Goal: Task Accomplishment & Management: Use online tool/utility

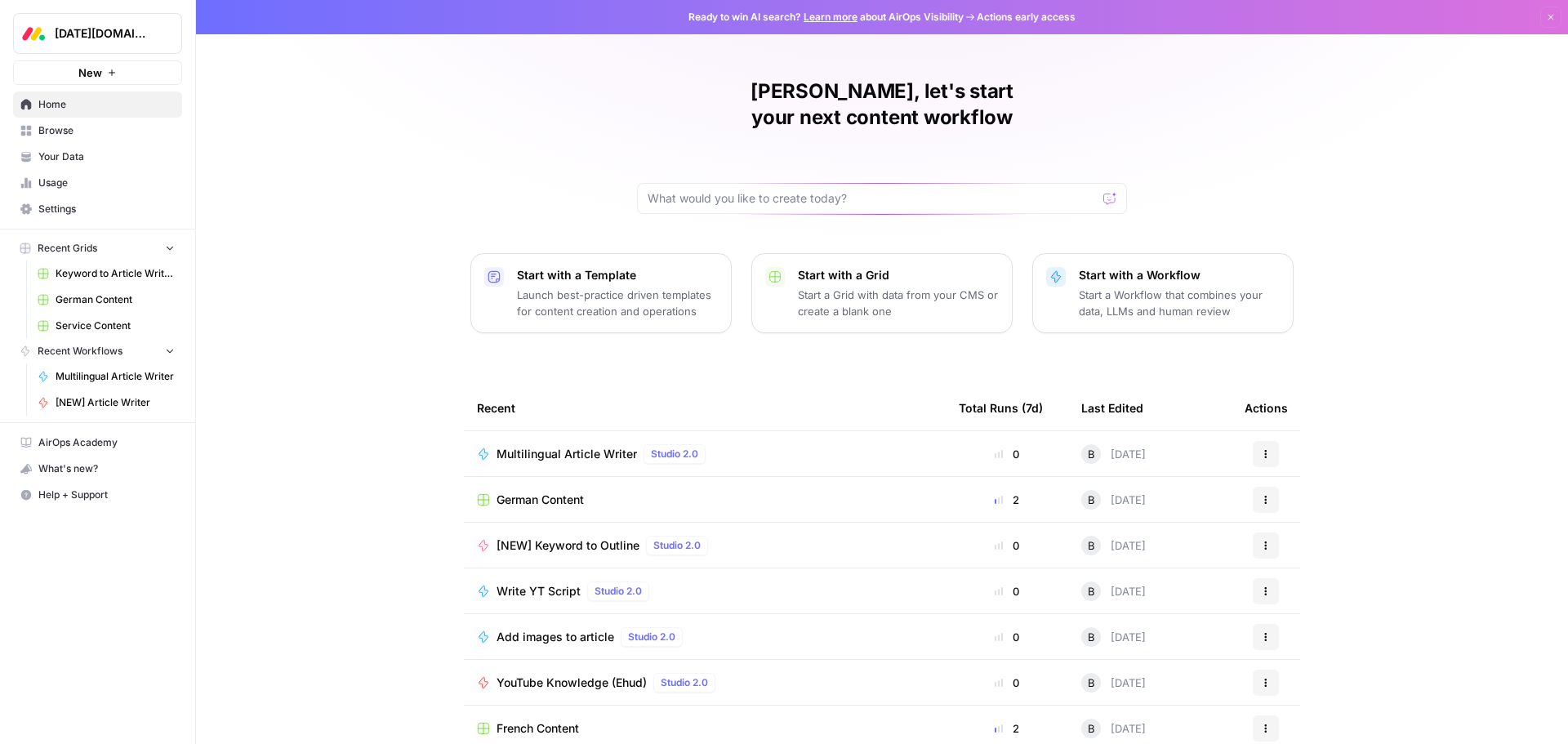
click at [53, 129] on span "Browse" at bounding box center [107, 131] width 137 height 15
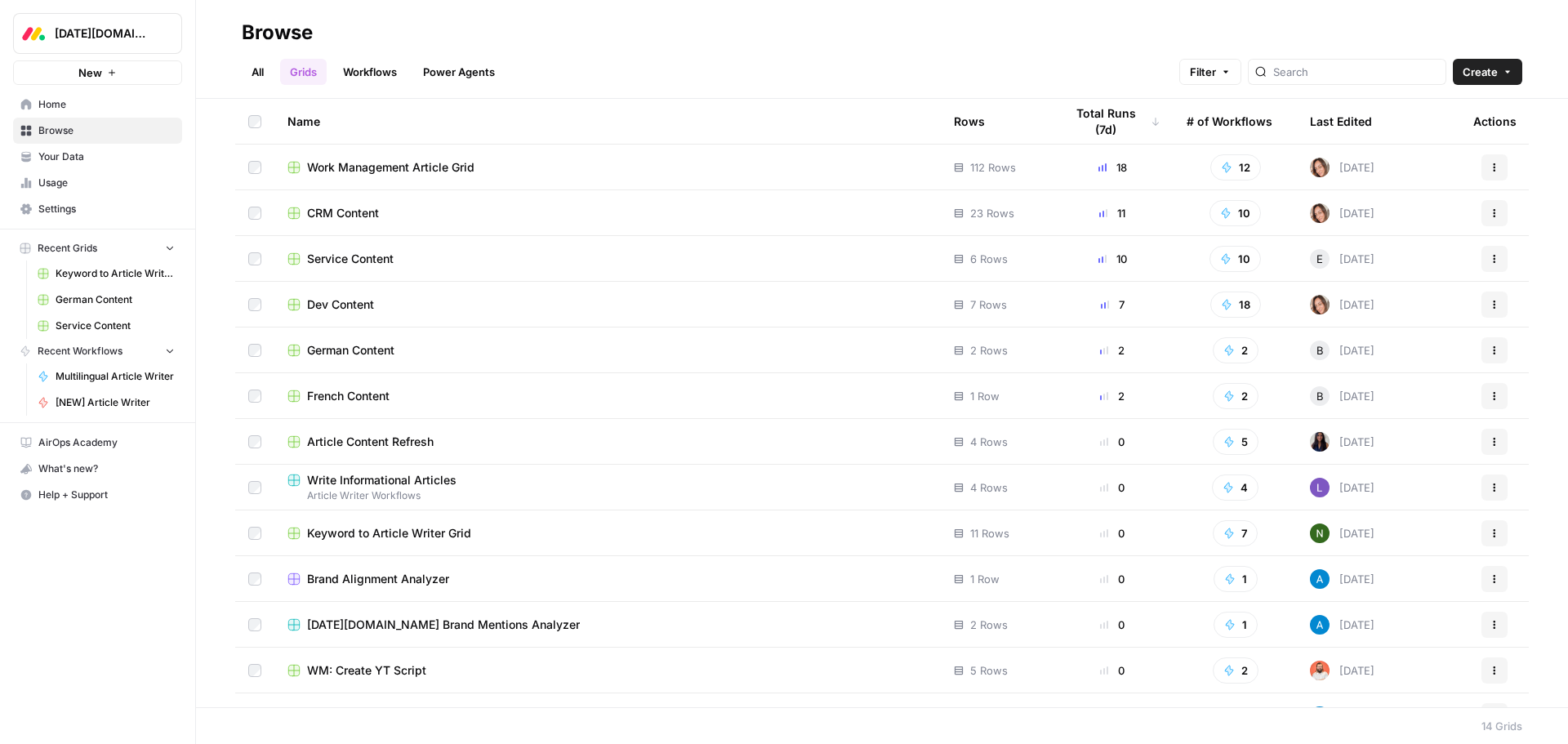
click at [347, 263] on span "Service Content" at bounding box center [351, 259] width 87 height 17
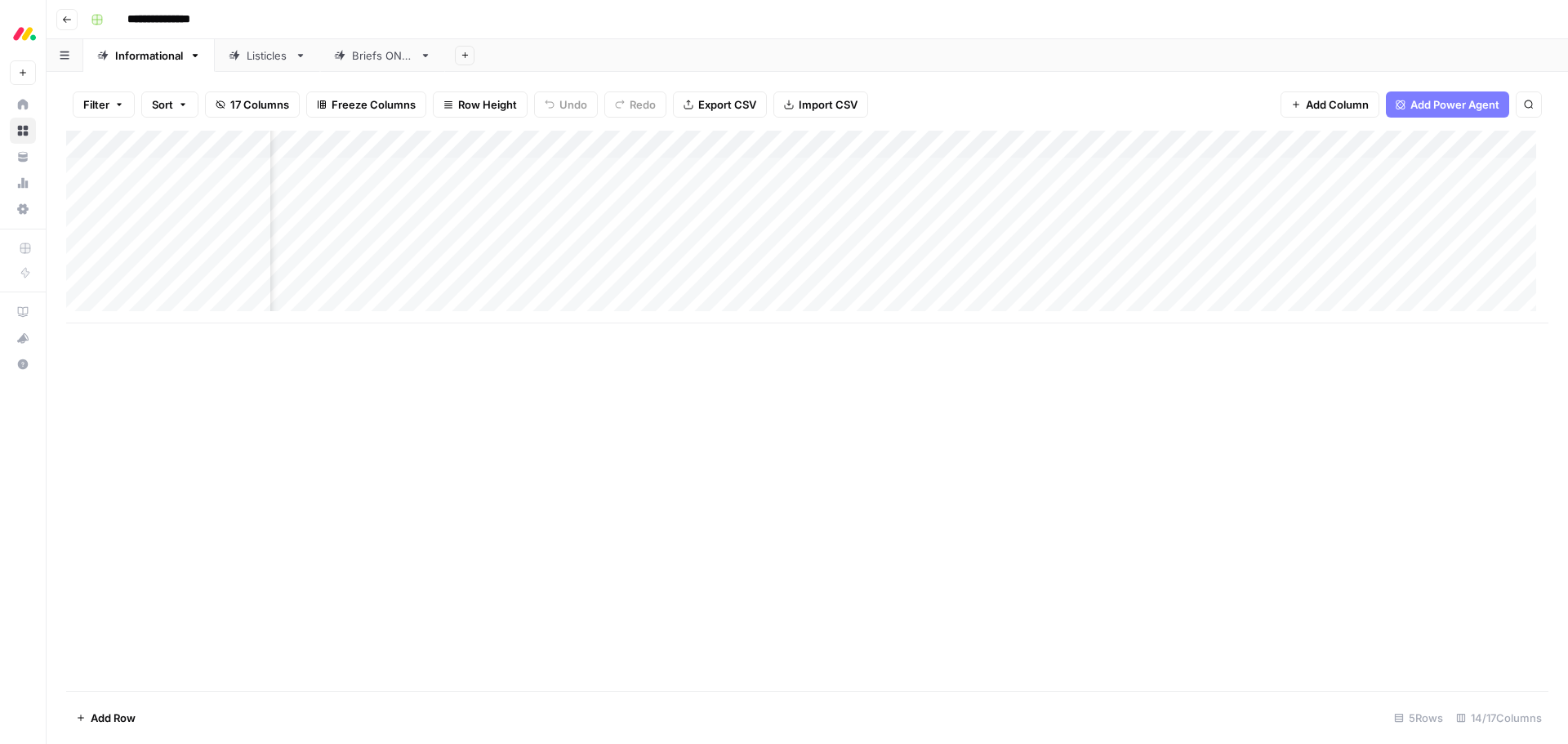
scroll to position [0, 543]
click at [1147, 226] on div "Add Column" at bounding box center [808, 227] width 1482 height 193
click at [1129, 228] on div "Add Column" at bounding box center [808, 227] width 1482 height 193
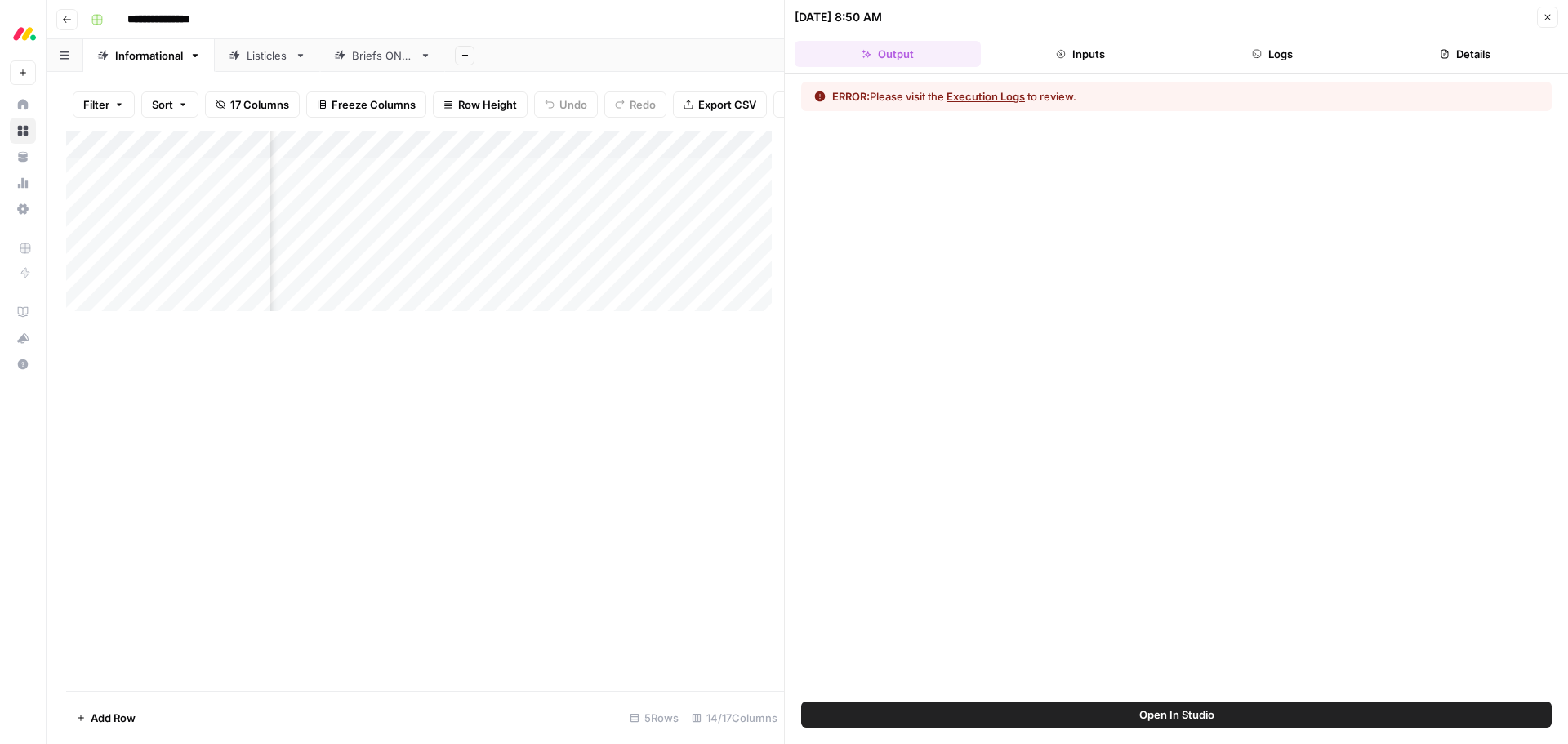
click at [1018, 95] on button "Execution Logs" at bounding box center [986, 97] width 78 height 17
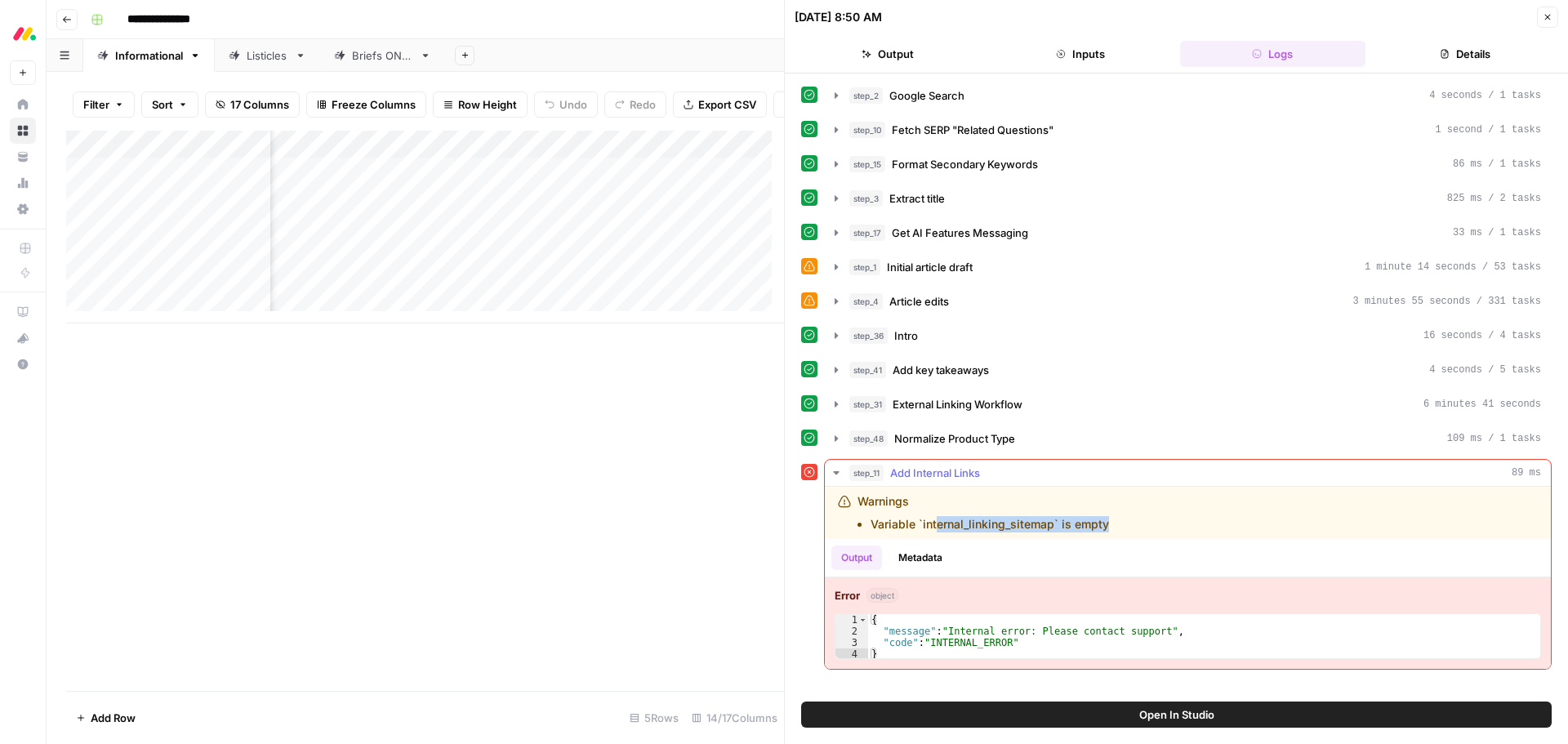
drag, startPoint x: 936, startPoint y: 524, endPoint x: 1161, endPoint y: 526, distance: 225.0
click at [1161, 526] on div "Warnings Variable `internal_linking_sitemap` is empty" at bounding box center [1081, 513] width 486 height 39
click at [1556, 15] on button "Close" at bounding box center [1548, 17] width 21 height 21
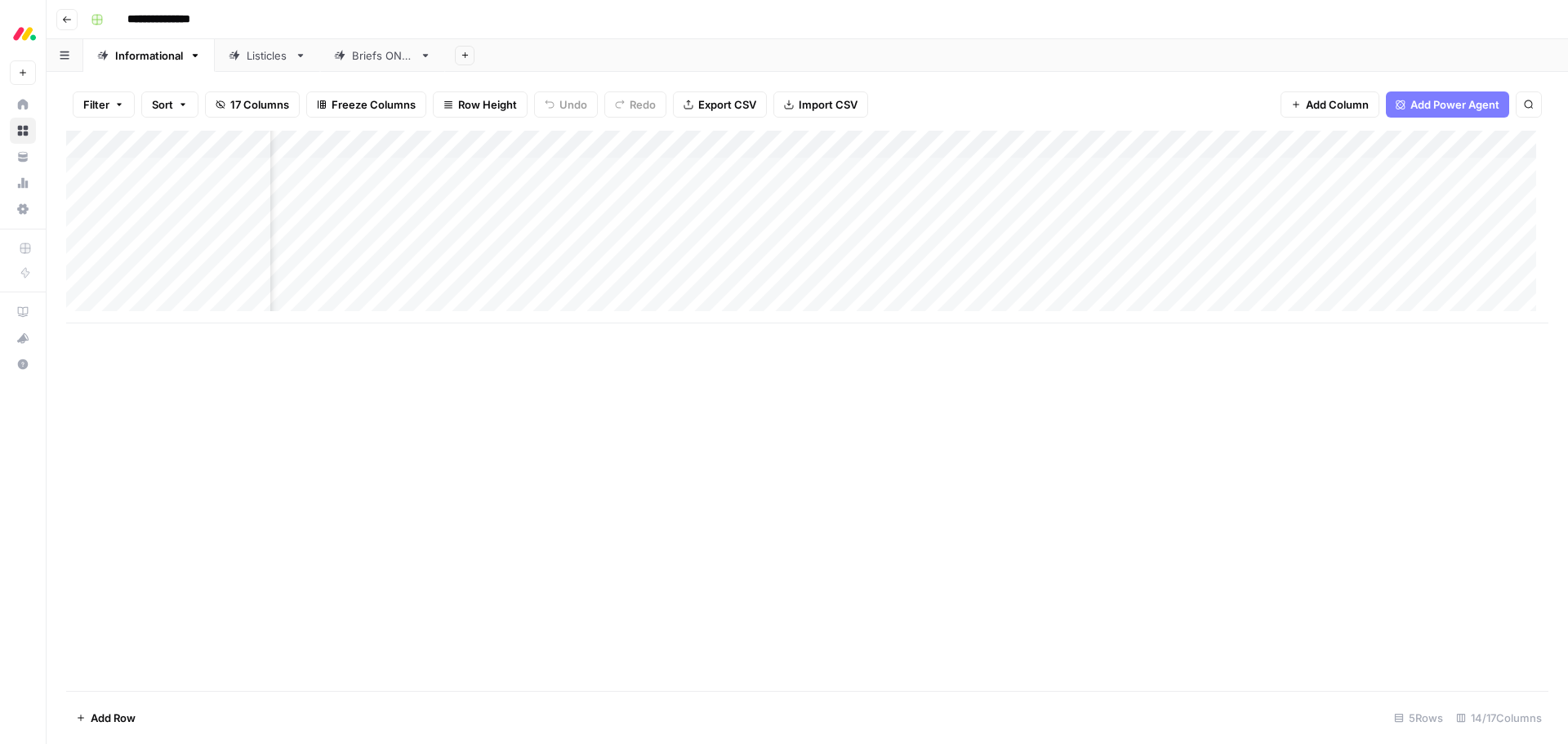
click at [1165, 146] on div "Add Column" at bounding box center [808, 227] width 1482 height 193
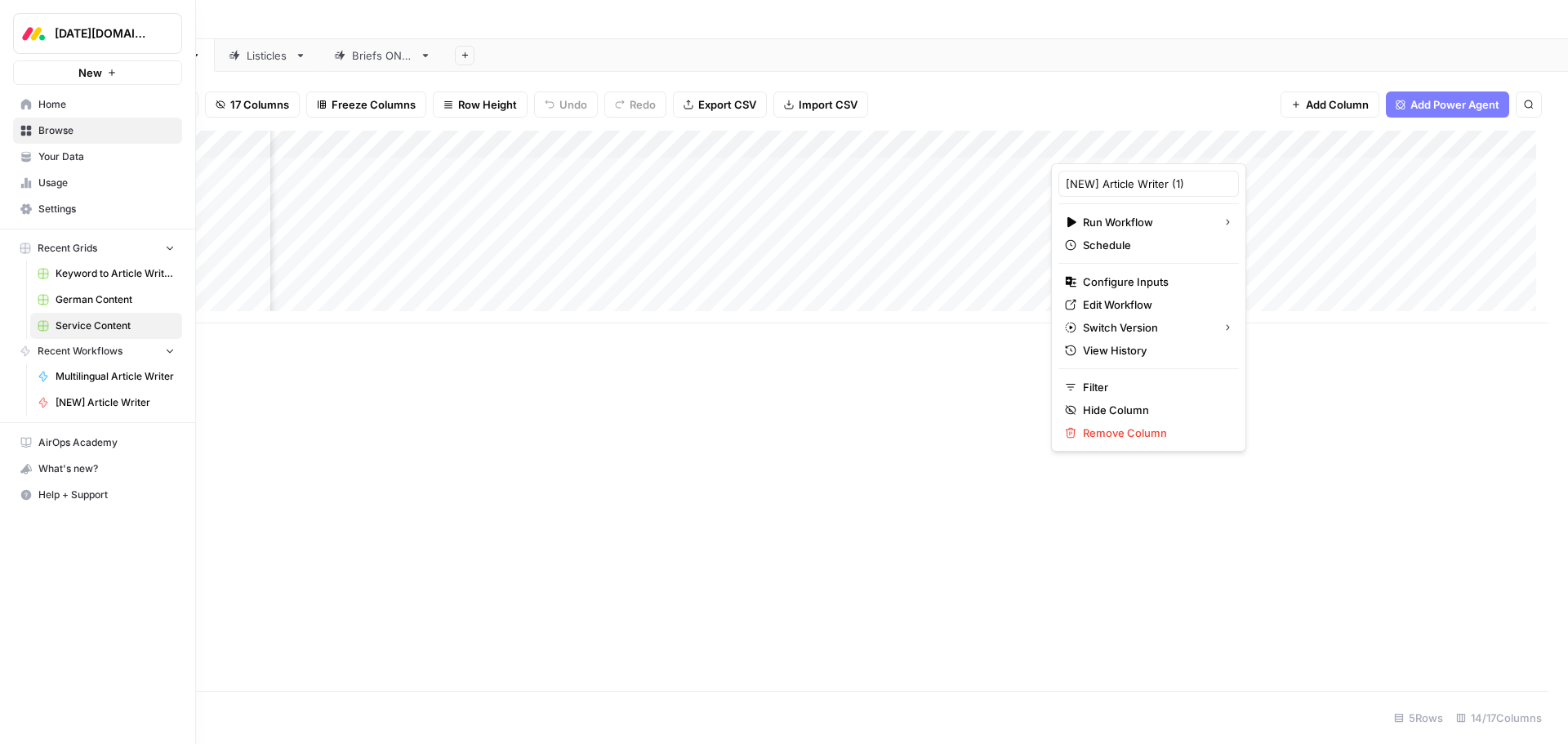
click at [65, 208] on span "Settings" at bounding box center [107, 210] width 137 height 15
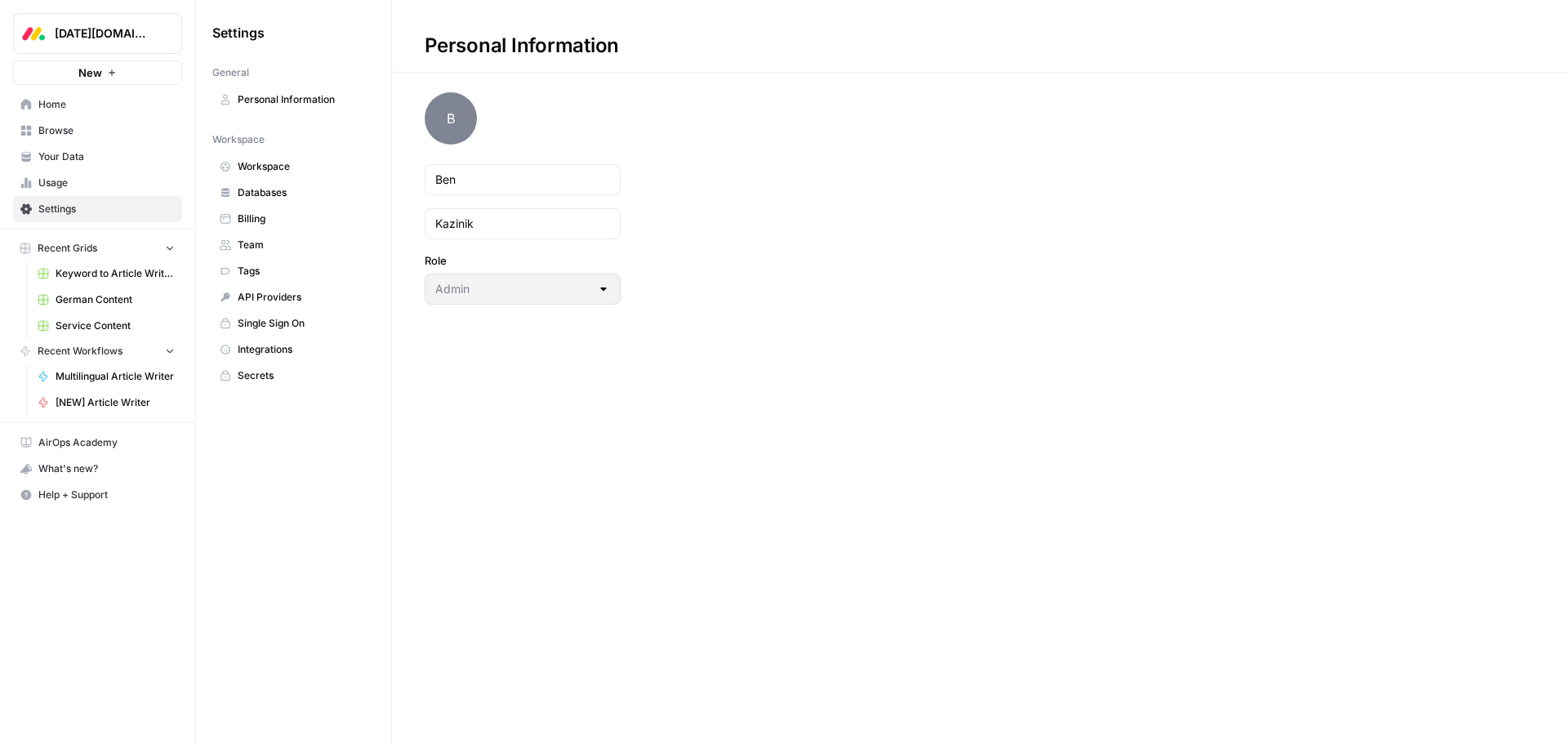
click at [260, 245] on span "Team" at bounding box center [303, 246] width 130 height 15
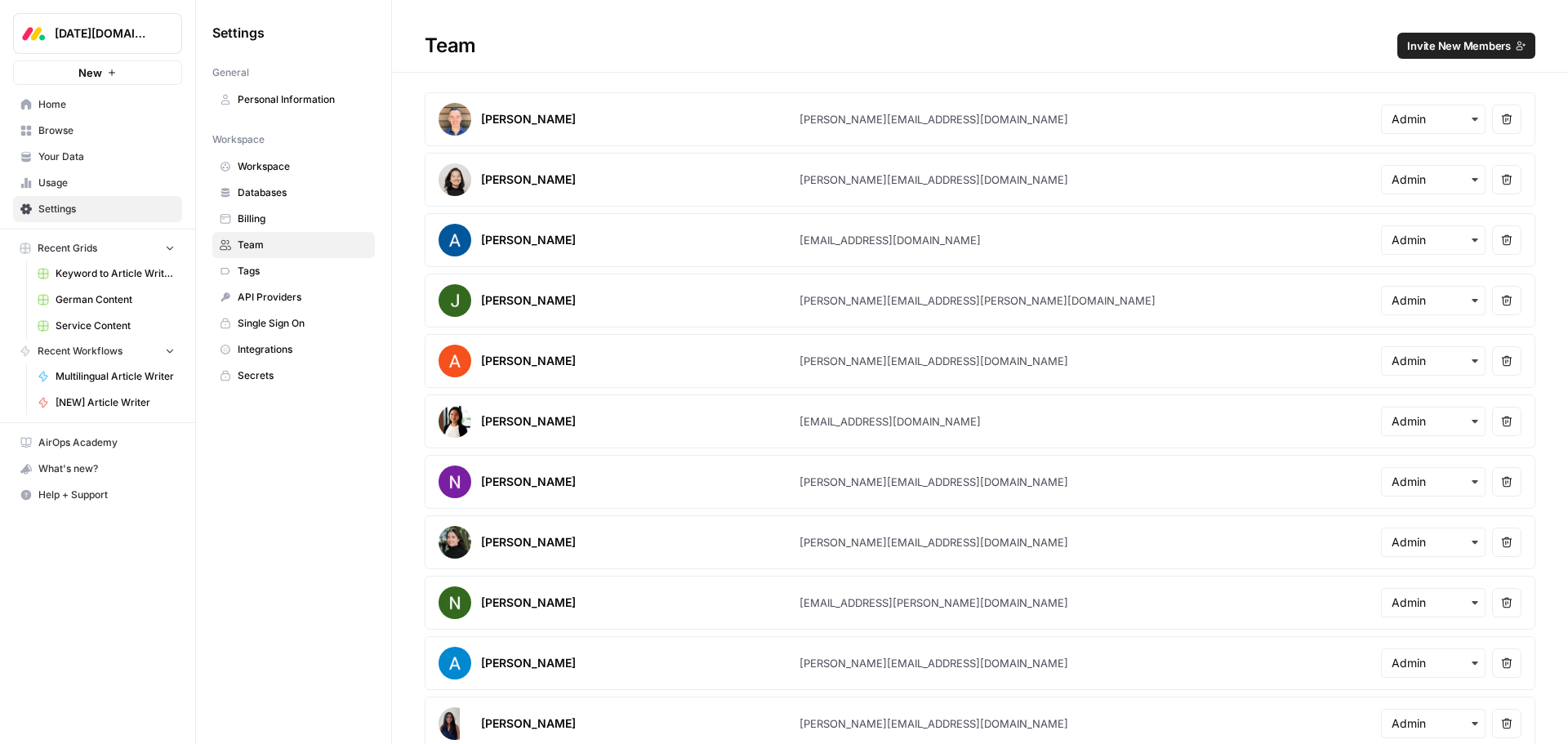
click at [1446, 50] on span "Invite New Members" at bounding box center [1459, 46] width 103 height 17
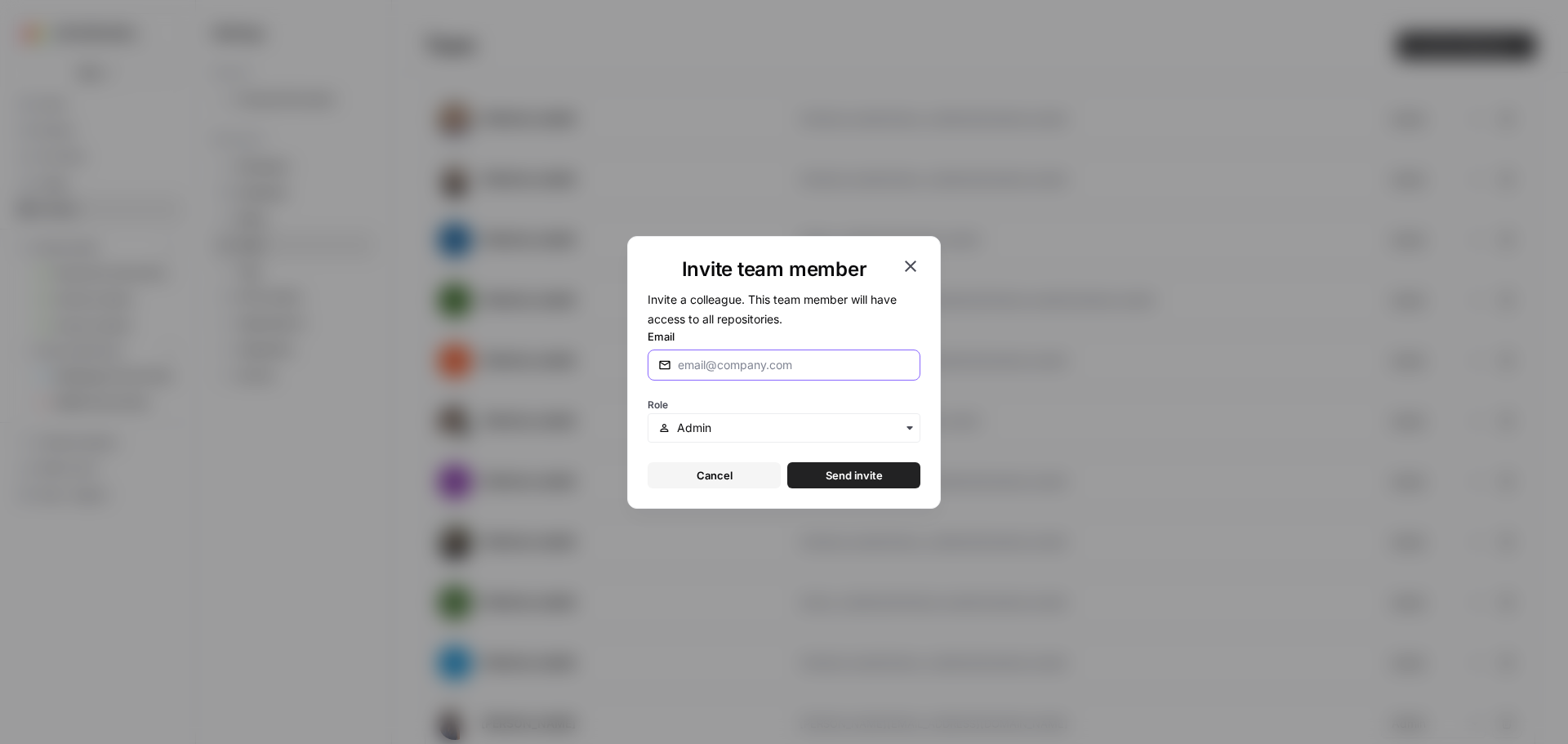
click at [741, 371] on input "Email" at bounding box center [794, 366] width 232 height 17
paste input "shaiet@monday.com"
type input "shaiet@monday.com"
click at [716, 397] on div "Role" at bounding box center [784, 418] width 273 height 49
click at [715, 426] on input "text" at bounding box center [794, 428] width 233 height 17
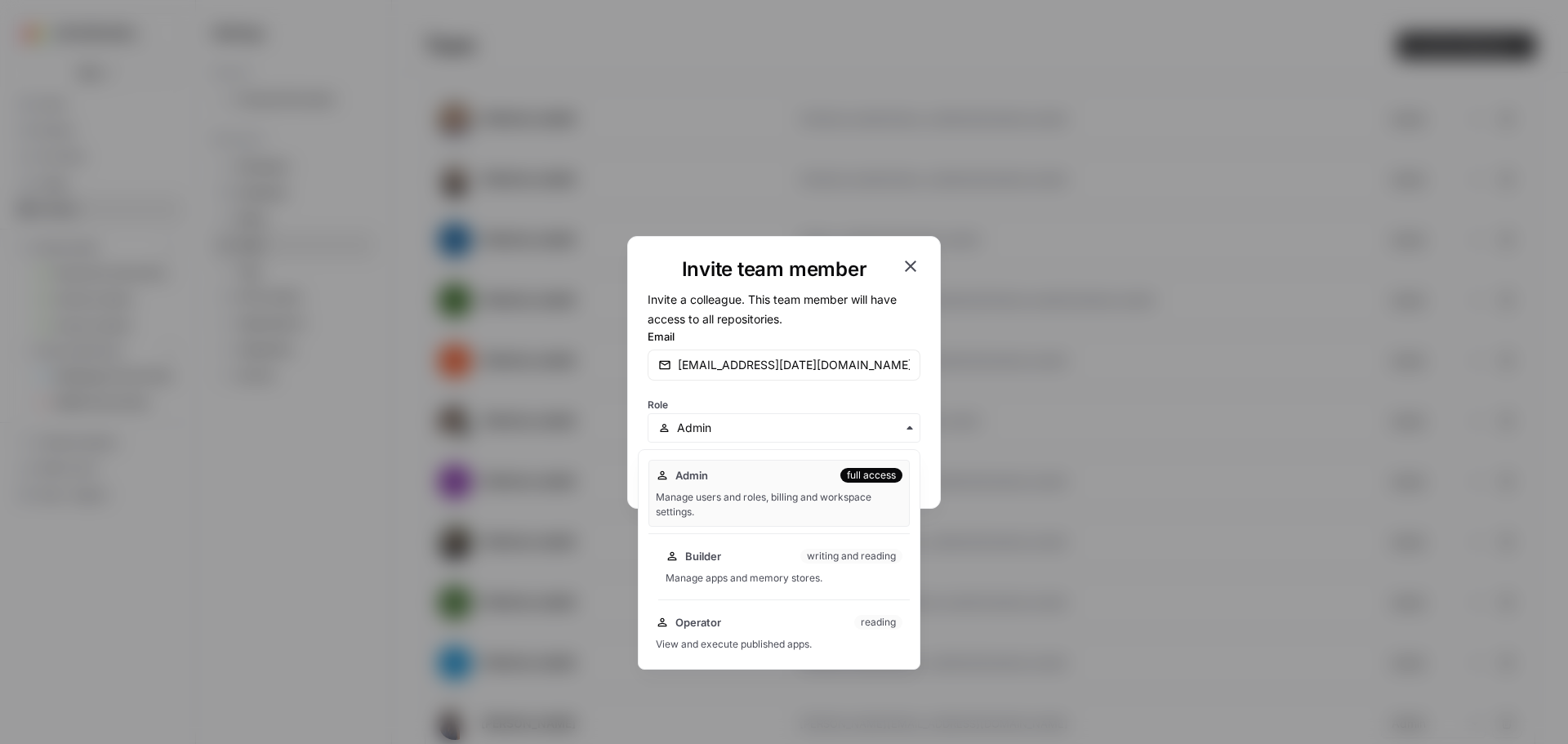
click at [776, 558] on div "Builder writing and reading" at bounding box center [784, 557] width 237 height 17
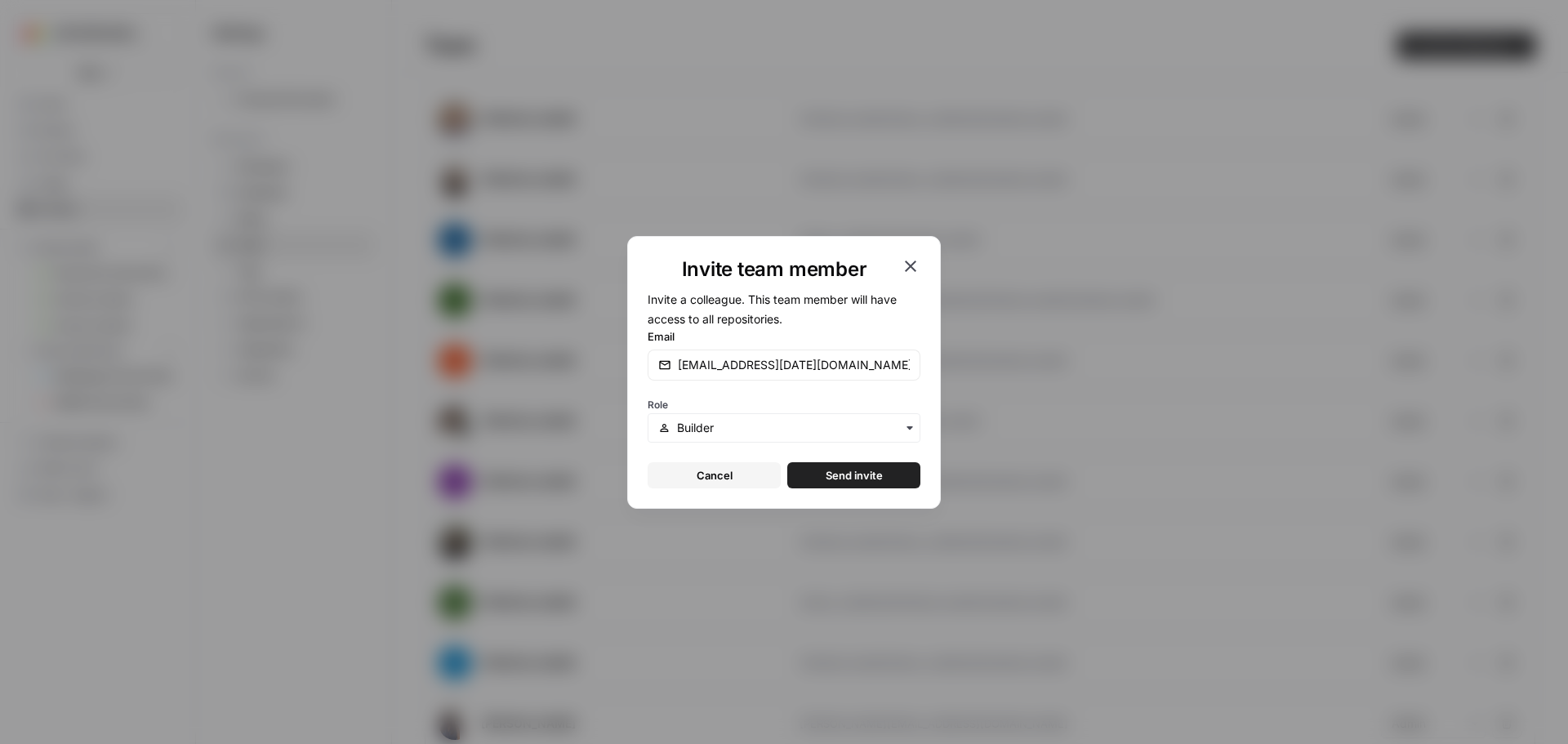
click at [864, 481] on span "Send invite" at bounding box center [855, 475] width 57 height 17
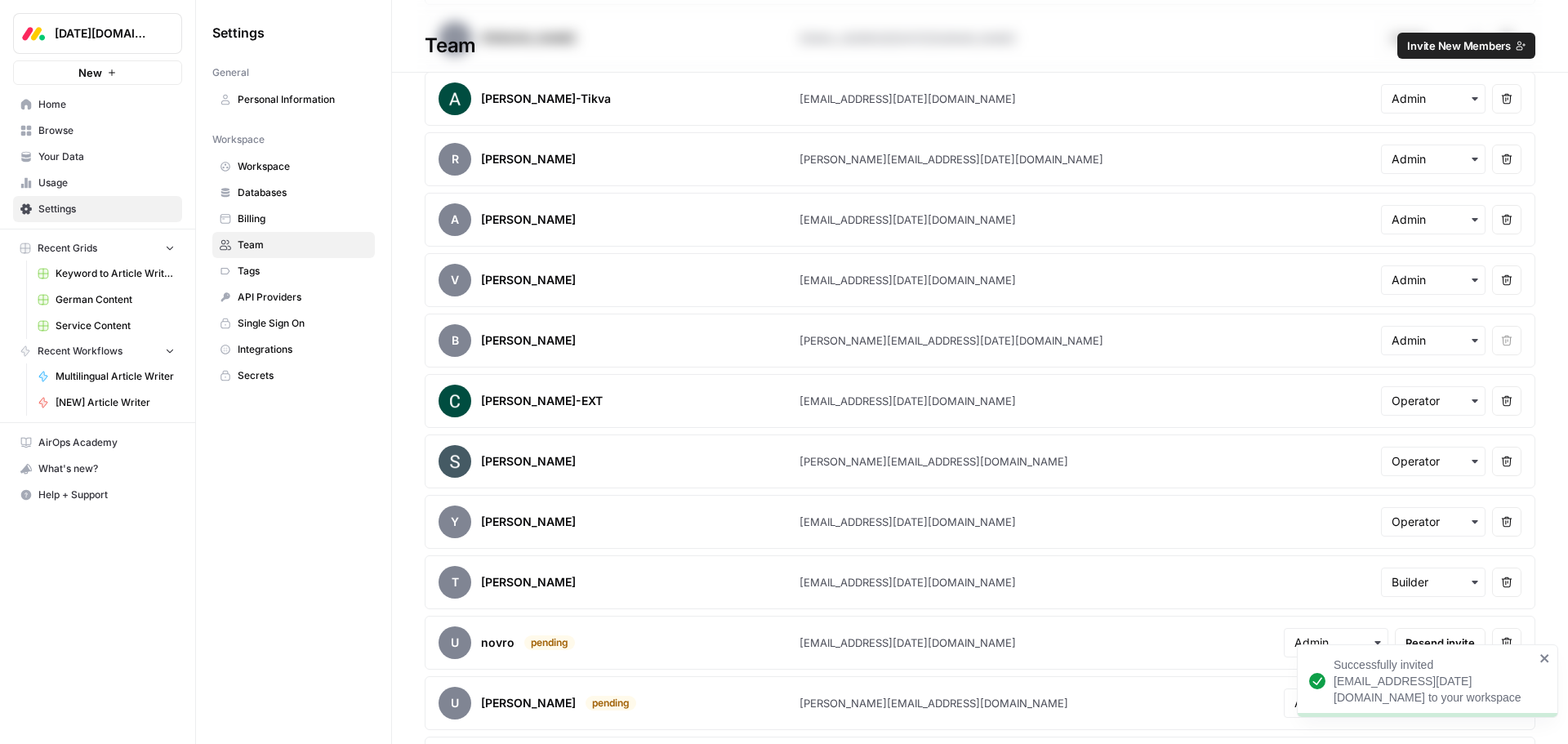
scroll to position [1564, 0]
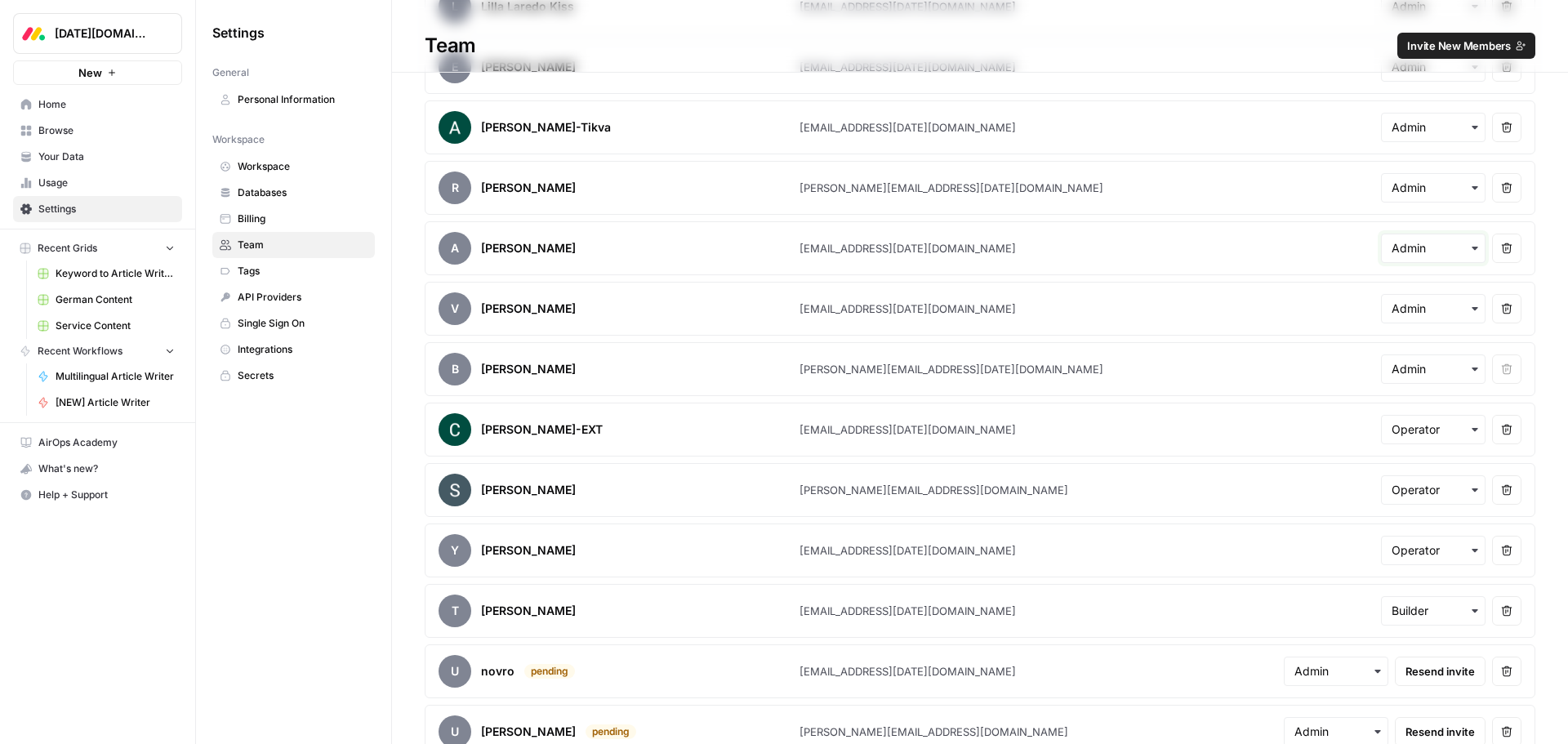
click at [1429, 251] on input "text" at bounding box center [1433, 248] width 83 height 17
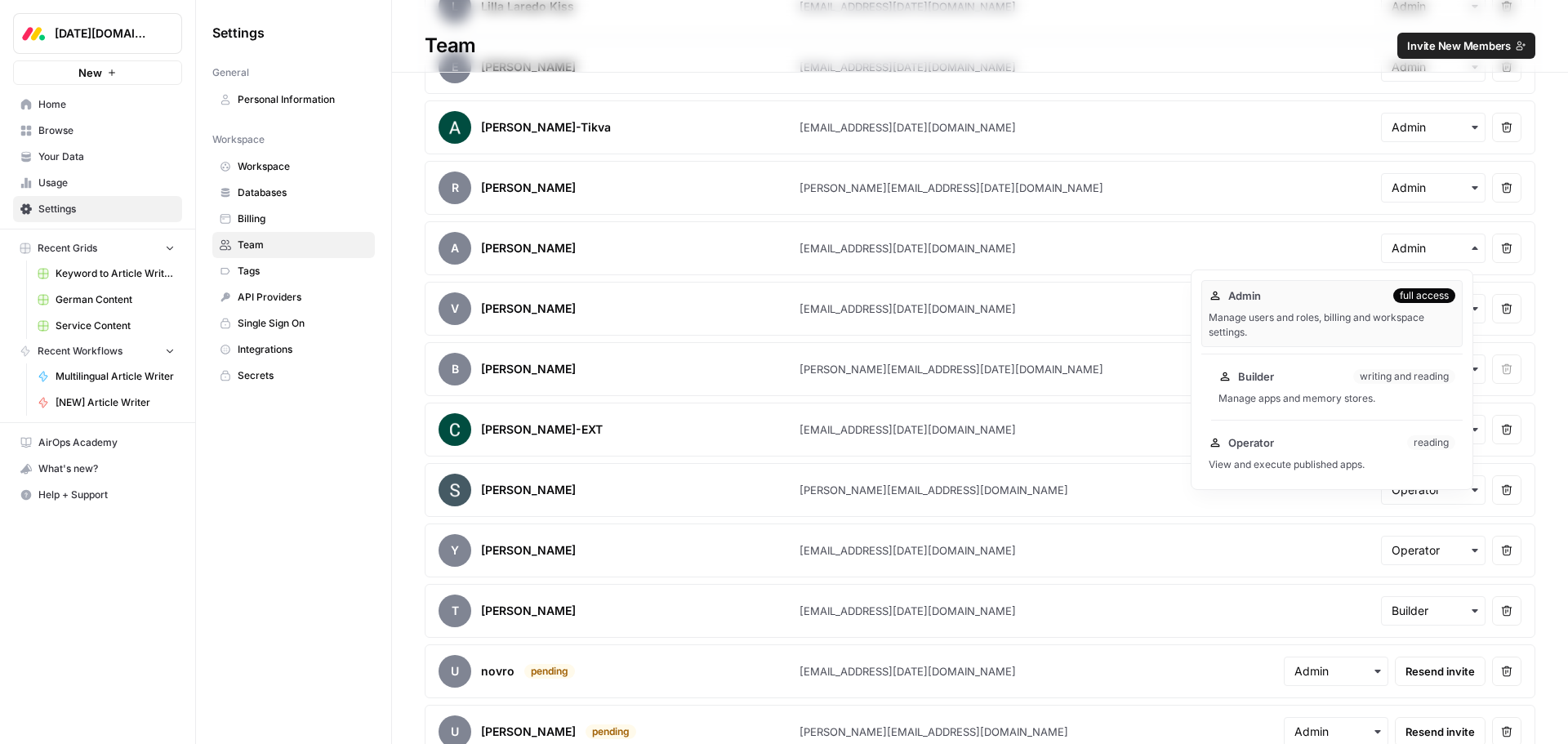
click at [1323, 380] on div "Builder writing and reading" at bounding box center [1336, 377] width 237 height 17
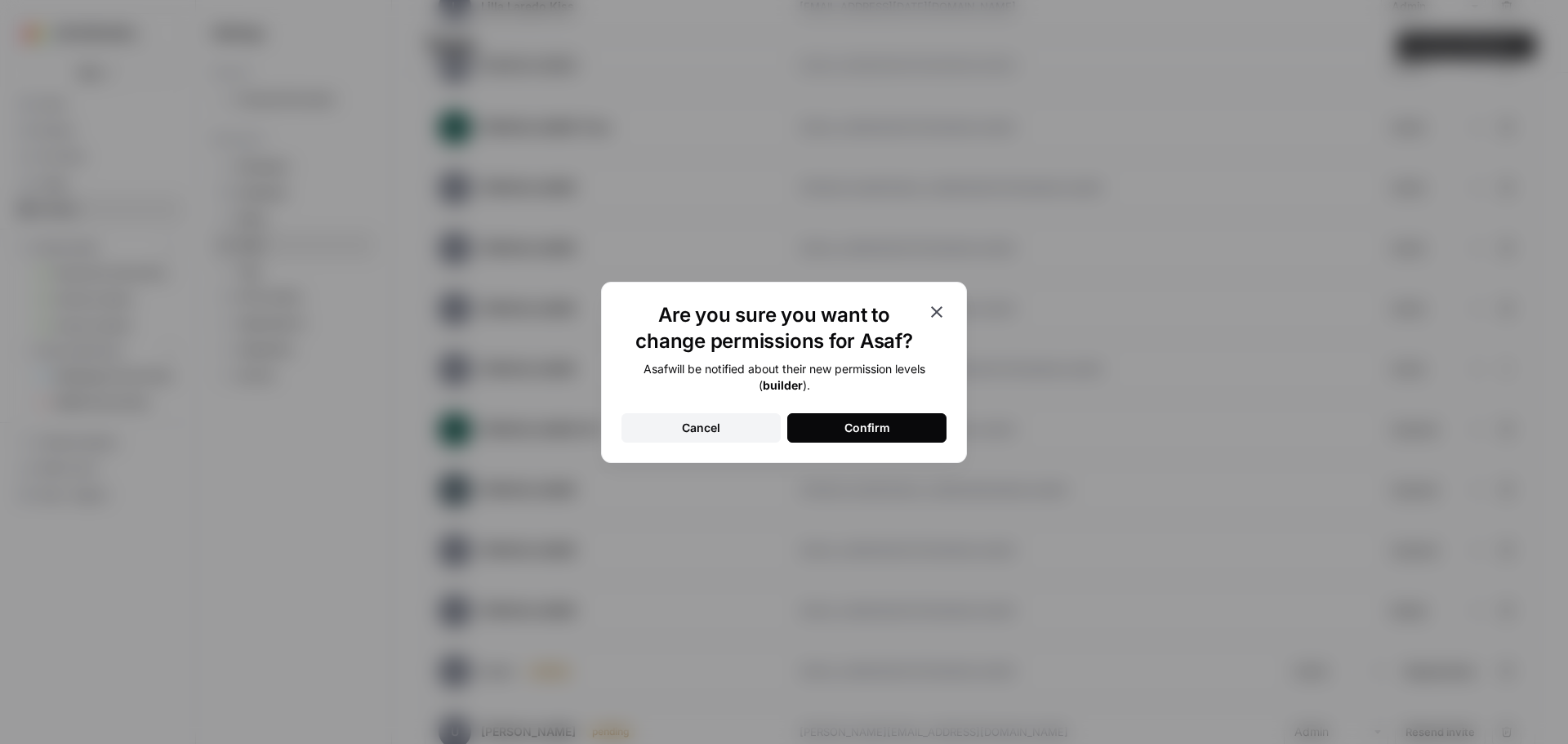
click at [843, 431] on button "Confirm" at bounding box center [867, 428] width 160 height 30
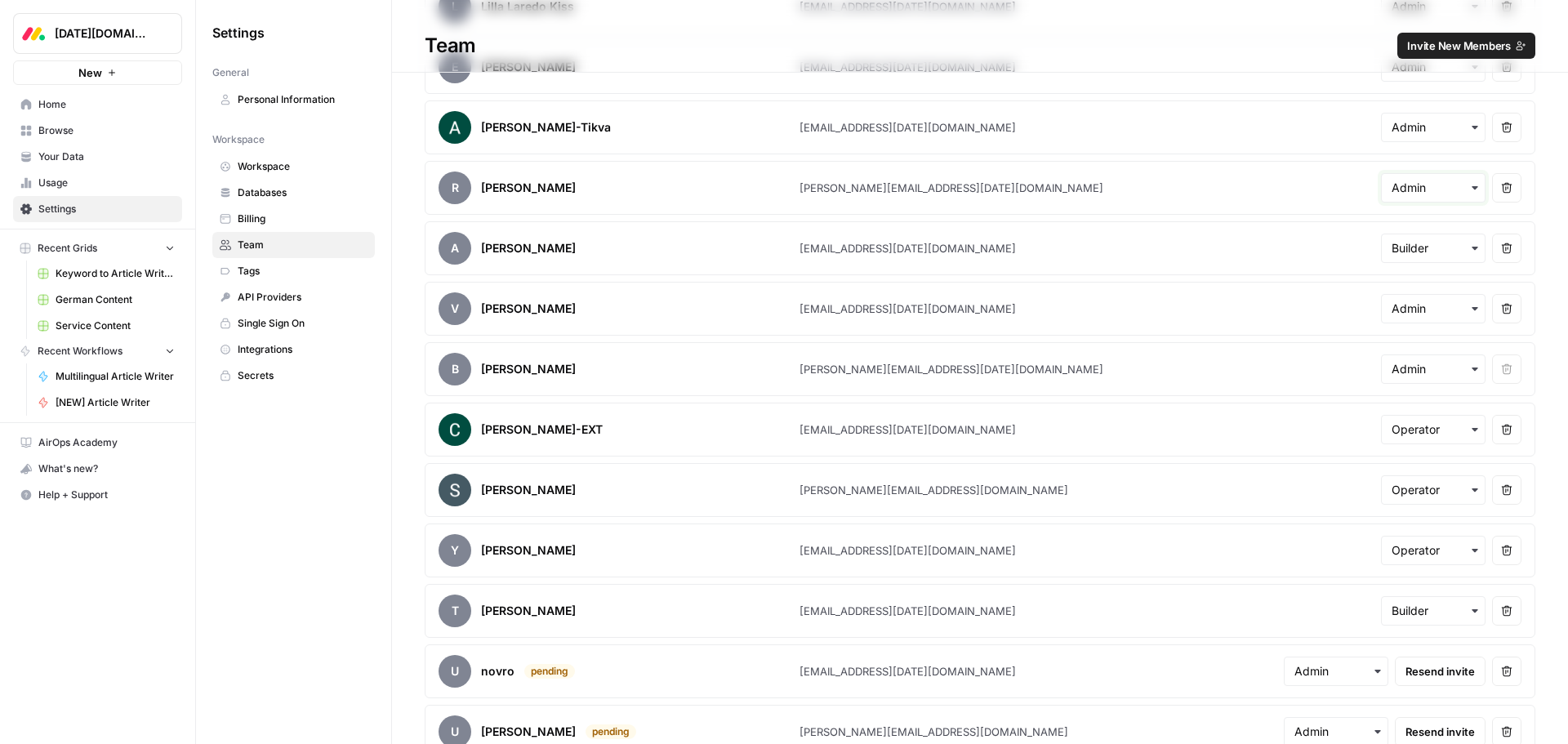
click at [1432, 182] on input "text" at bounding box center [1433, 188] width 83 height 17
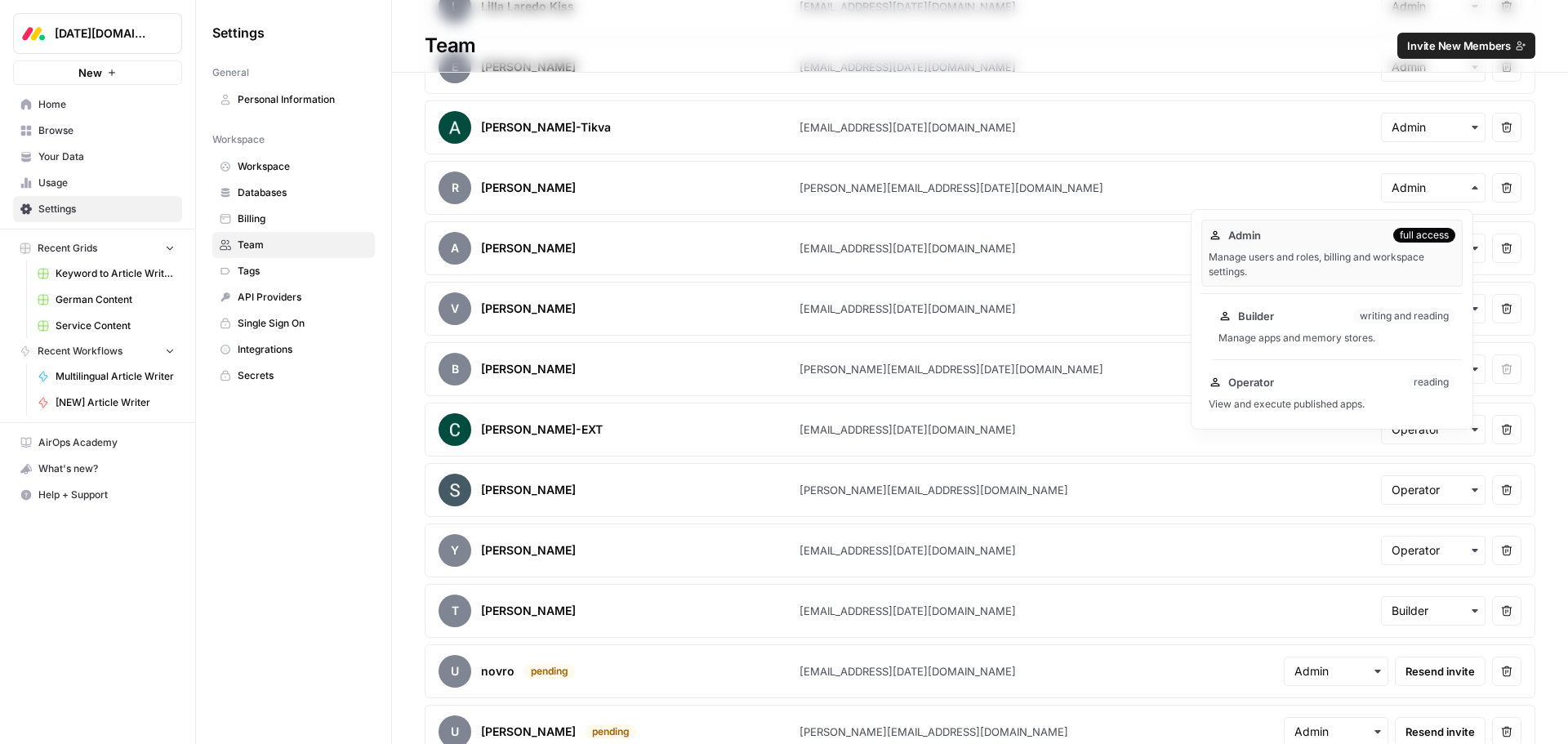
click at [1282, 328] on div "Builder writing and reading Manage apps and memory stores." at bounding box center [1336, 327] width 252 height 53
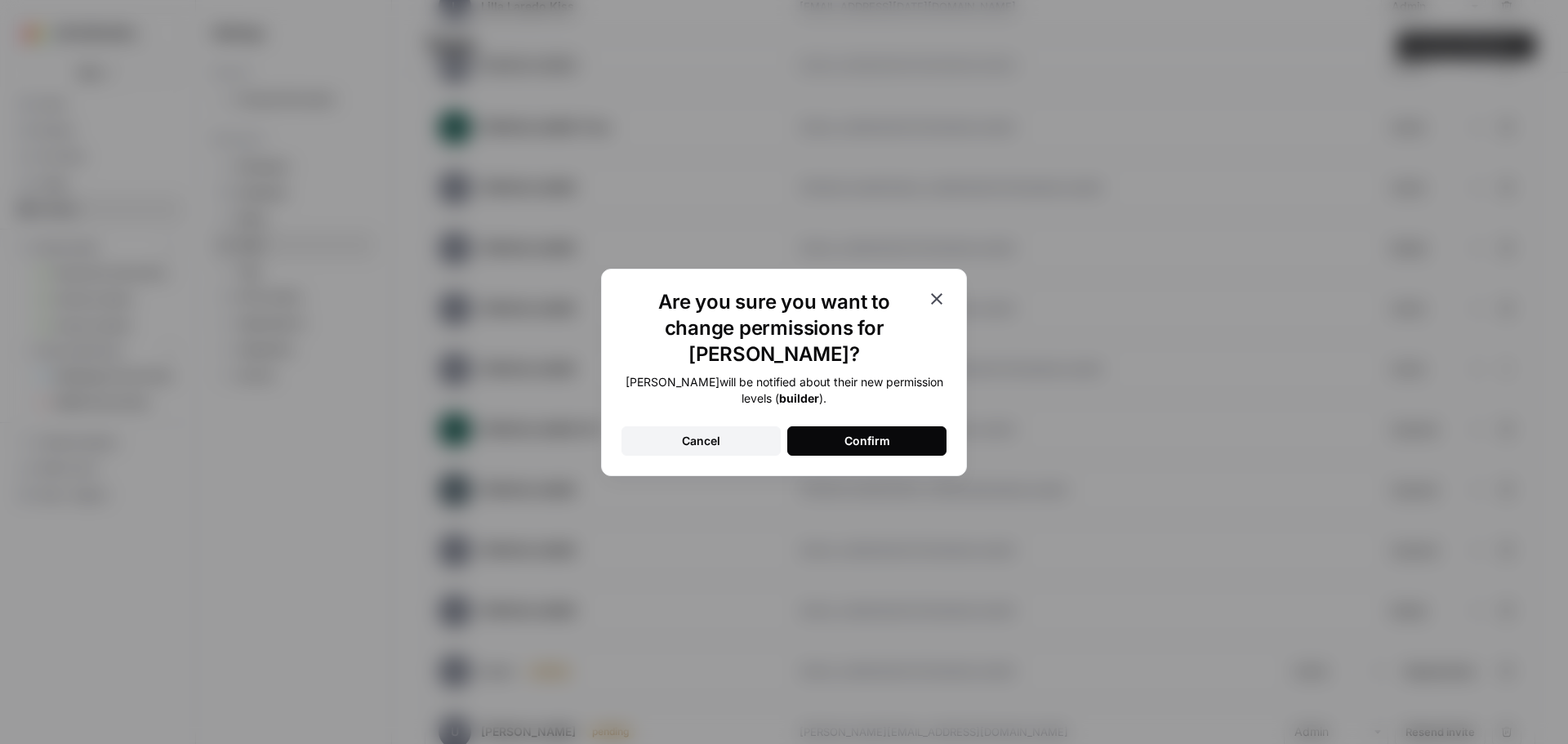
click at [840, 430] on button "Confirm" at bounding box center [867, 441] width 160 height 30
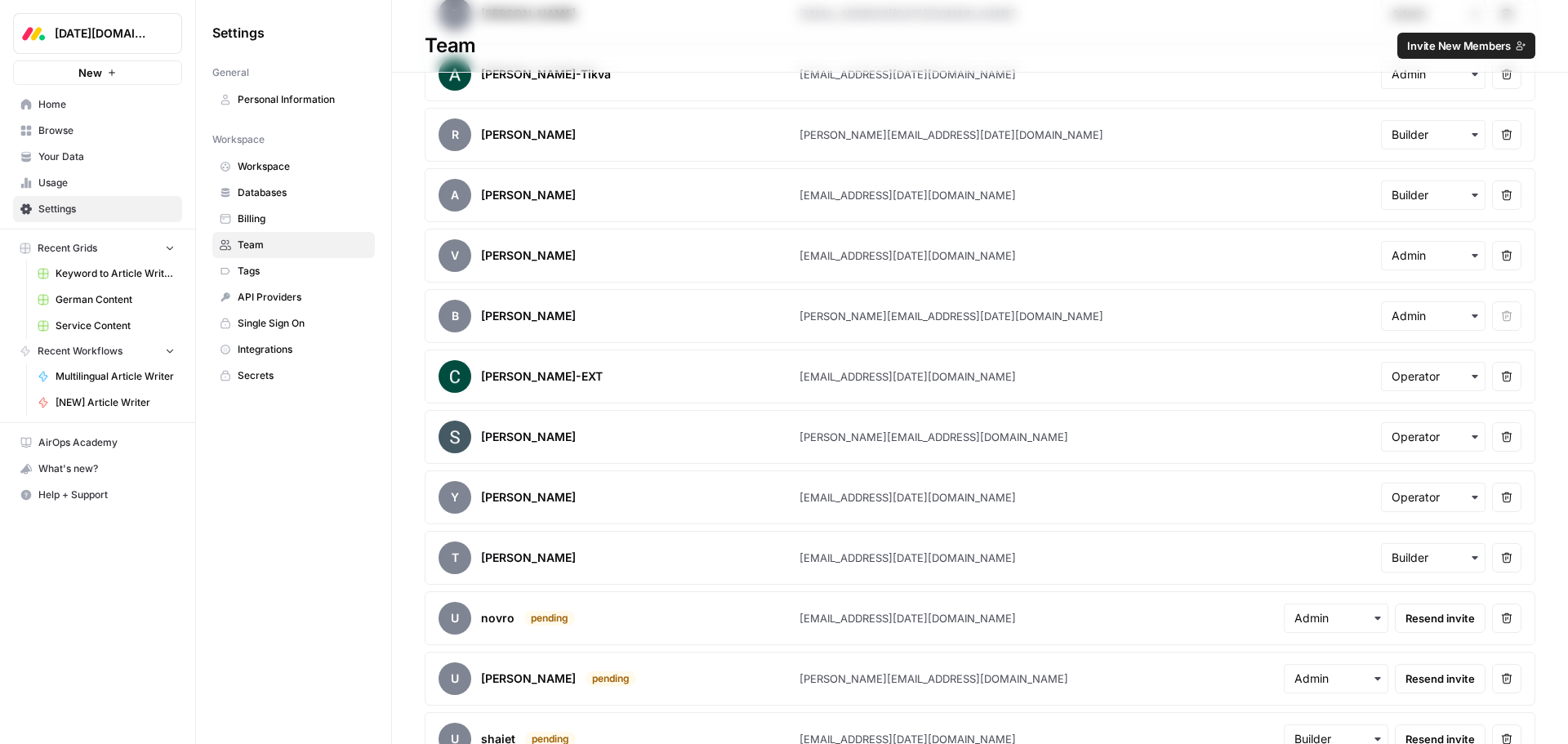
scroll to position [1645, 0]
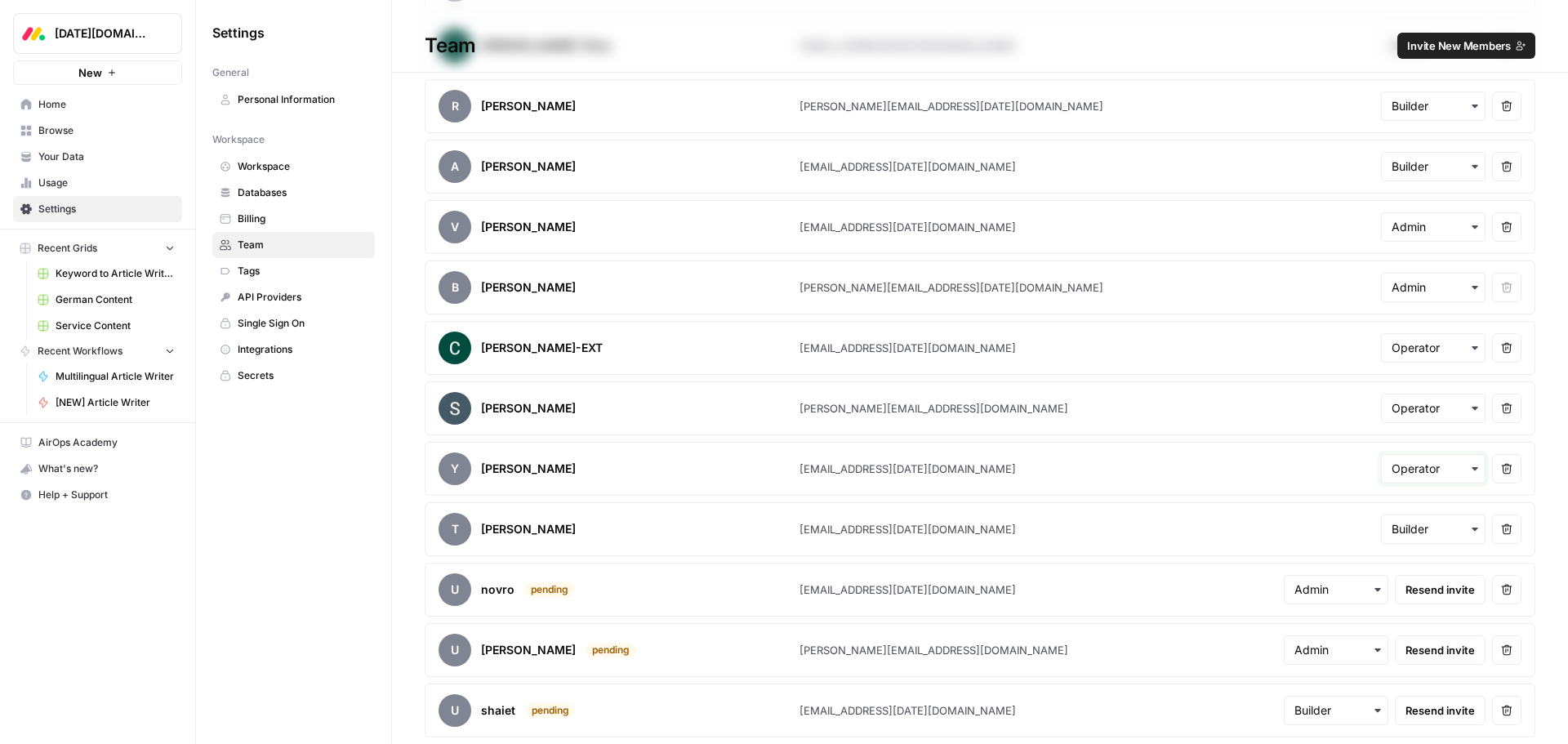
click at [1410, 468] on input "text" at bounding box center [1433, 469] width 83 height 17
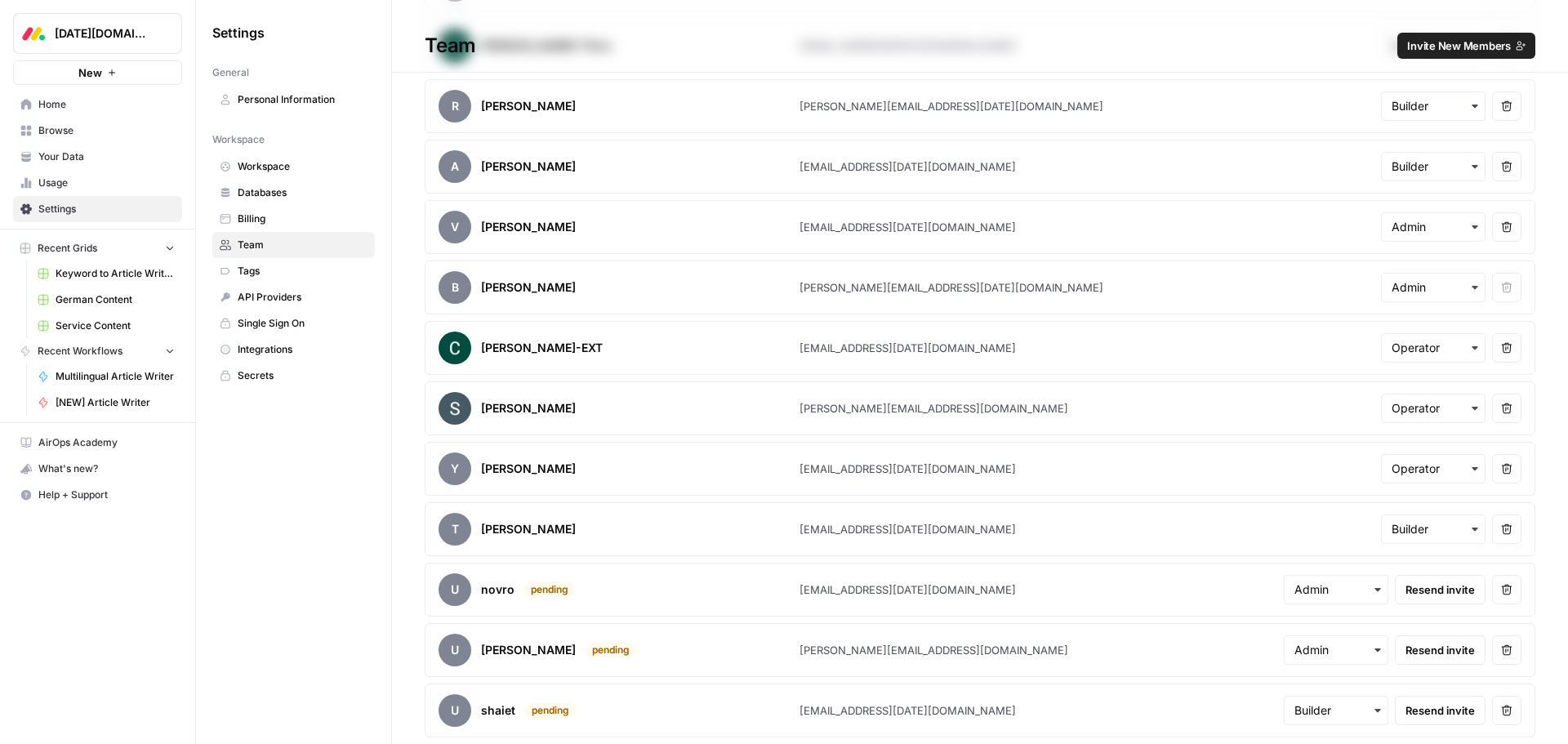
scroll to position [1624, 0]
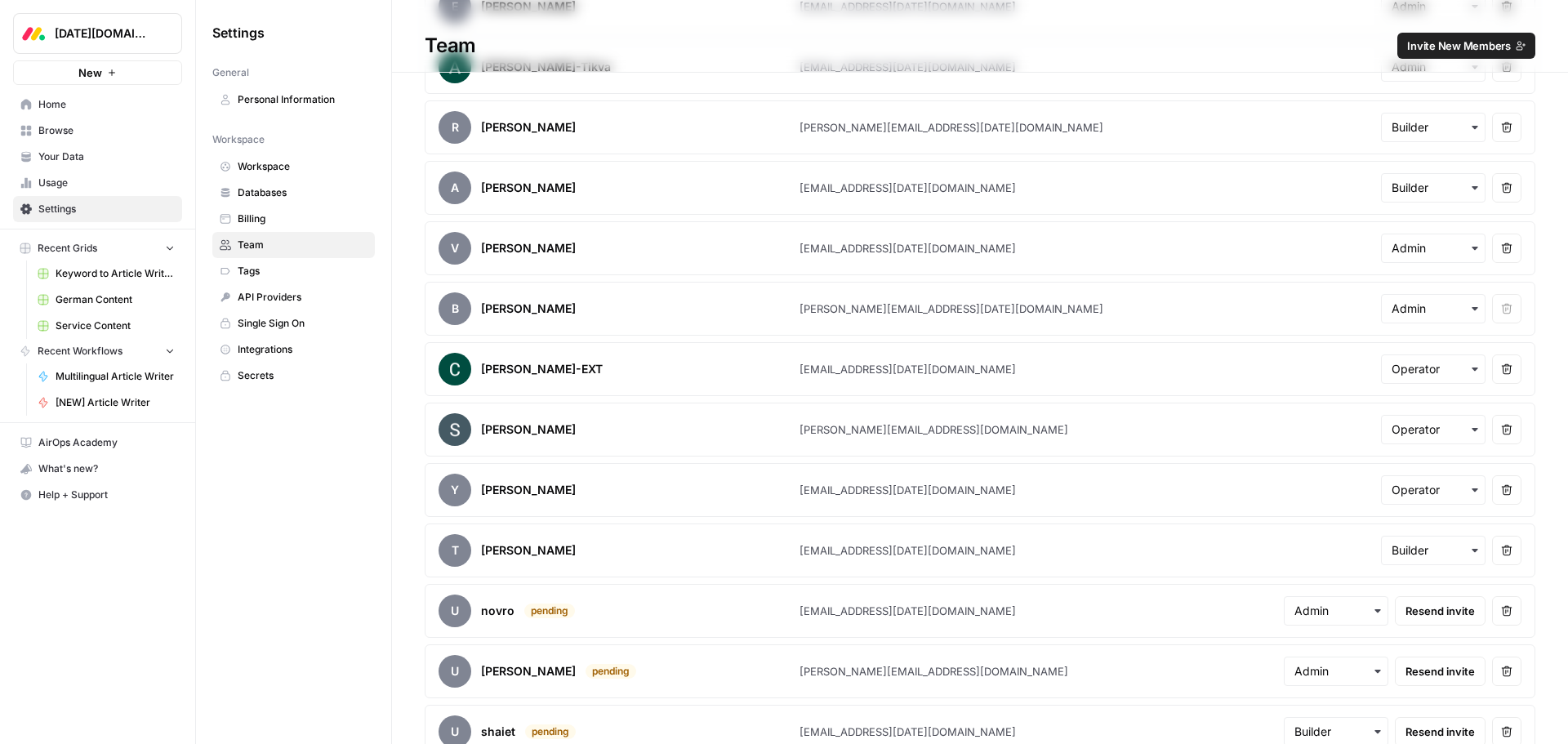
click at [54, 107] on span "Home" at bounding box center [107, 104] width 137 height 15
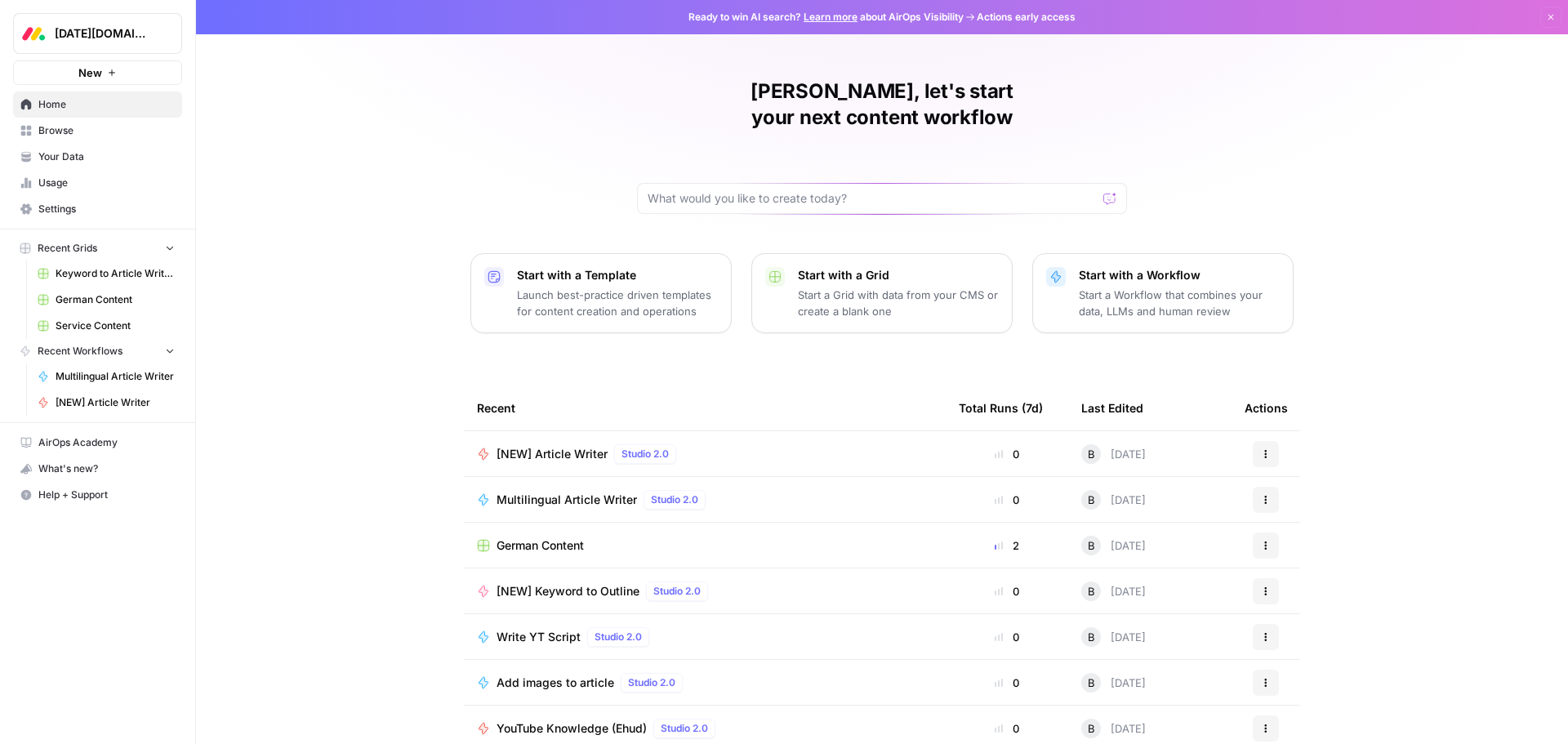
click at [97, 131] on span "Browse" at bounding box center [107, 131] width 137 height 15
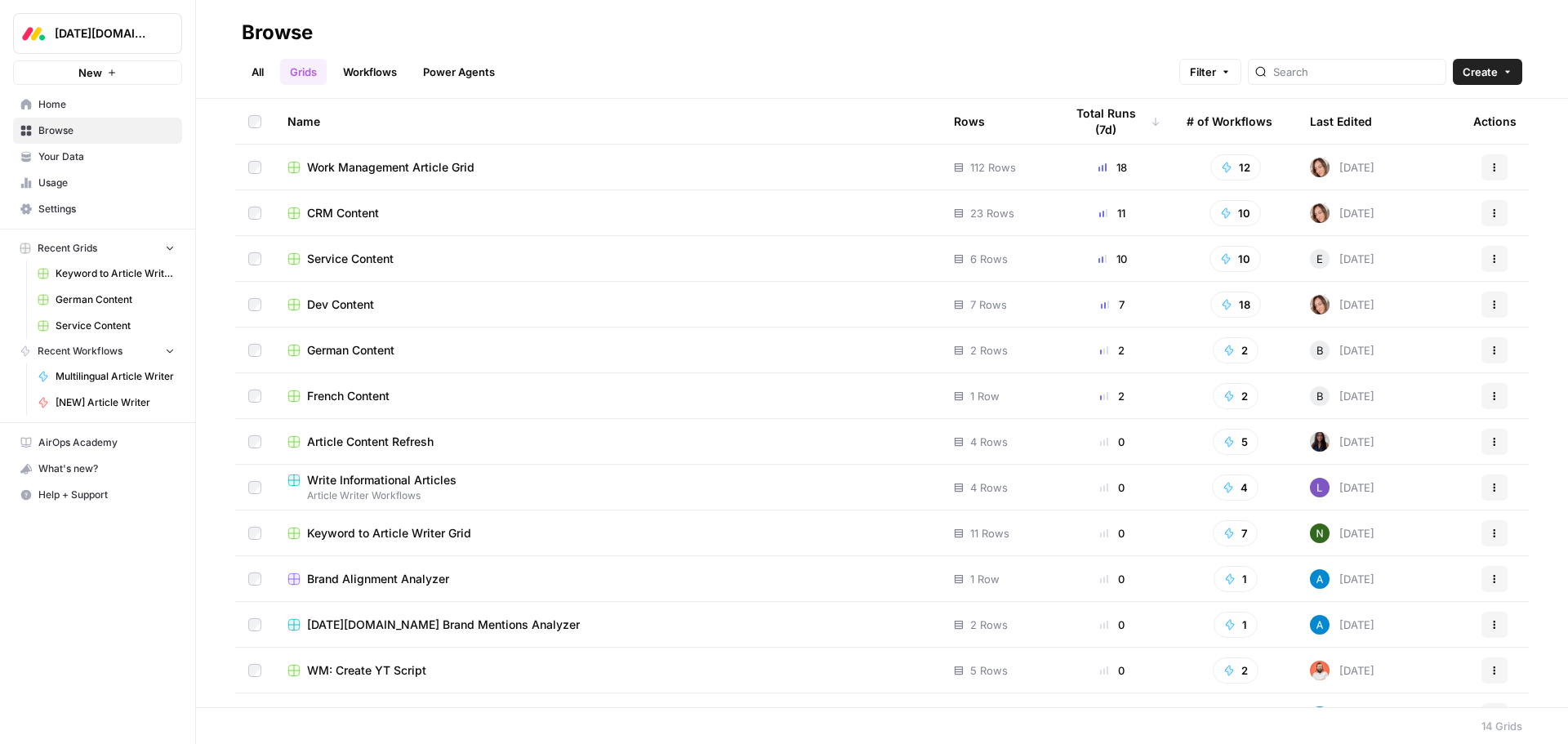
click at [73, 165] on link "Your Data" at bounding box center [97, 157] width 169 height 26
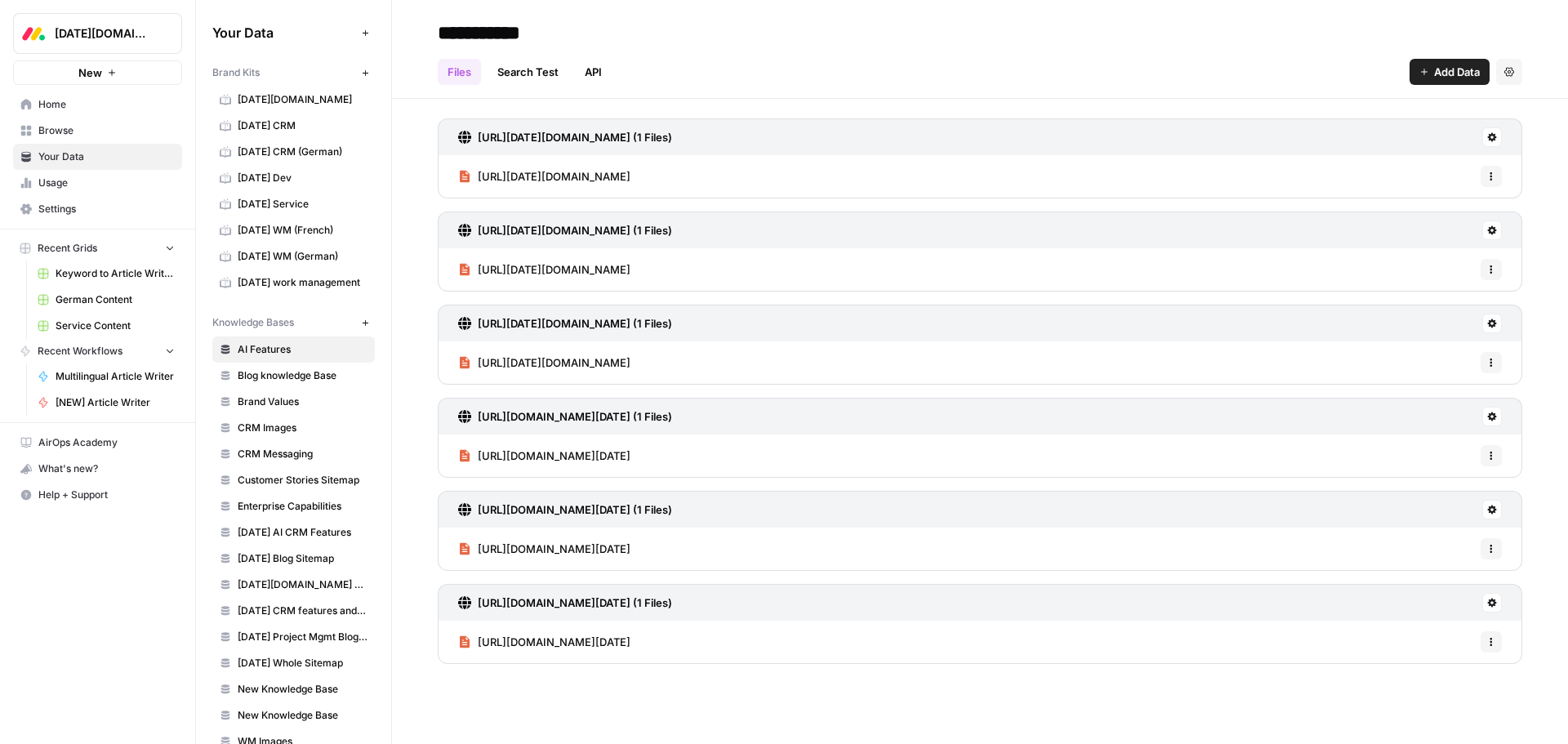
click at [287, 557] on span "Monday Blog Sitemap" at bounding box center [303, 558] width 130 height 15
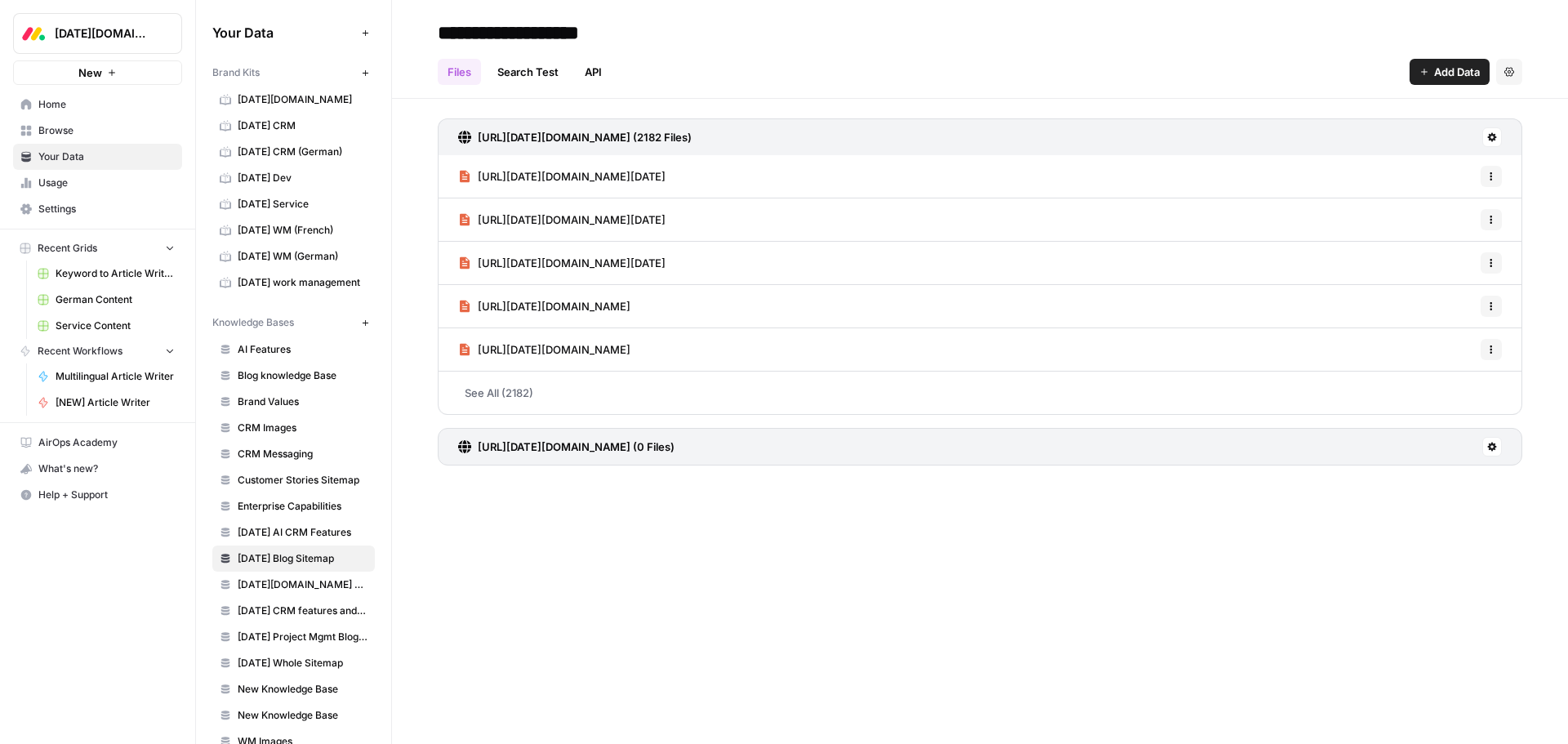
click at [500, 62] on link "Search Test" at bounding box center [528, 72] width 81 height 26
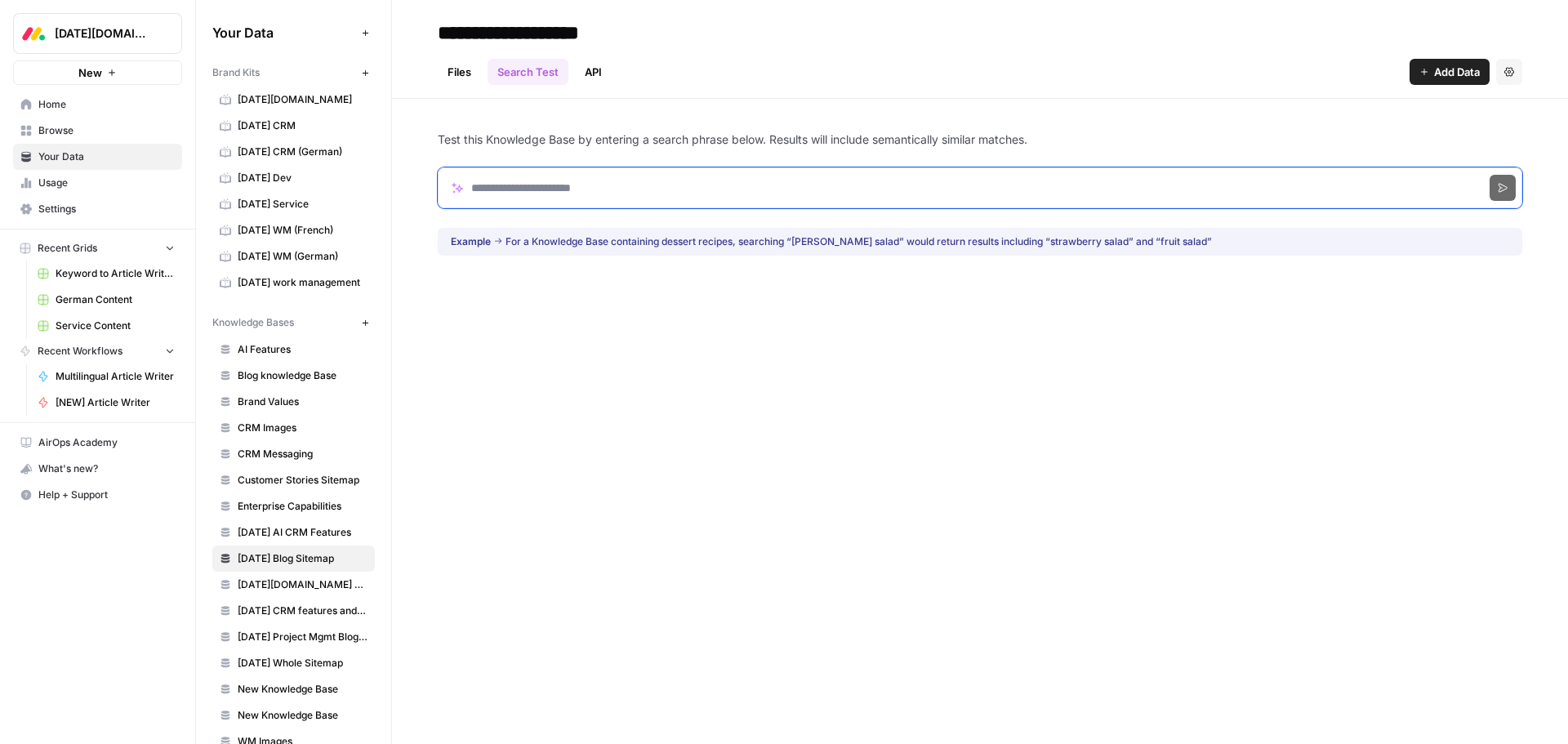
click at [533, 197] on input "Search phrase" at bounding box center [979, 187] width 1084 height 41
type input "*********"
click button "Search" at bounding box center [1502, 187] width 26 height 26
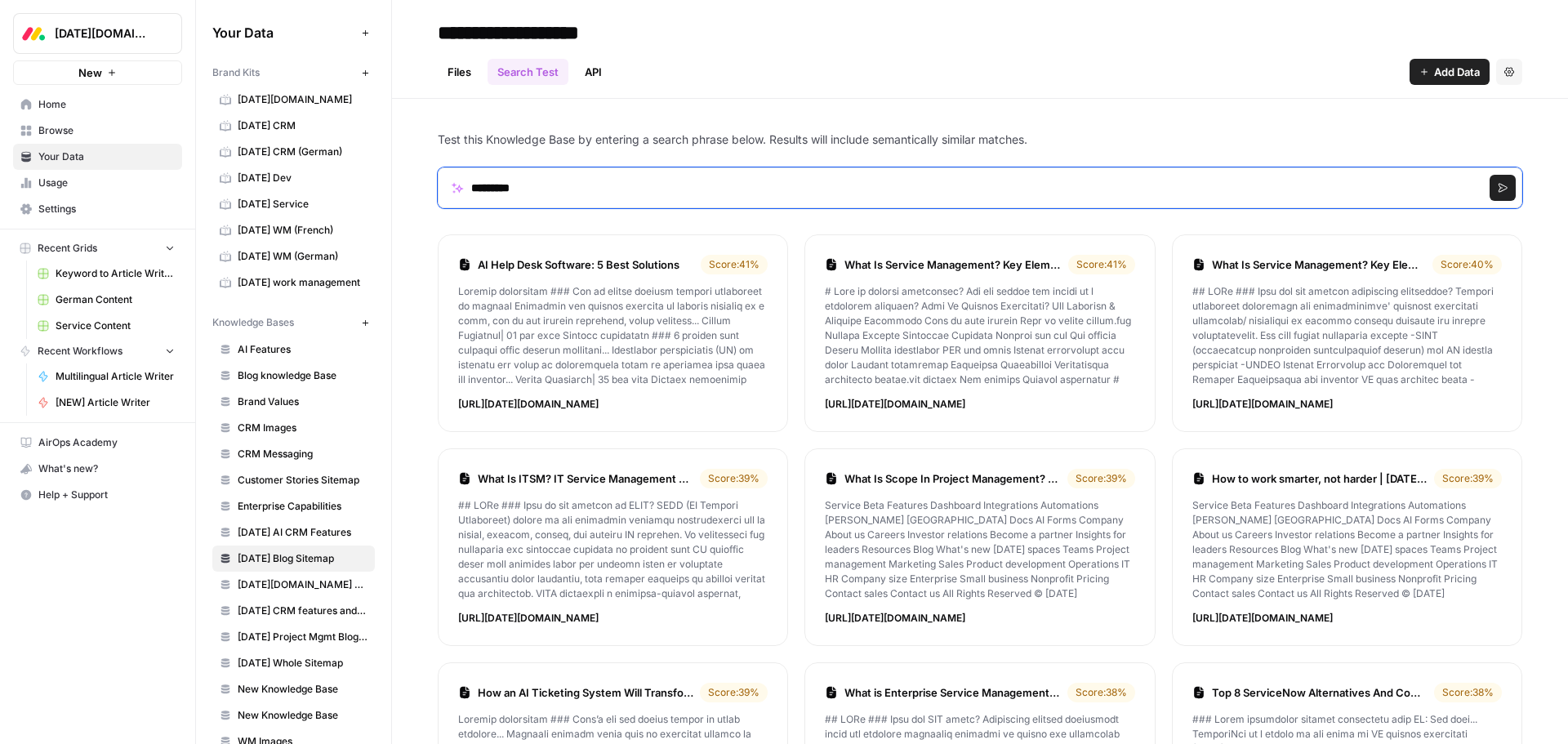
click at [1504, 71] on icon "button" at bounding box center [1509, 72] width 10 height 9
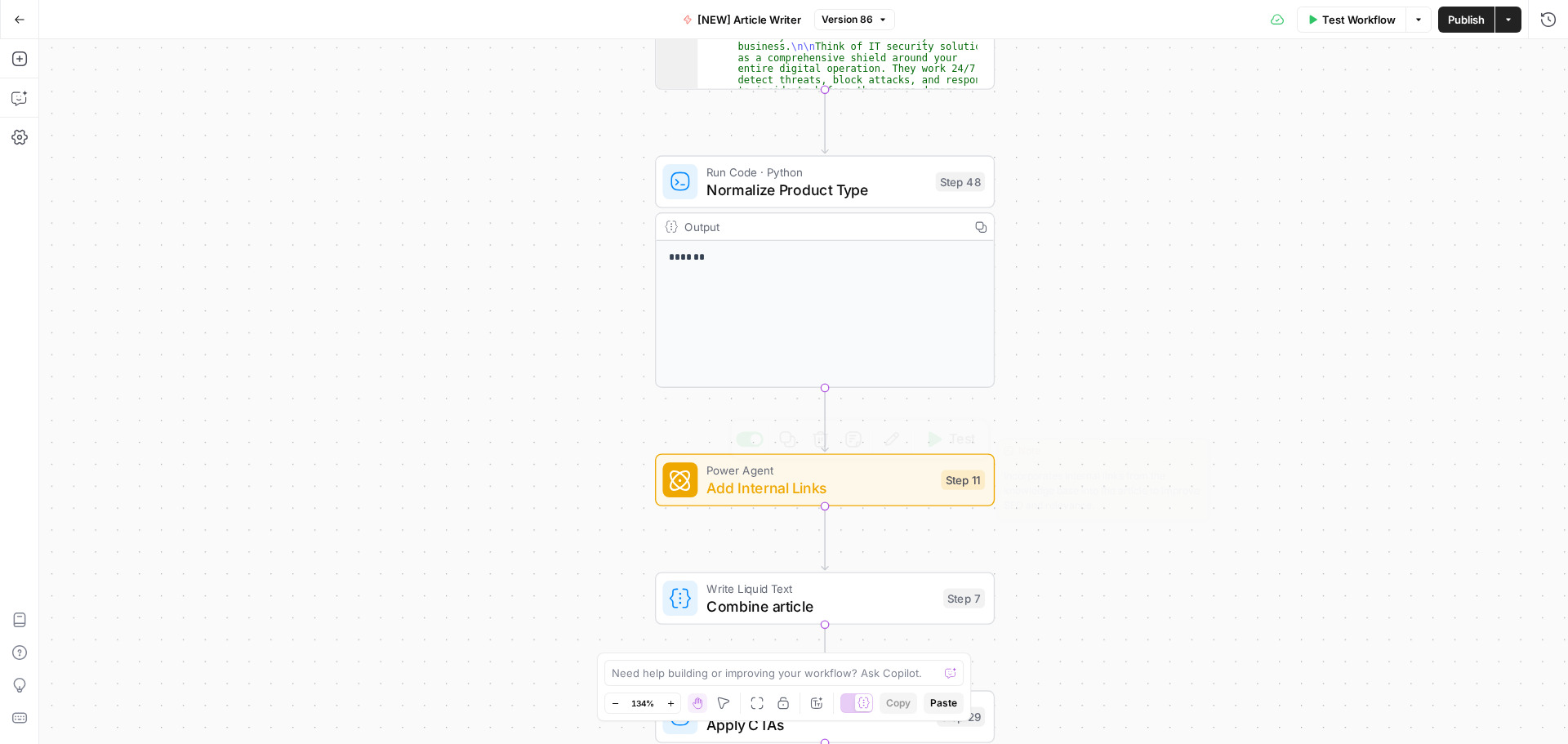
click at [878, 491] on span "Add Internal Links" at bounding box center [820, 488] width 226 height 22
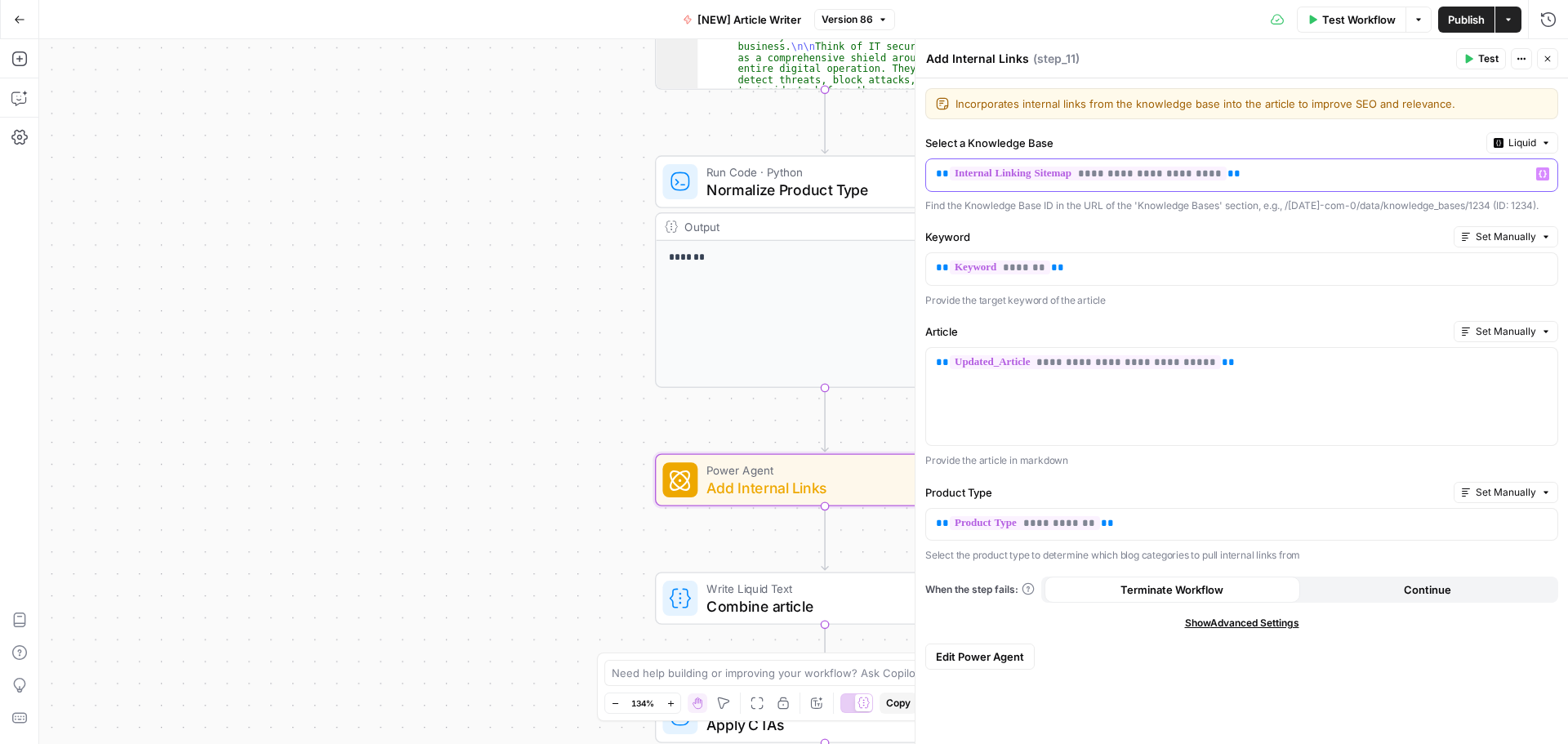
click at [1261, 179] on p "**********" at bounding box center [1228, 174] width 586 height 17
click at [1086, 180] on span "**********" at bounding box center [1088, 174] width 277 height 14
click at [543, 100] on div "Workflow Set Inputs Inputs Google Search Google Search Step 2 Output Expand Out…" at bounding box center [803, 391] width 1529 height 705
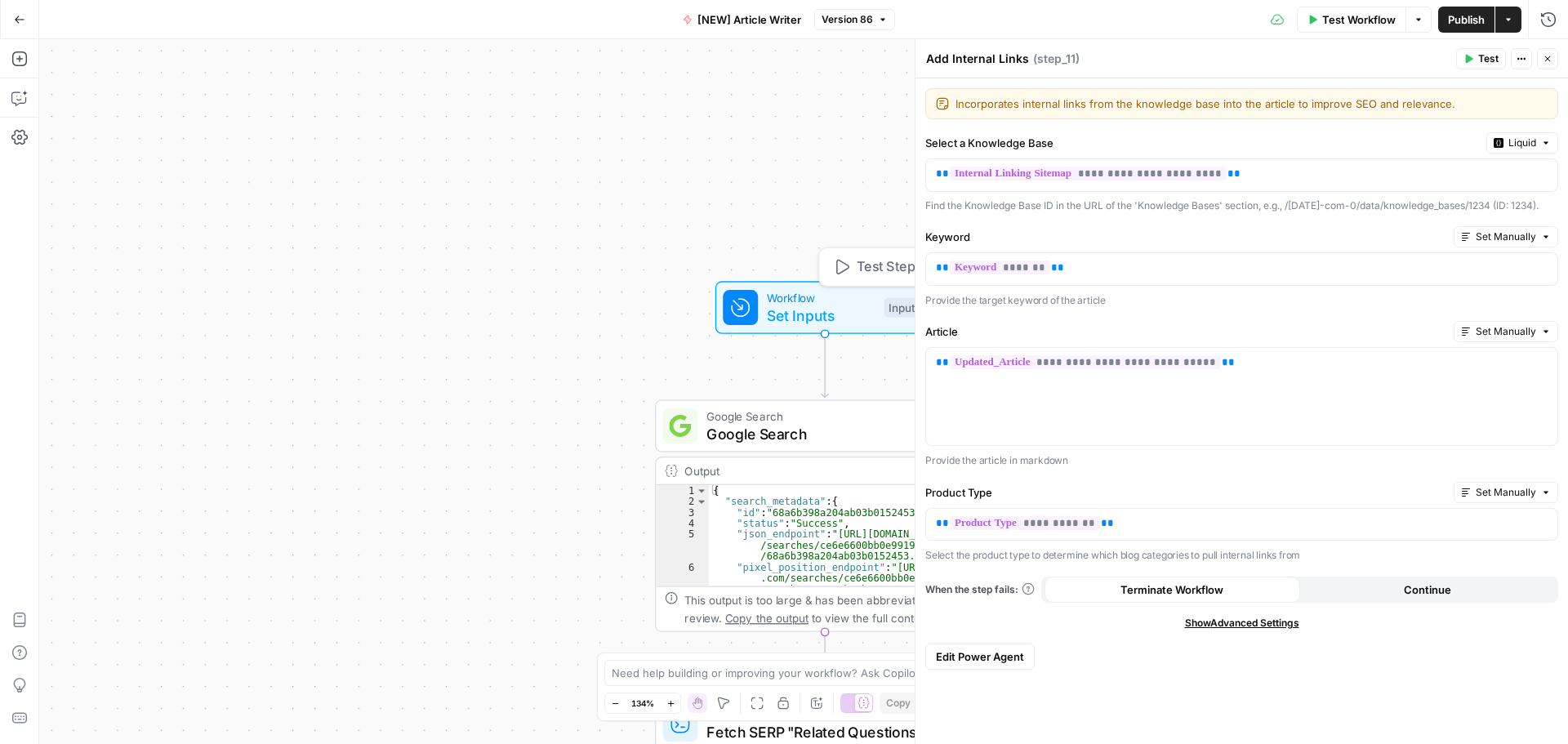
click at [843, 309] on span "Set Inputs" at bounding box center [821, 316] width 109 height 22
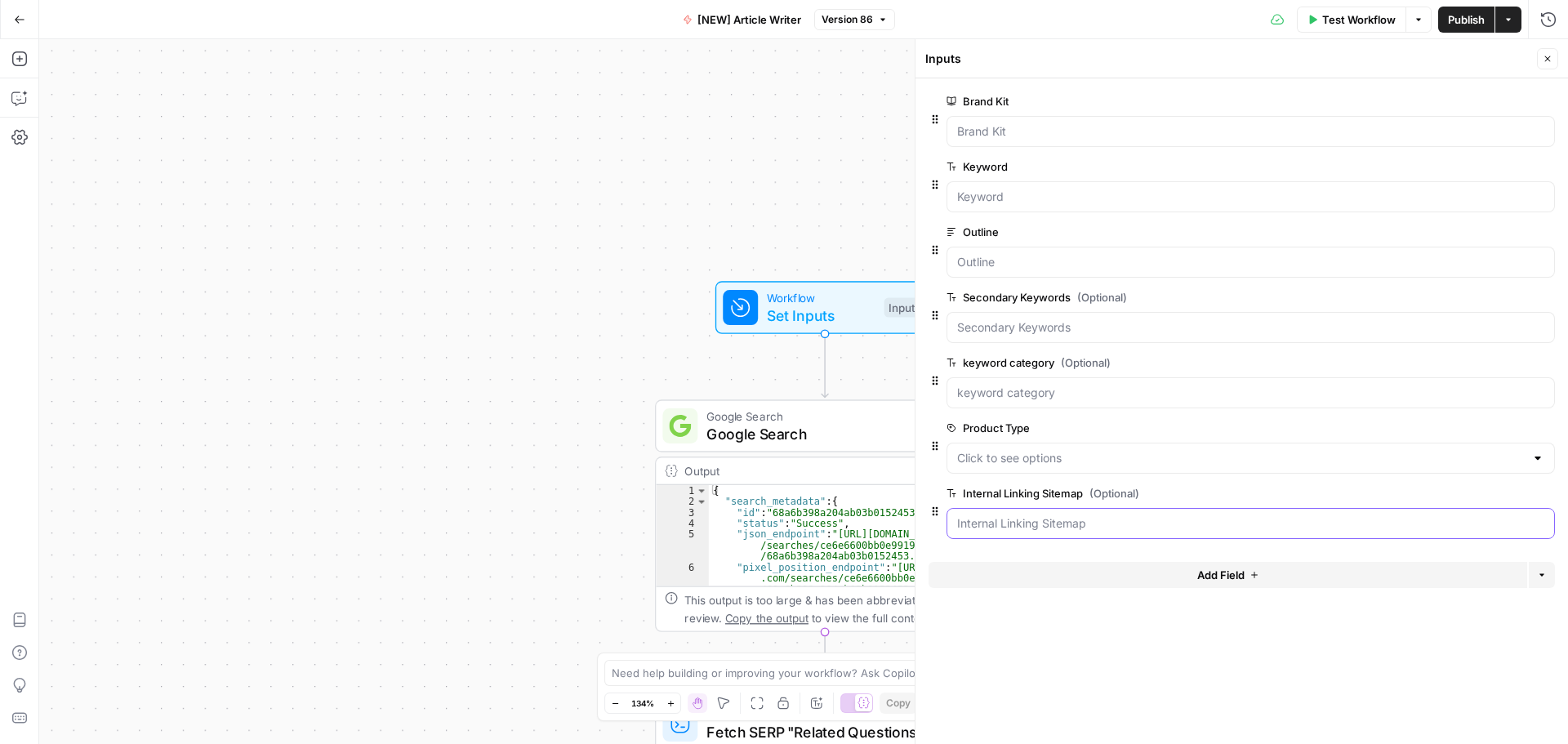
click at [1137, 519] on Sitemap "Internal Linking Sitemap (Optional)" at bounding box center [1251, 523] width 587 height 17
click at [991, 524] on Sitemap "Internal Linking Sitemap (Optional)" at bounding box center [1251, 523] width 587 height 17
click at [1502, 493] on span "edit field" at bounding box center [1493, 493] width 36 height 13
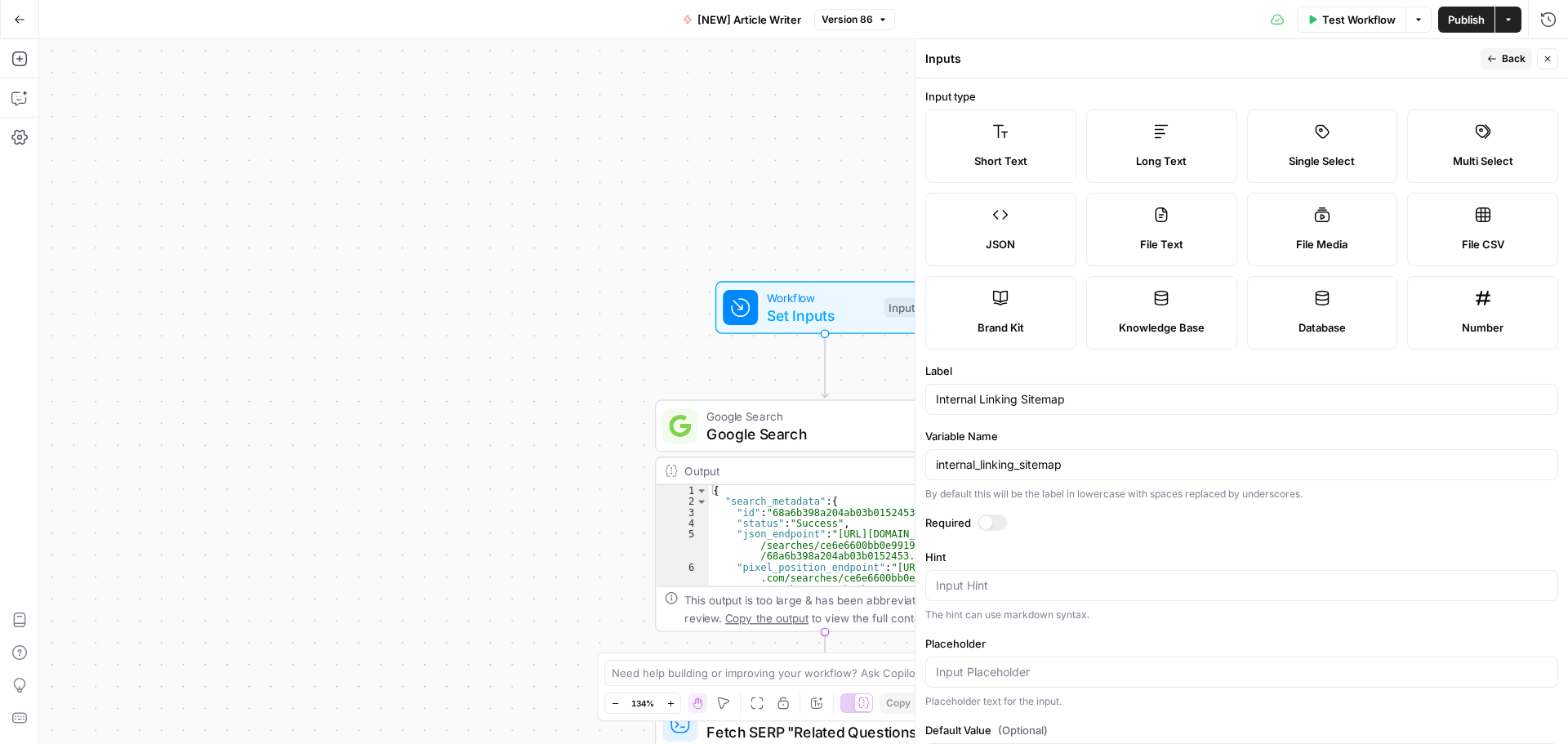
click at [856, 21] on span "Version 86" at bounding box center [847, 19] width 52 height 15
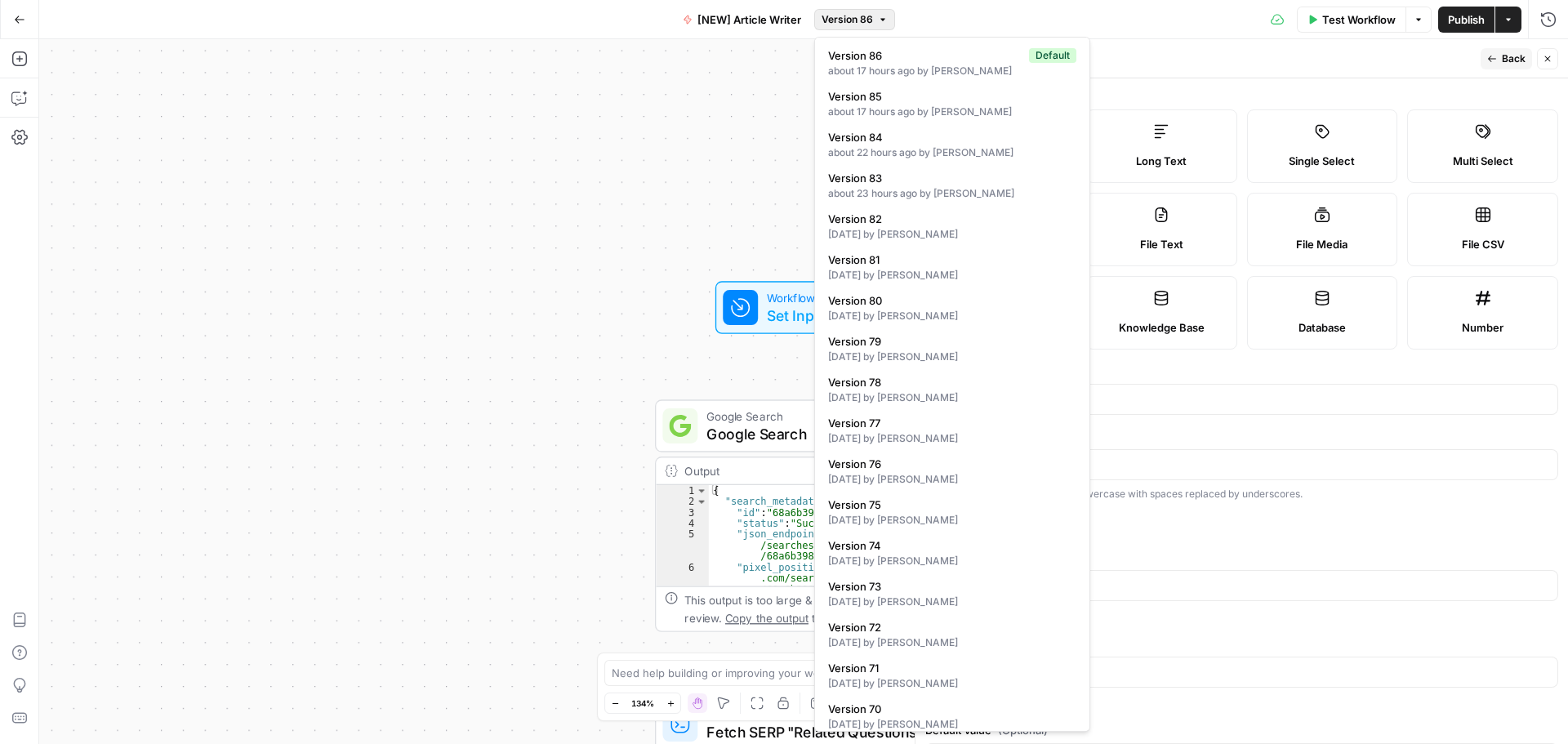
click at [665, 178] on div "Workflow Set Inputs Inputs Google Search Google Search Step 2 Output Expand Out…" at bounding box center [803, 391] width 1529 height 705
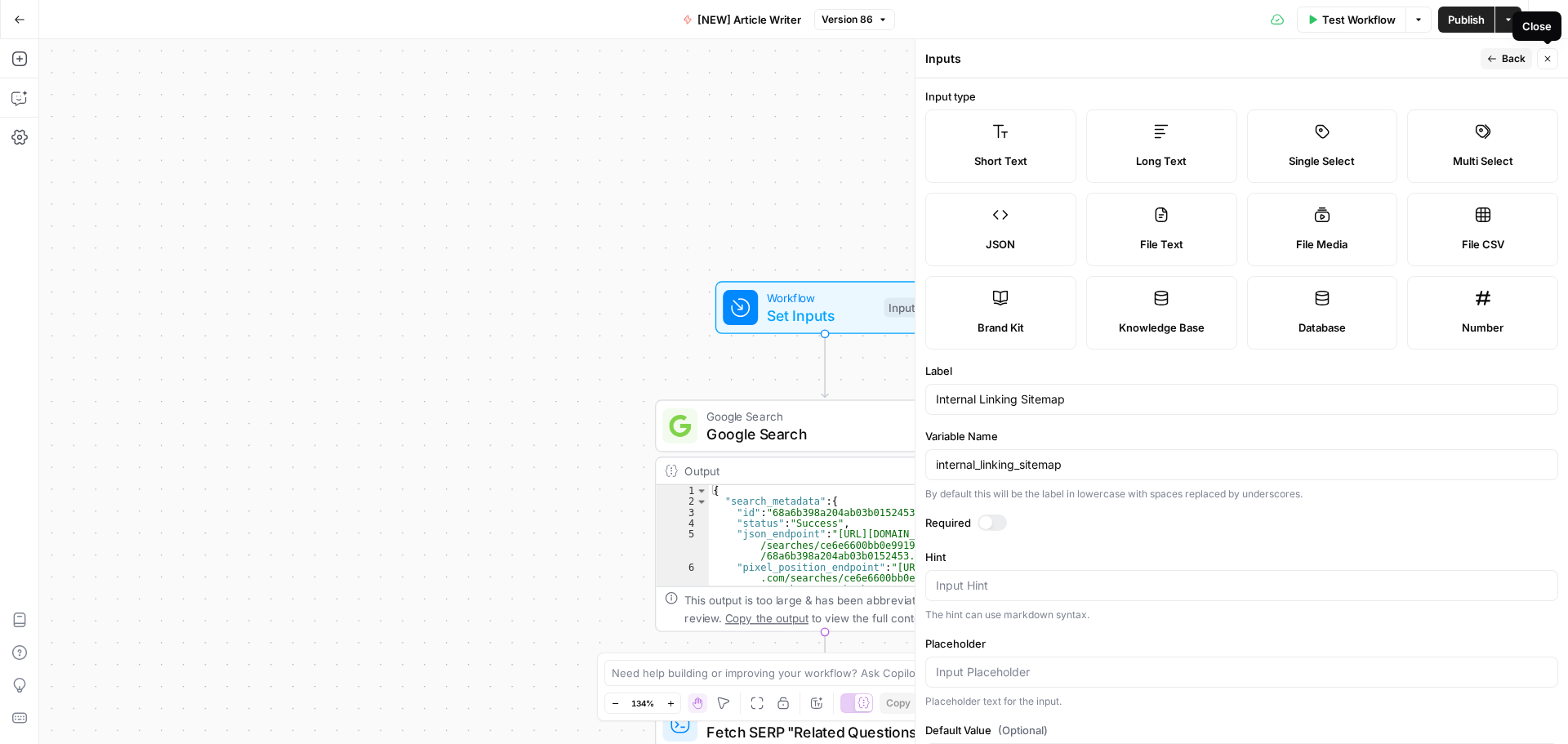
click at [1554, 62] on button "Close" at bounding box center [1548, 58] width 21 height 21
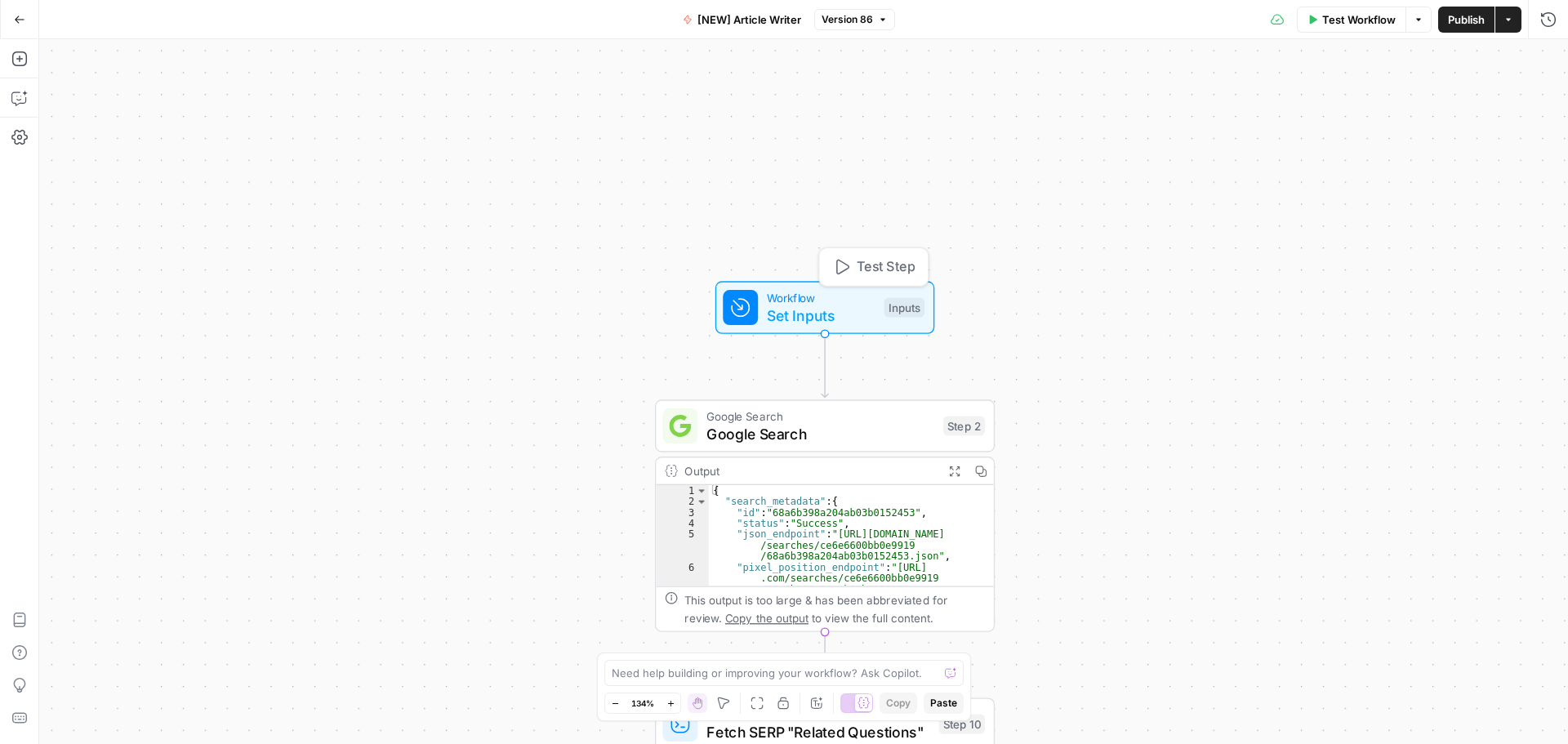
click at [817, 302] on span "Workflow" at bounding box center [821, 297] width 109 height 18
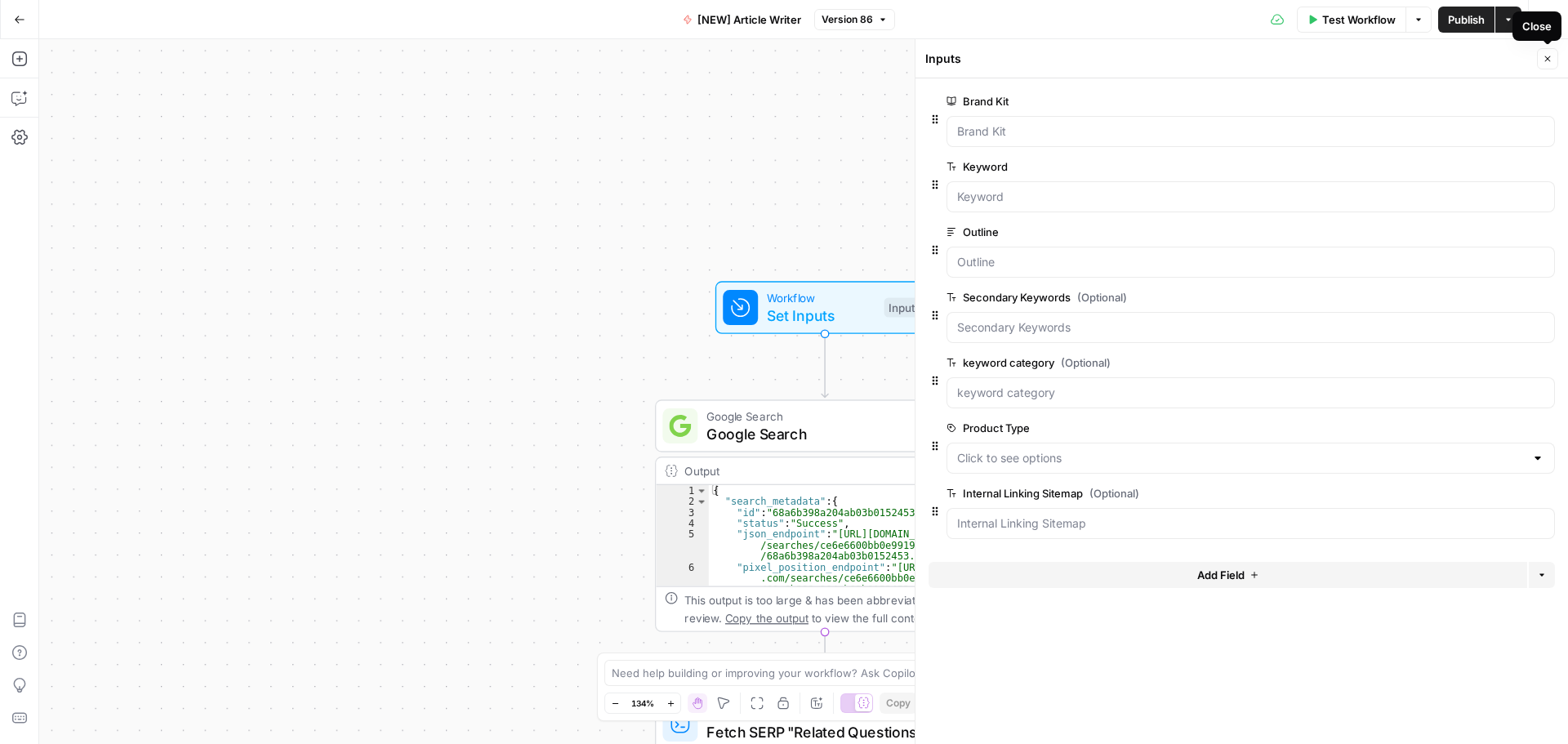
click at [1549, 54] on button "Close" at bounding box center [1548, 58] width 21 height 21
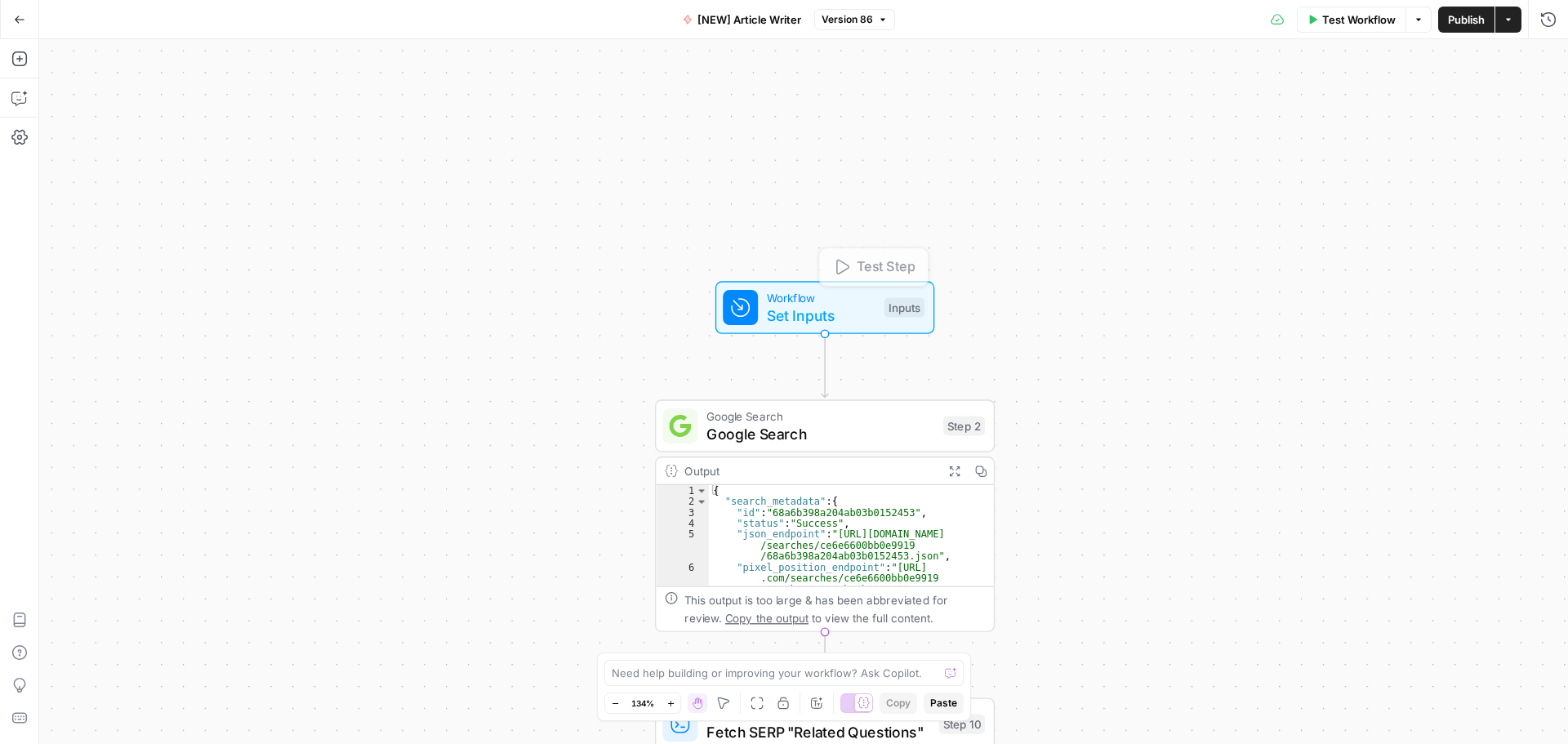
click at [800, 322] on span "Set Inputs" at bounding box center [821, 316] width 109 height 22
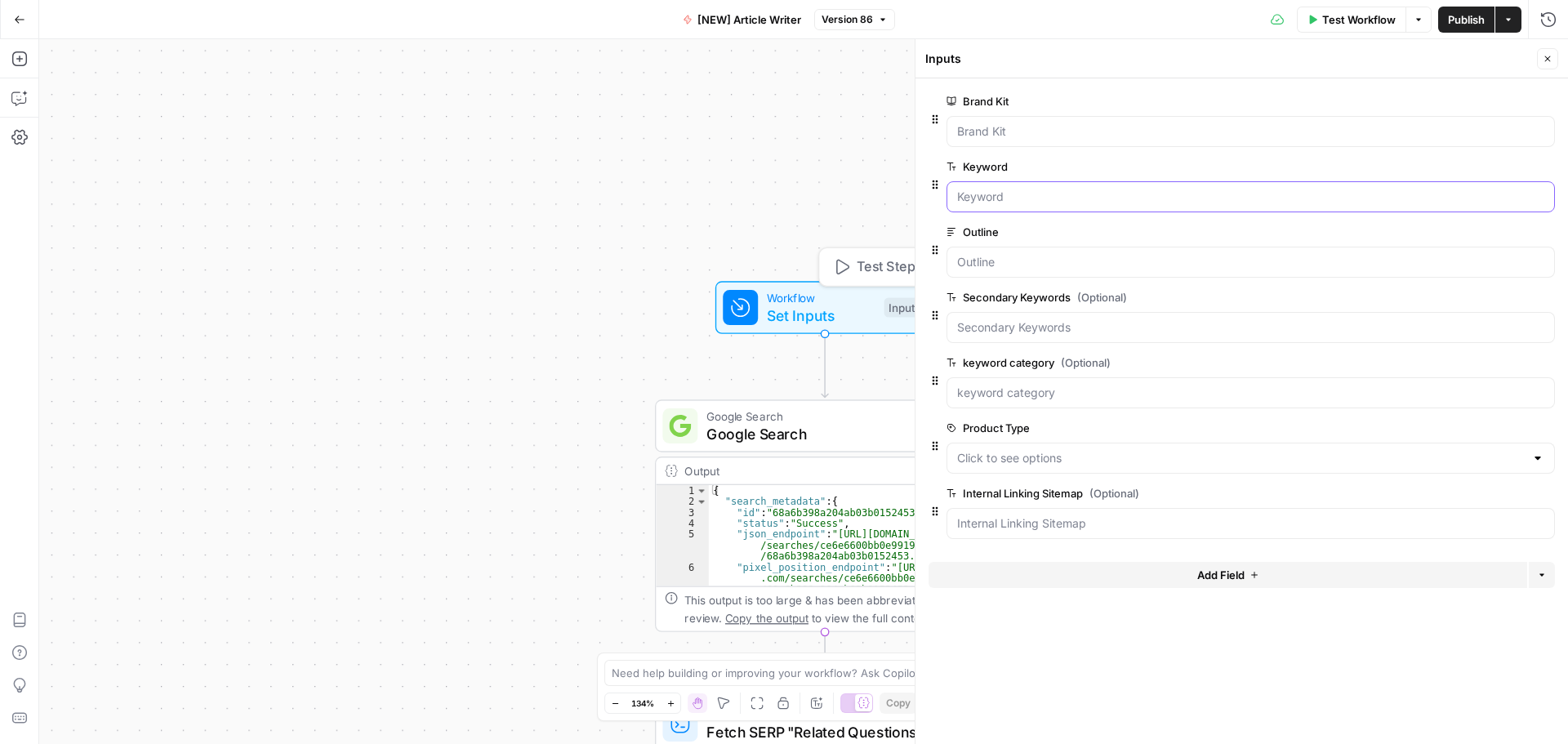
click at [1015, 204] on input "Keyword" at bounding box center [1251, 197] width 587 height 17
click at [1035, 129] on Kit "Brand Kit" at bounding box center [1251, 132] width 587 height 17
click at [1504, 97] on span "edit field" at bounding box center [1493, 102] width 36 height 13
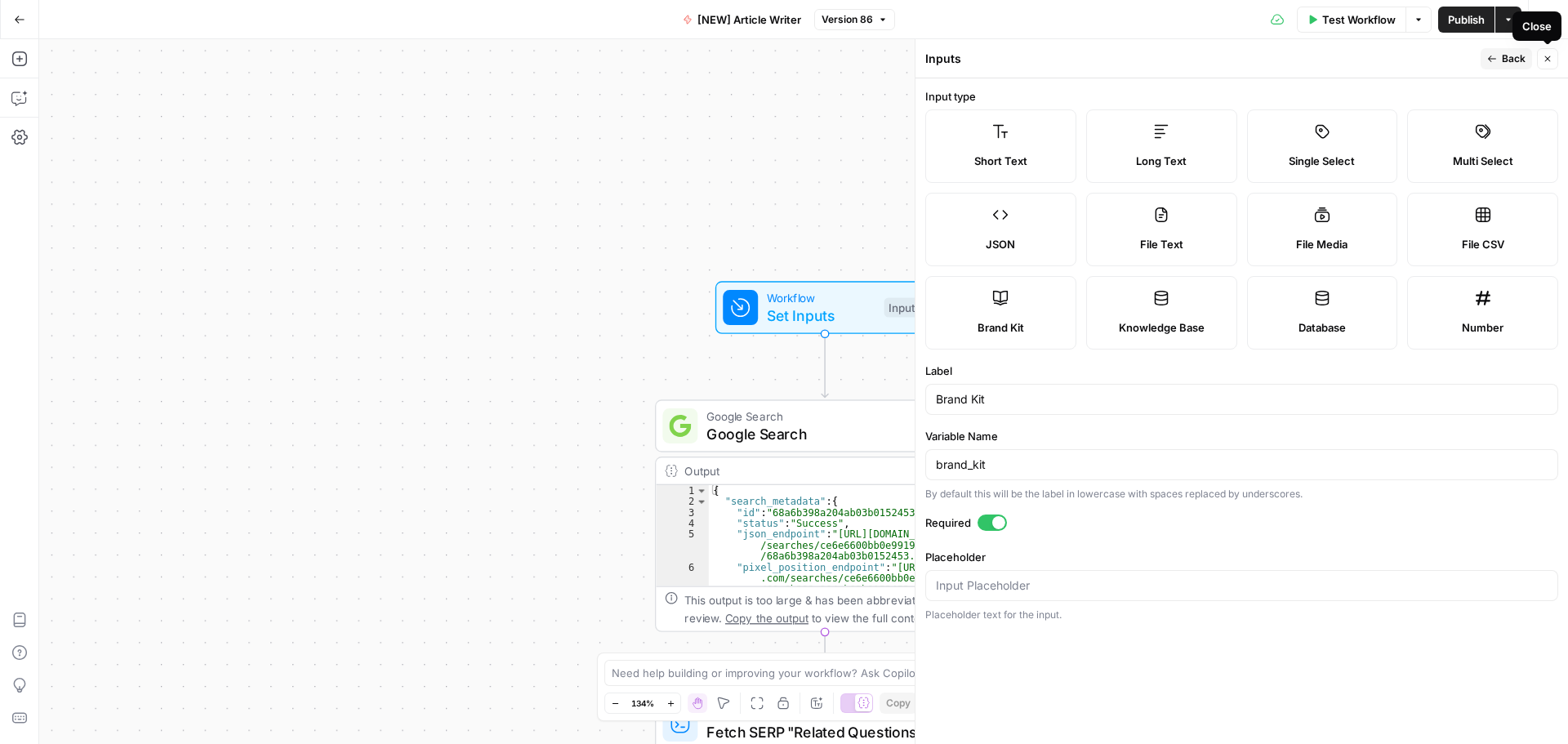
click at [1546, 53] on button "Close" at bounding box center [1548, 58] width 21 height 21
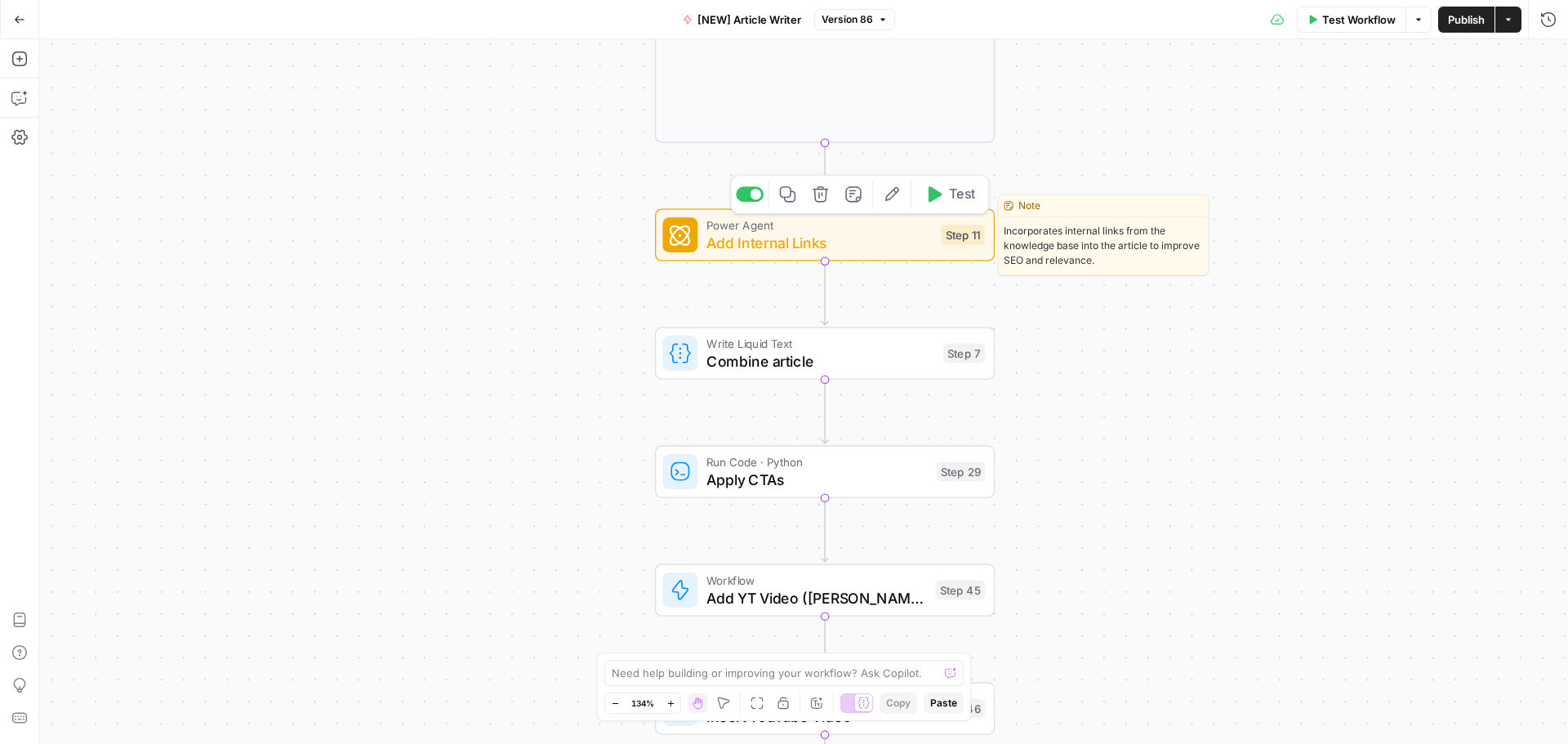
click at [881, 246] on span "Add Internal Links" at bounding box center [820, 243] width 226 height 22
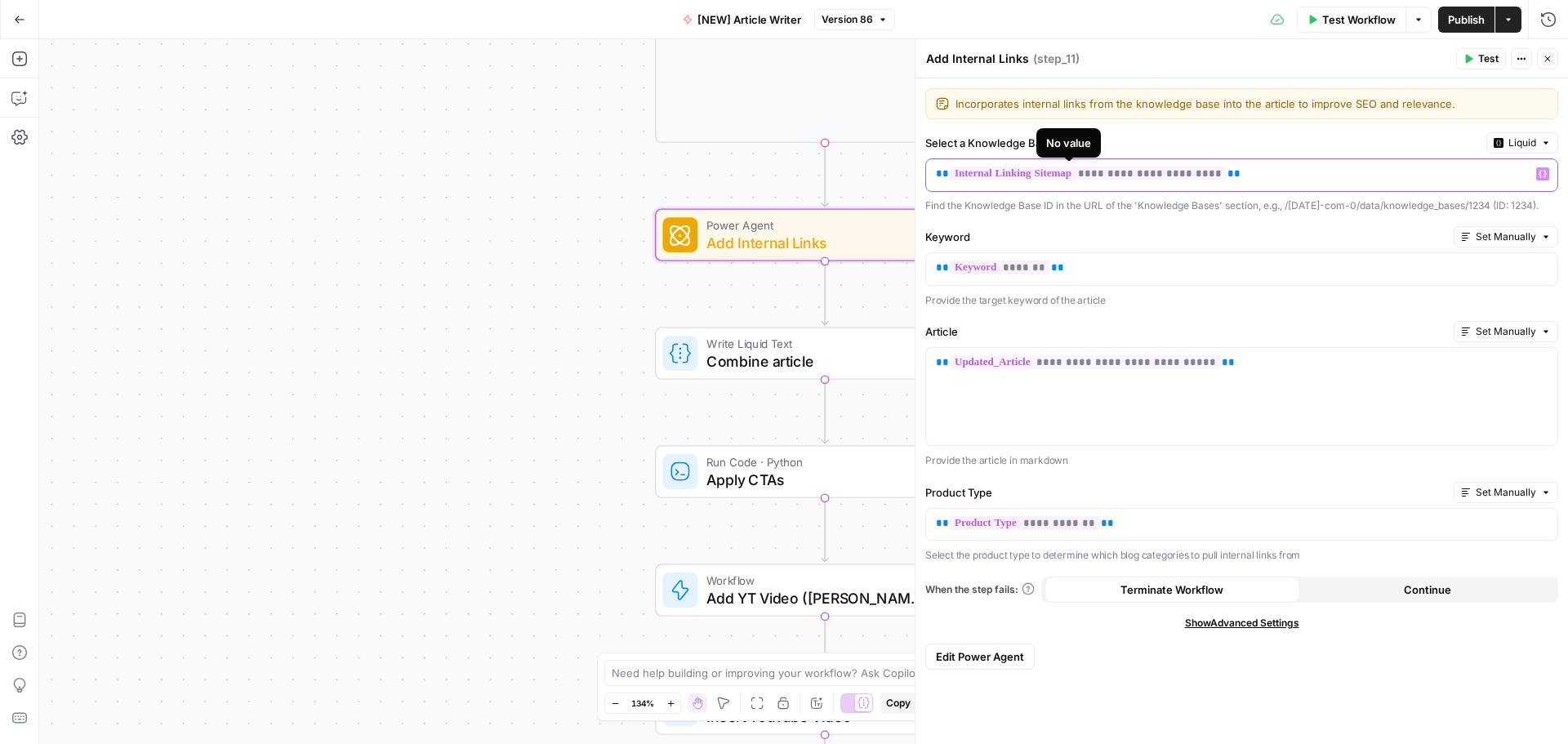
click at [1162, 176] on span "**********" at bounding box center [1088, 174] width 277 height 14
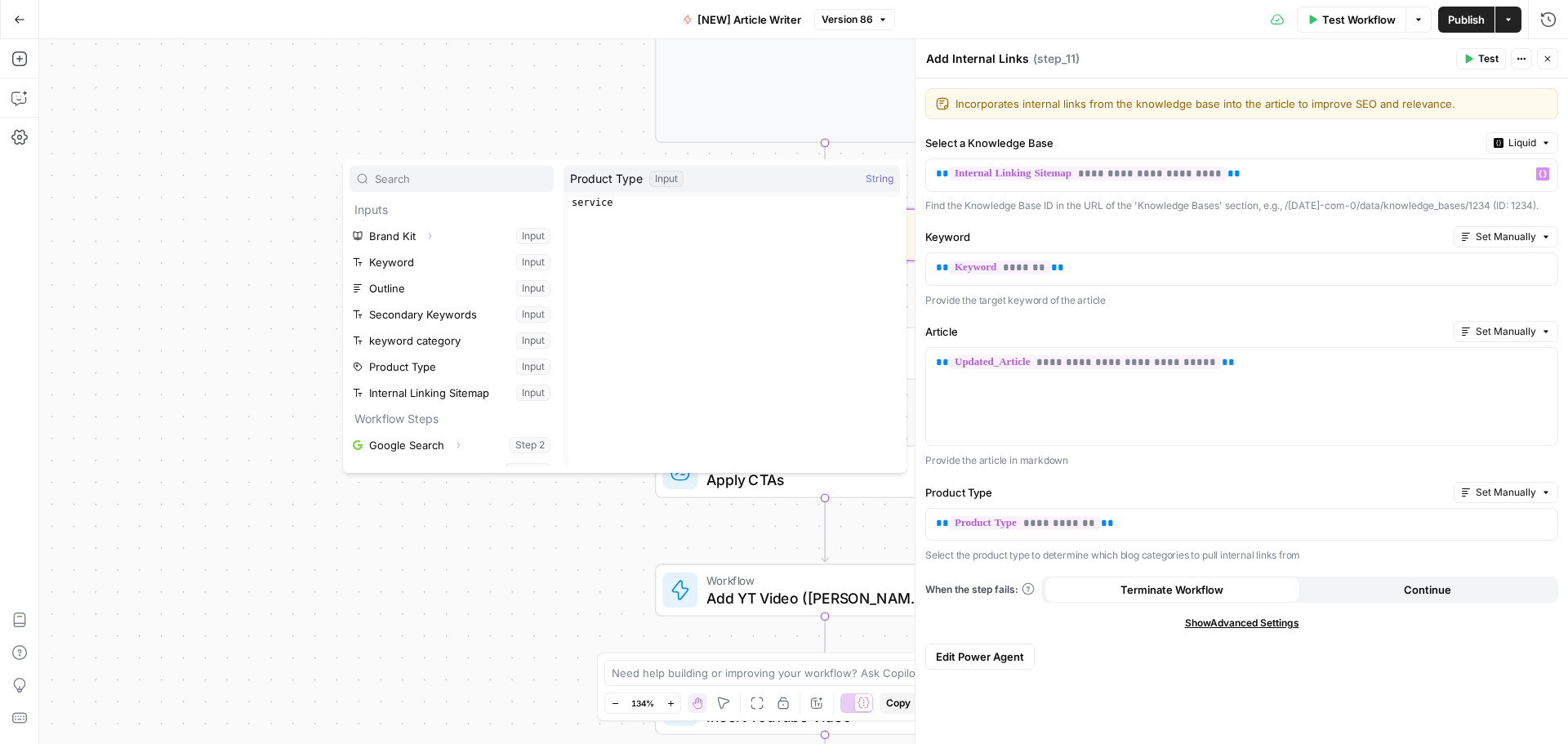
click at [586, 82] on div "Workflow Set Inputs Inputs Google Search Google Search Step 2 Output Expand Out…" at bounding box center [803, 391] width 1529 height 705
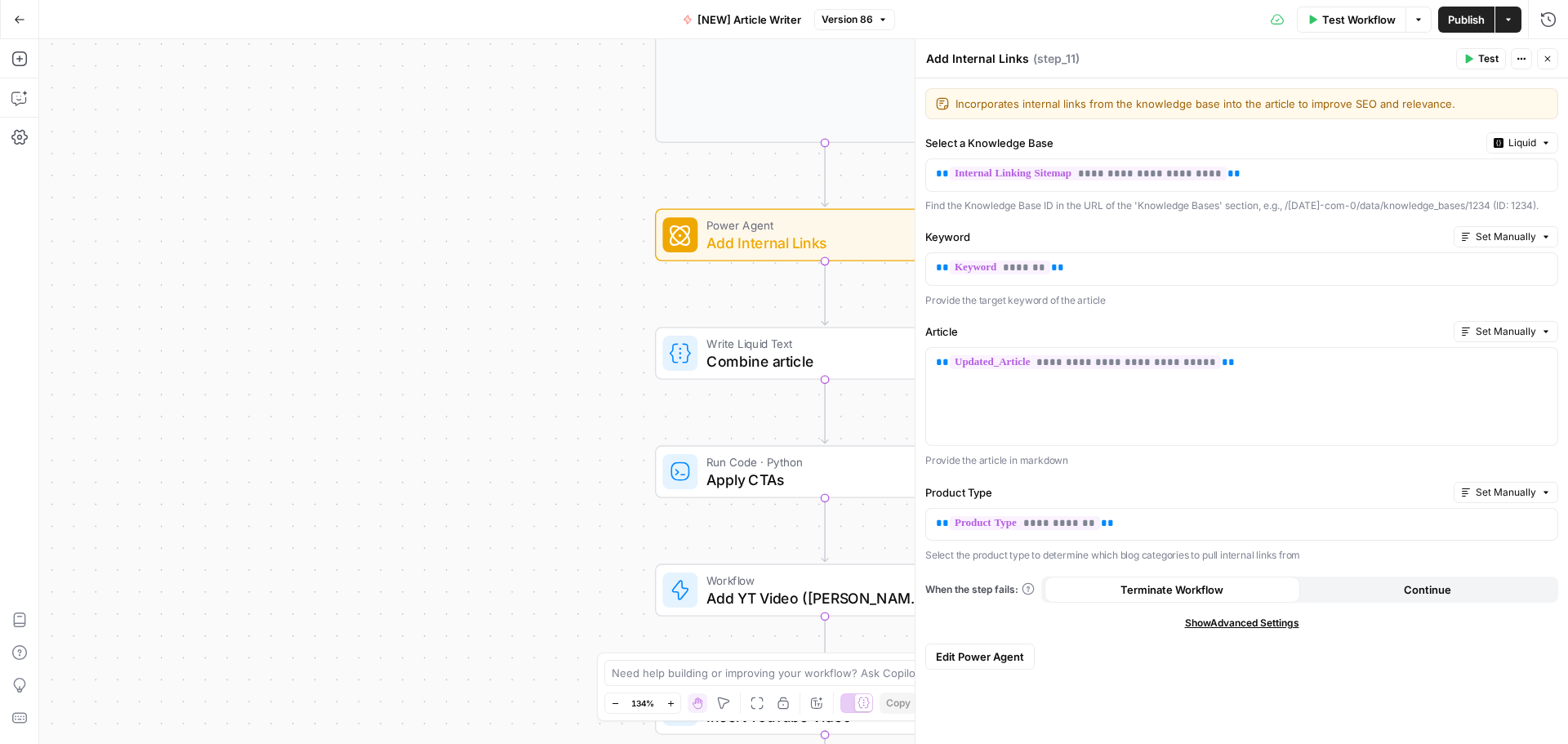
click at [961, 665] on span "Edit Power Agent" at bounding box center [980, 657] width 89 height 17
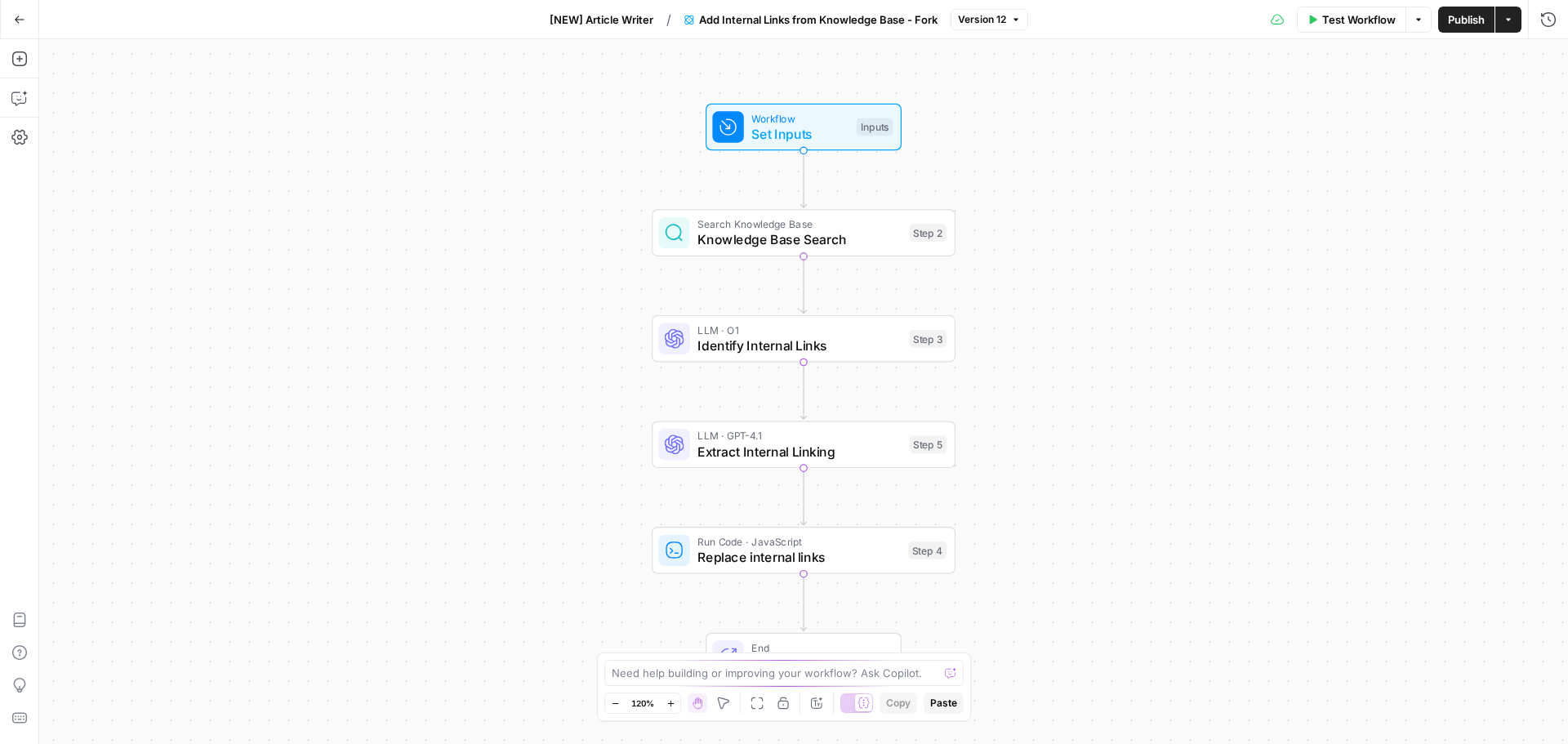
click at [813, 125] on span "Set Inputs" at bounding box center [799, 134] width 97 height 19
click at [1096, 138] on ID "Knowledge Base ID" at bounding box center [1251, 132] width 587 height 17
click at [1098, 130] on ID "Knowledge Base ID" at bounding box center [1251, 132] width 587 height 17
click at [612, 185] on div "Workflow Set Inputs Inputs Search Knowledge Base Knowledge Base Search Step 2 L…" at bounding box center [803, 391] width 1529 height 705
click at [852, 241] on span "Knowledge Base Search" at bounding box center [799, 240] width 204 height 19
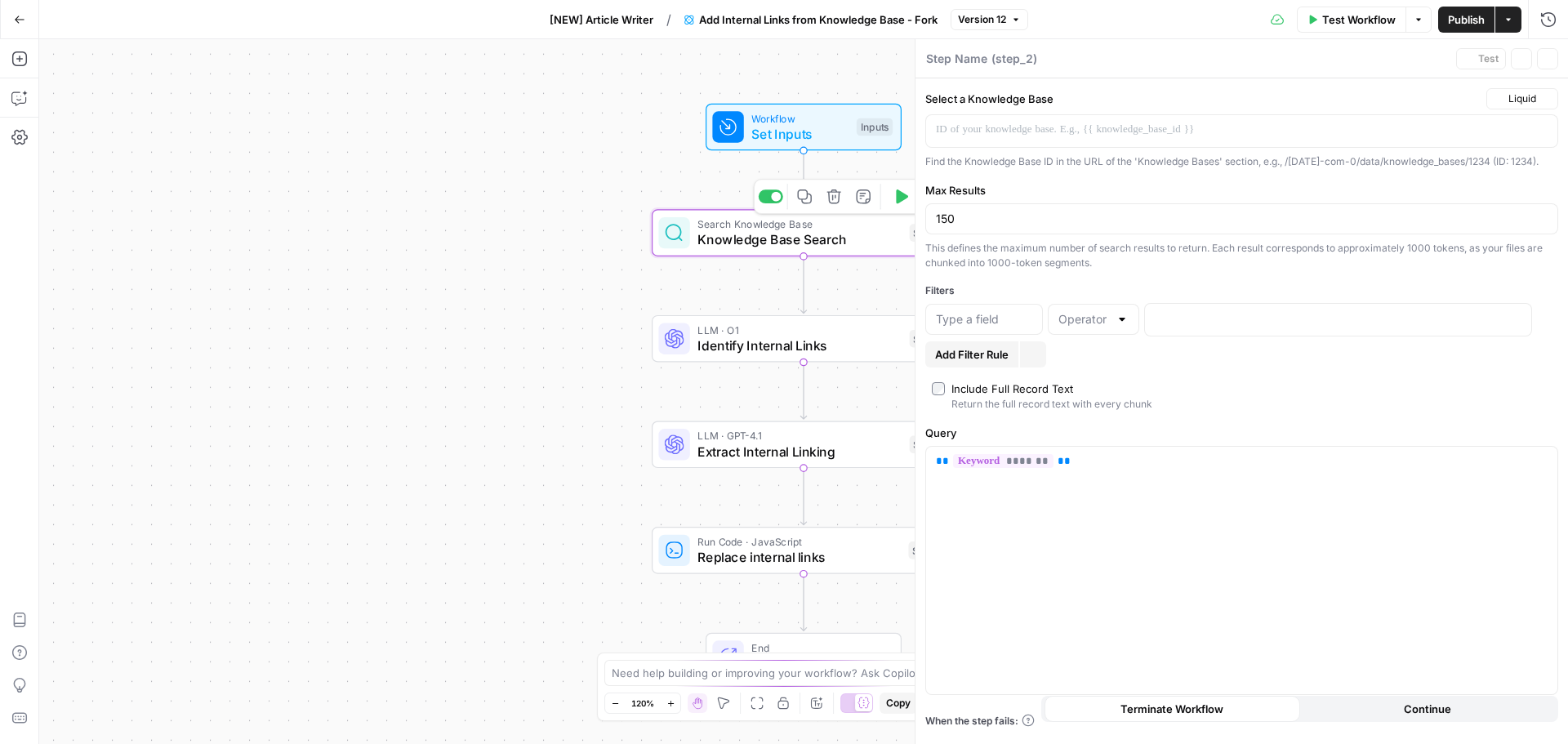
type textarea "Knowledge Base Search"
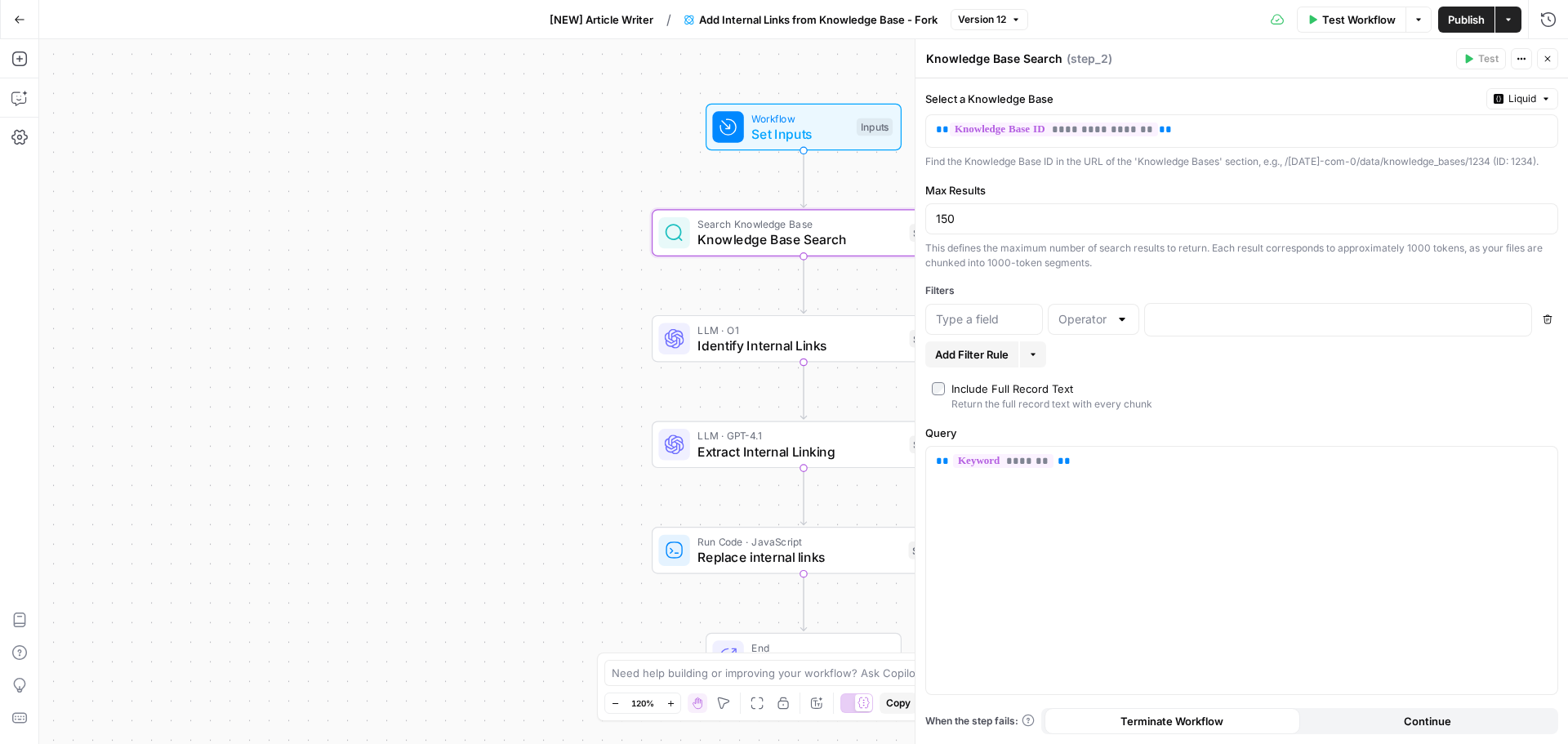
click at [1554, 59] on button "Close" at bounding box center [1548, 58] width 21 height 21
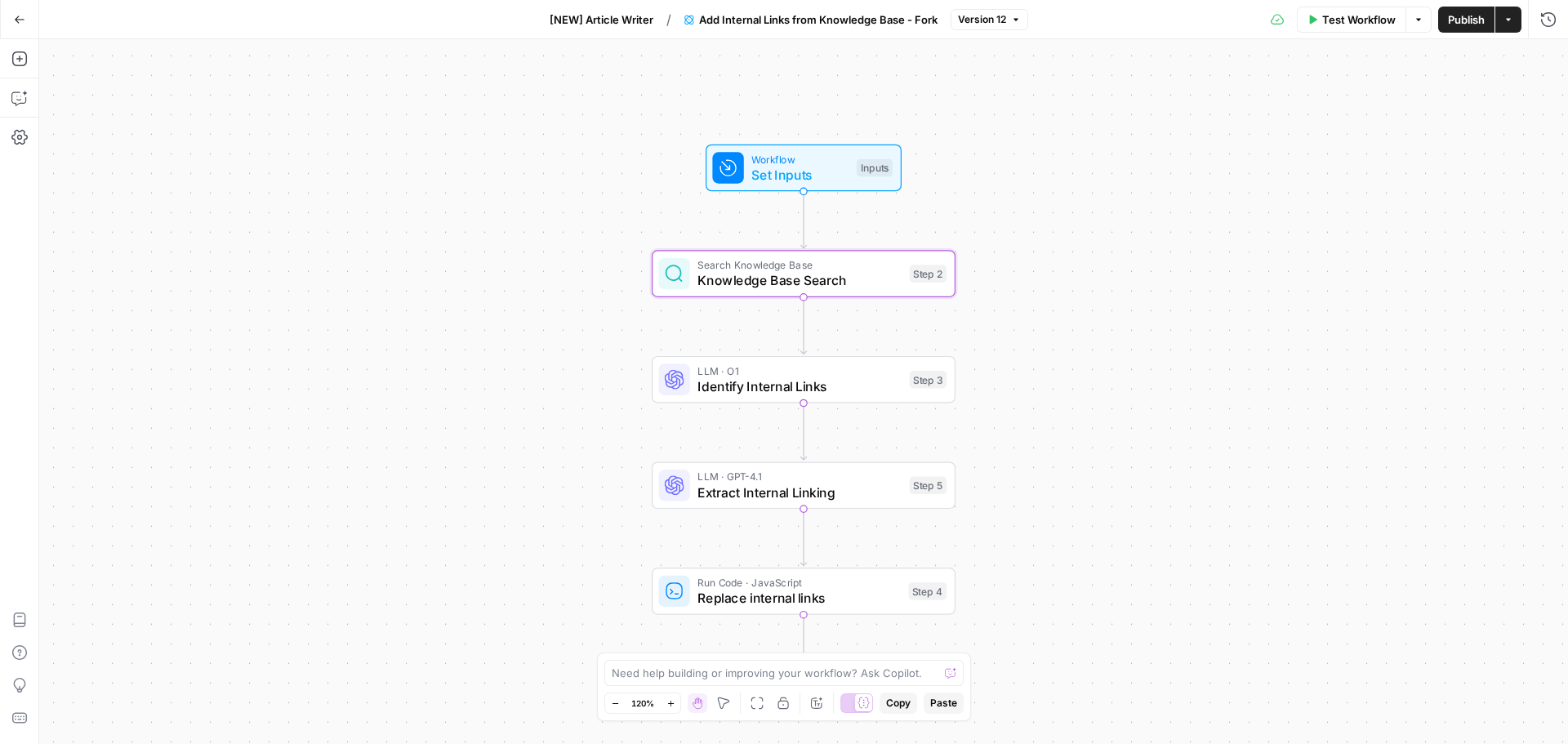
click at [17, 18] on icon "button" at bounding box center [19, 19] width 10 height 7
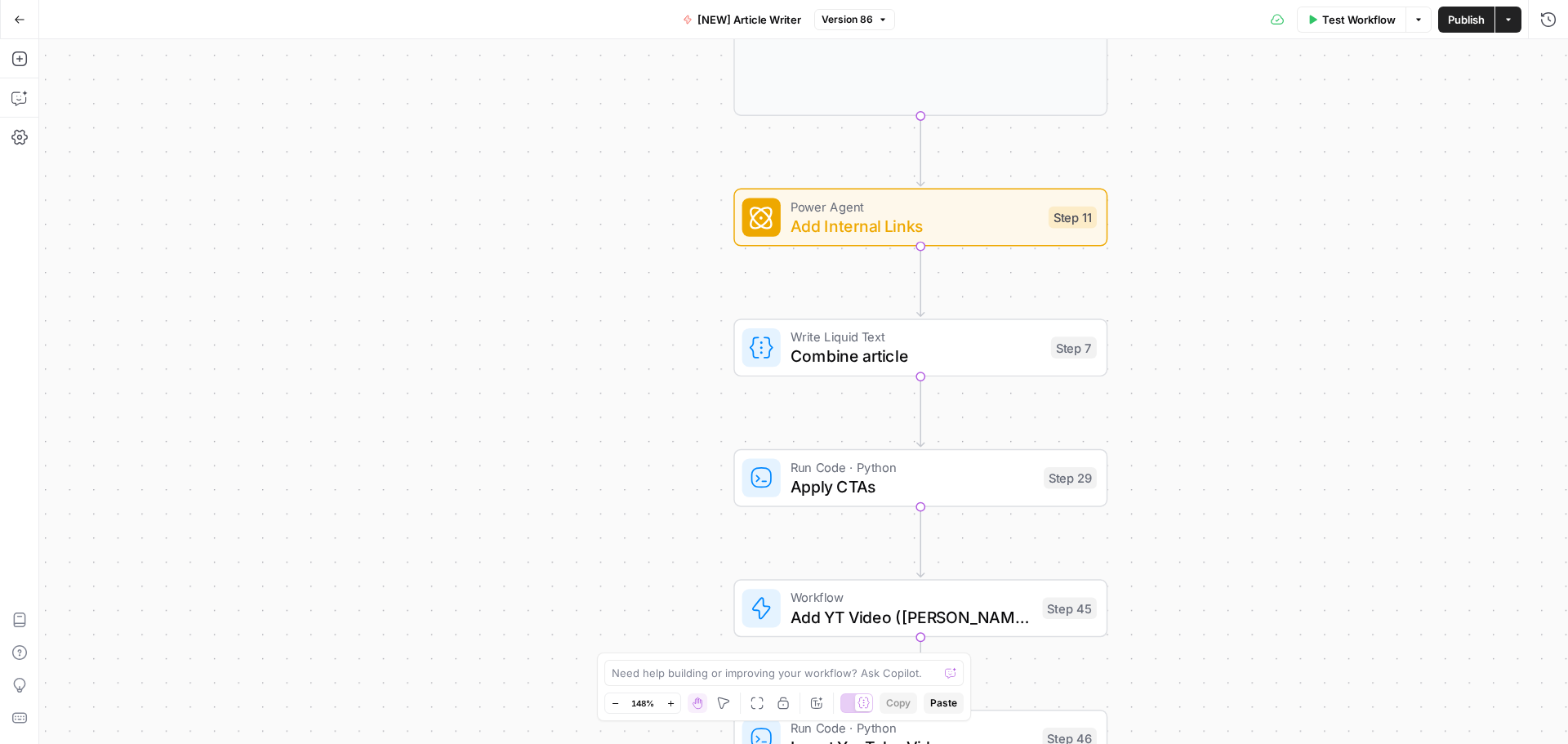
drag, startPoint x: 724, startPoint y: 223, endPoint x: 650, endPoint y: 316, distance: 118.8
click at [650, 316] on div "Workflow Set Inputs Inputs Google Search Google Search Step 2 Output Expand Out…" at bounding box center [803, 391] width 1529 height 705
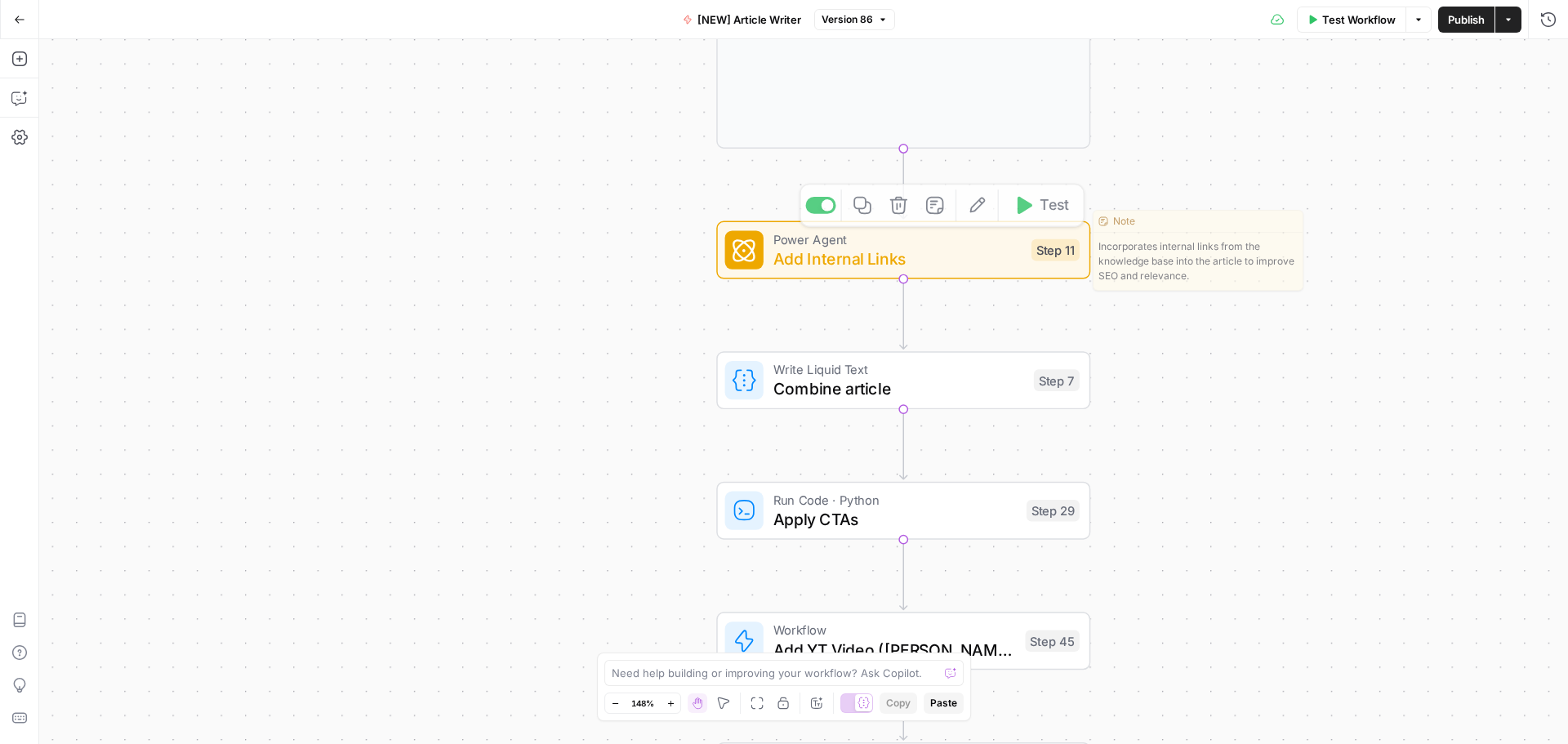
click at [1032, 198] on div "Workflow Set Inputs Inputs Google Search Google Search Step 2 Output Expand Out…" at bounding box center [803, 391] width 1529 height 705
click at [1047, 213] on span "Test" at bounding box center [1054, 206] width 29 height 22
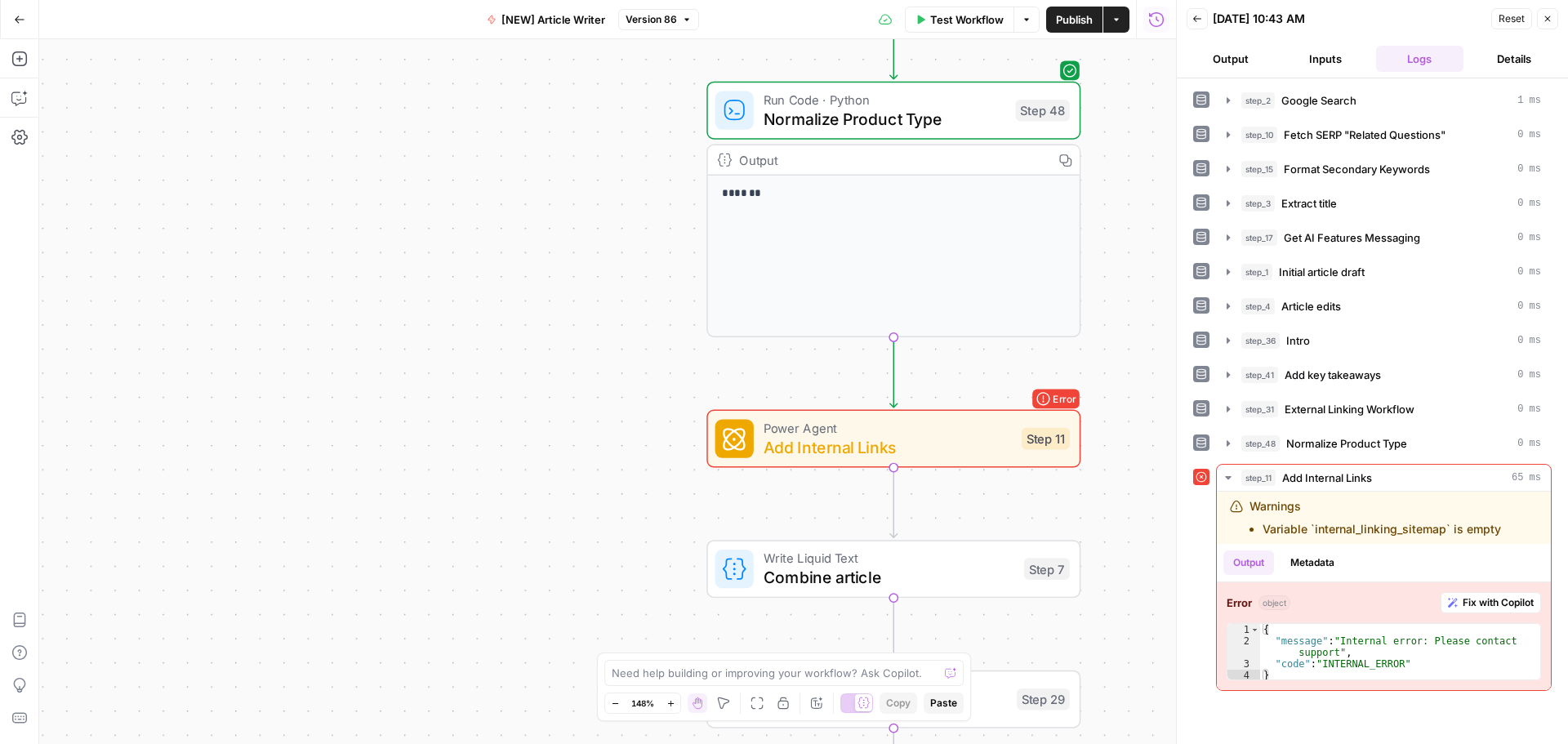
drag, startPoint x: 1132, startPoint y: 200, endPoint x: 1122, endPoint y: 389, distance: 189.3
click at [1122, 389] on div "Workflow Set Inputs Inputs Google Search Google Search Step 2 Output Expand Out…" at bounding box center [607, 391] width 1137 height 705
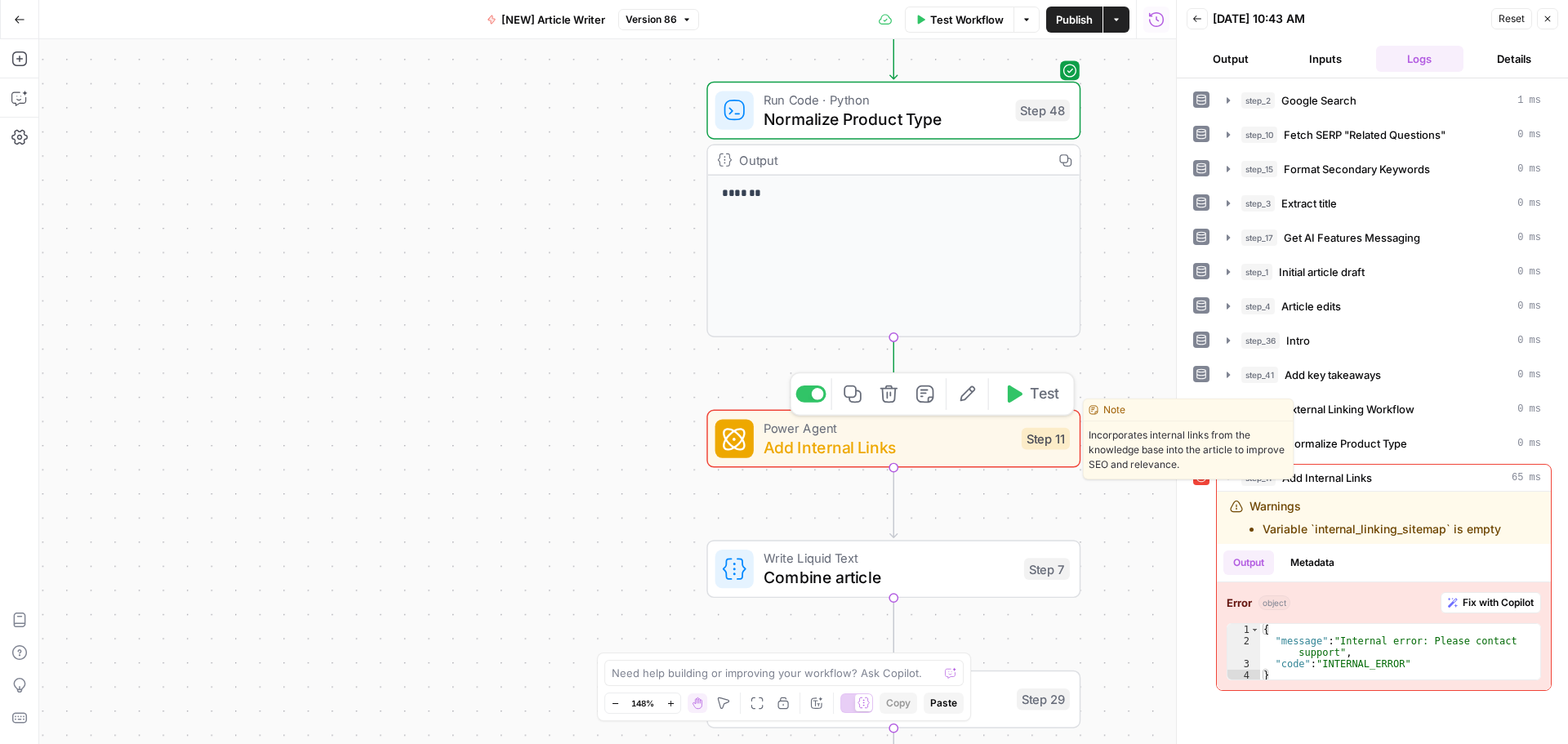
click at [970, 438] on span "Add Internal Links" at bounding box center [887, 448] width 248 height 25
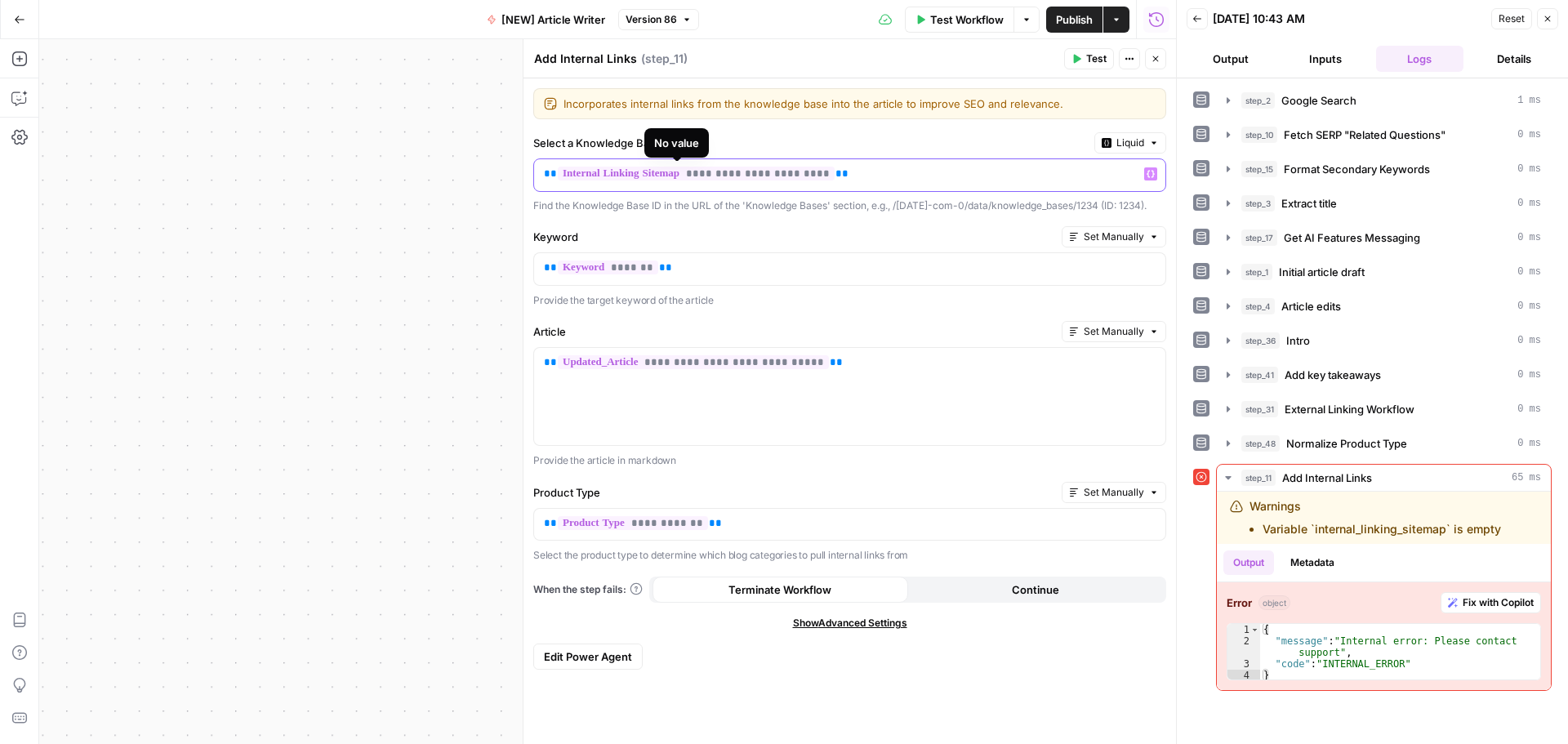
click at [845, 173] on p "**********" at bounding box center [836, 174] width 586 height 17
click at [850, 138] on label "Select a Knowledge Base" at bounding box center [810, 143] width 555 height 17
click at [1083, 56] on button "Test" at bounding box center [1089, 58] width 50 height 21
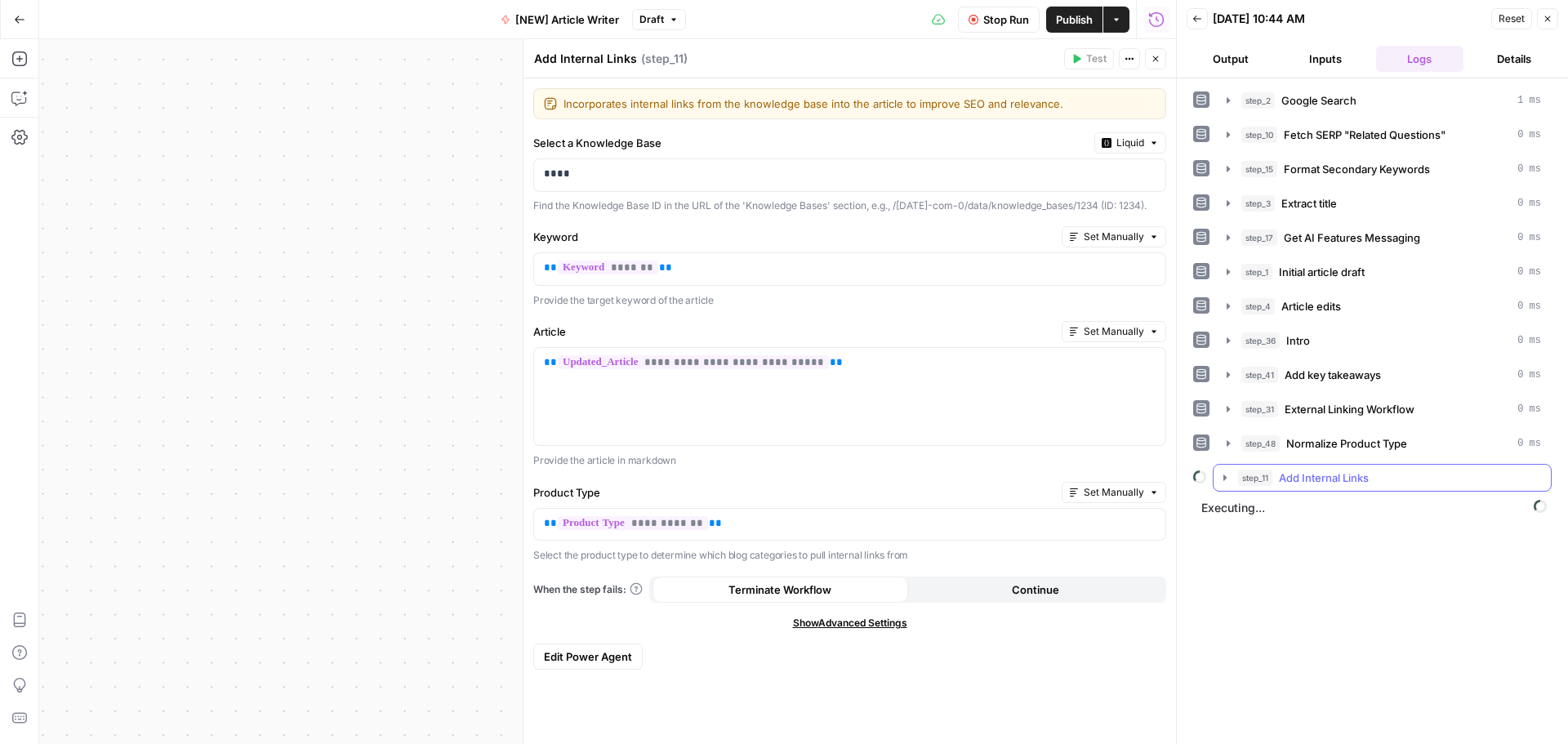
click at [1223, 476] on icon "button" at bounding box center [1225, 478] width 13 height 13
click at [1059, 20] on span "Publish" at bounding box center [1074, 19] width 37 height 17
click at [1227, 480] on icon "button" at bounding box center [1225, 478] width 13 height 13
click at [1234, 544] on icon at bounding box center [1235, 546] width 11 height 11
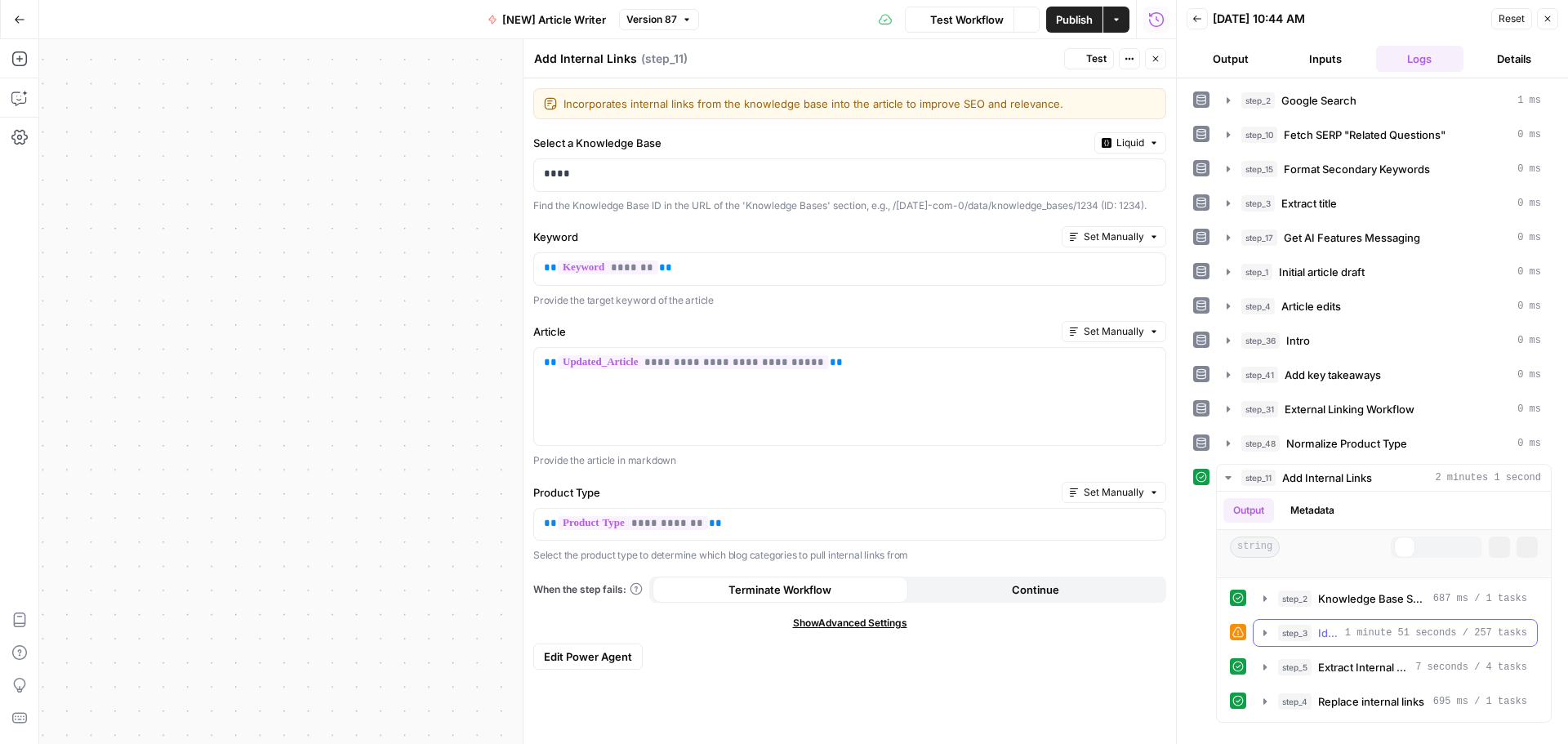
click at [1258, 549] on span "string" at bounding box center [1255, 546] width 50 height 21
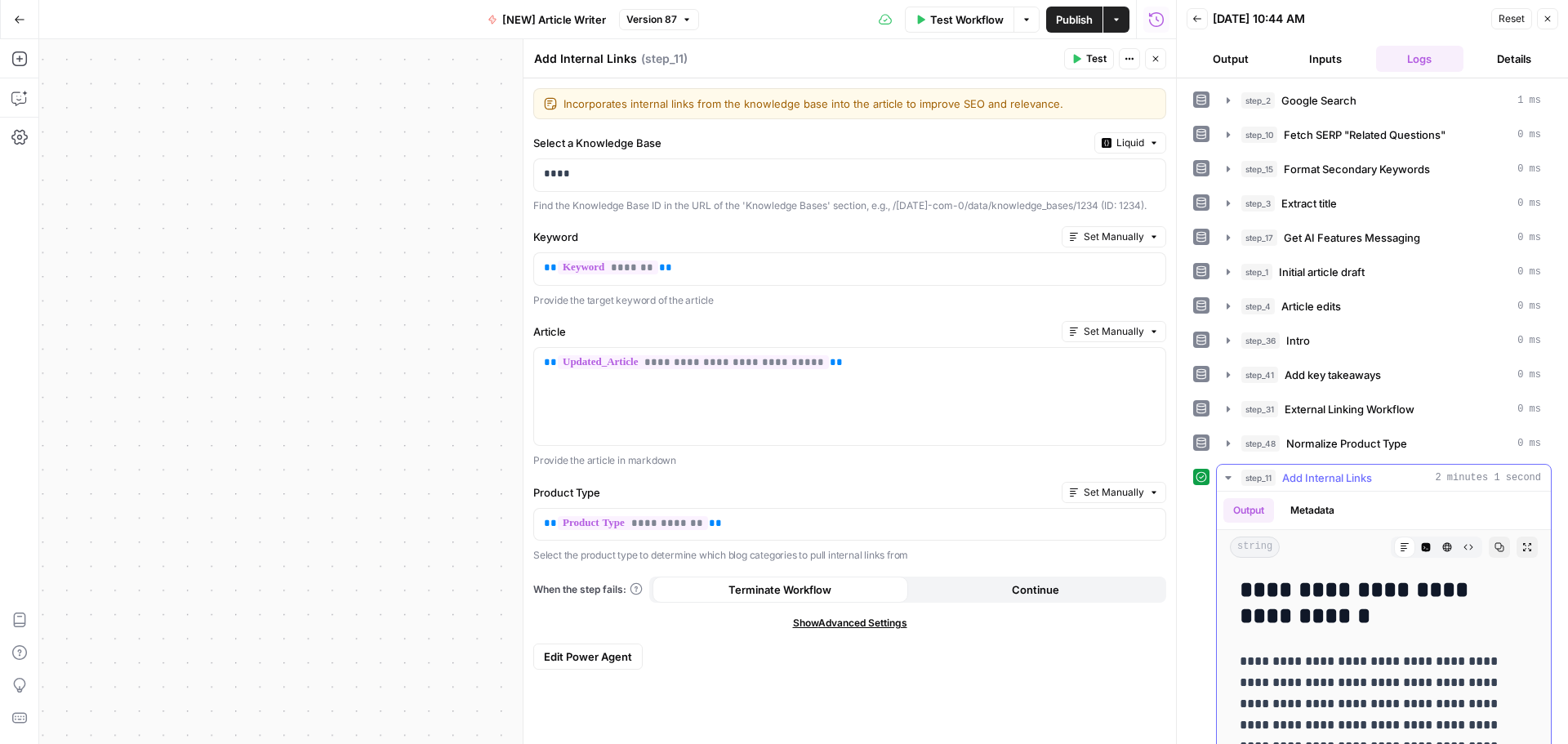
click at [1233, 476] on icon "button" at bounding box center [1228, 478] width 13 height 13
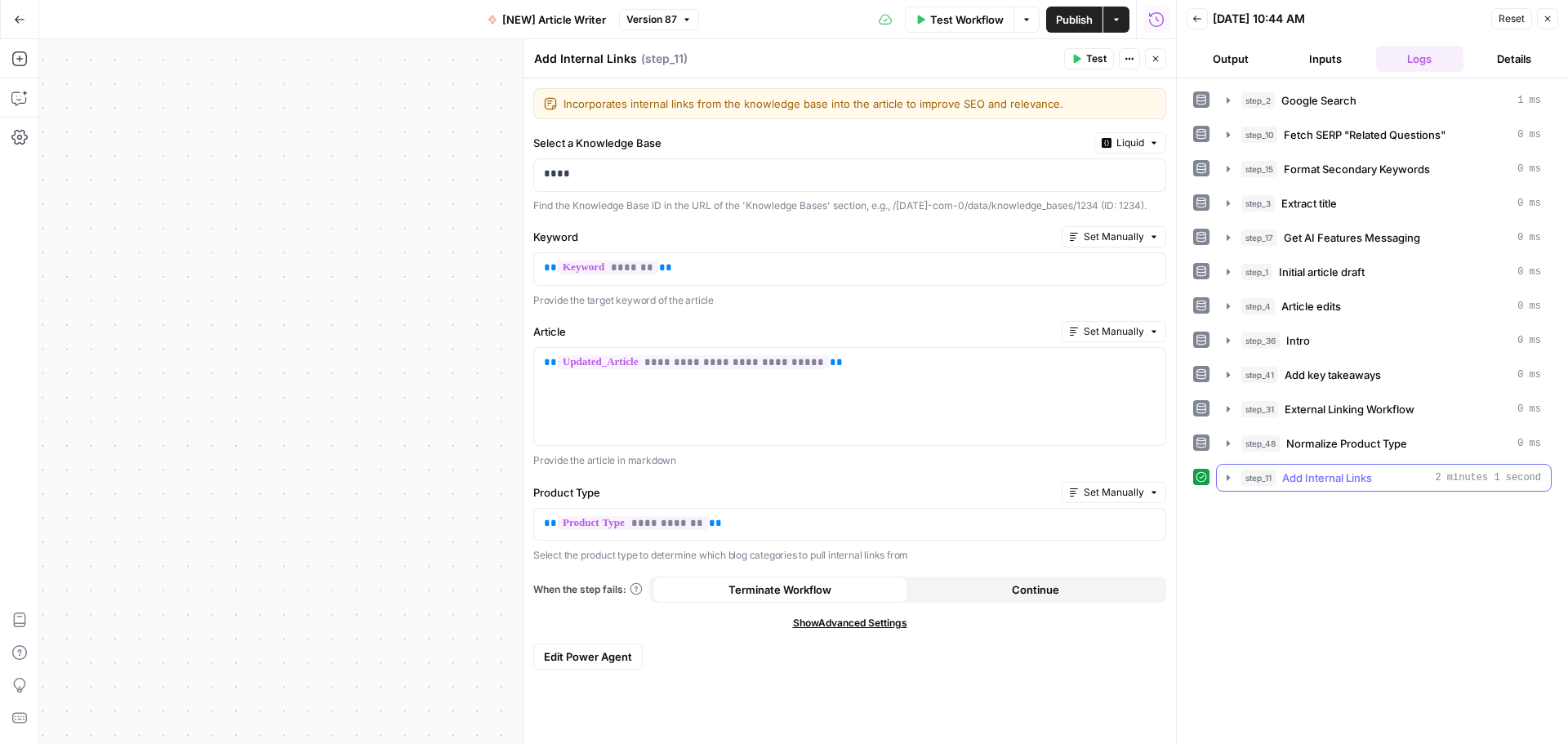
click at [1230, 479] on icon "button" at bounding box center [1228, 478] width 13 height 13
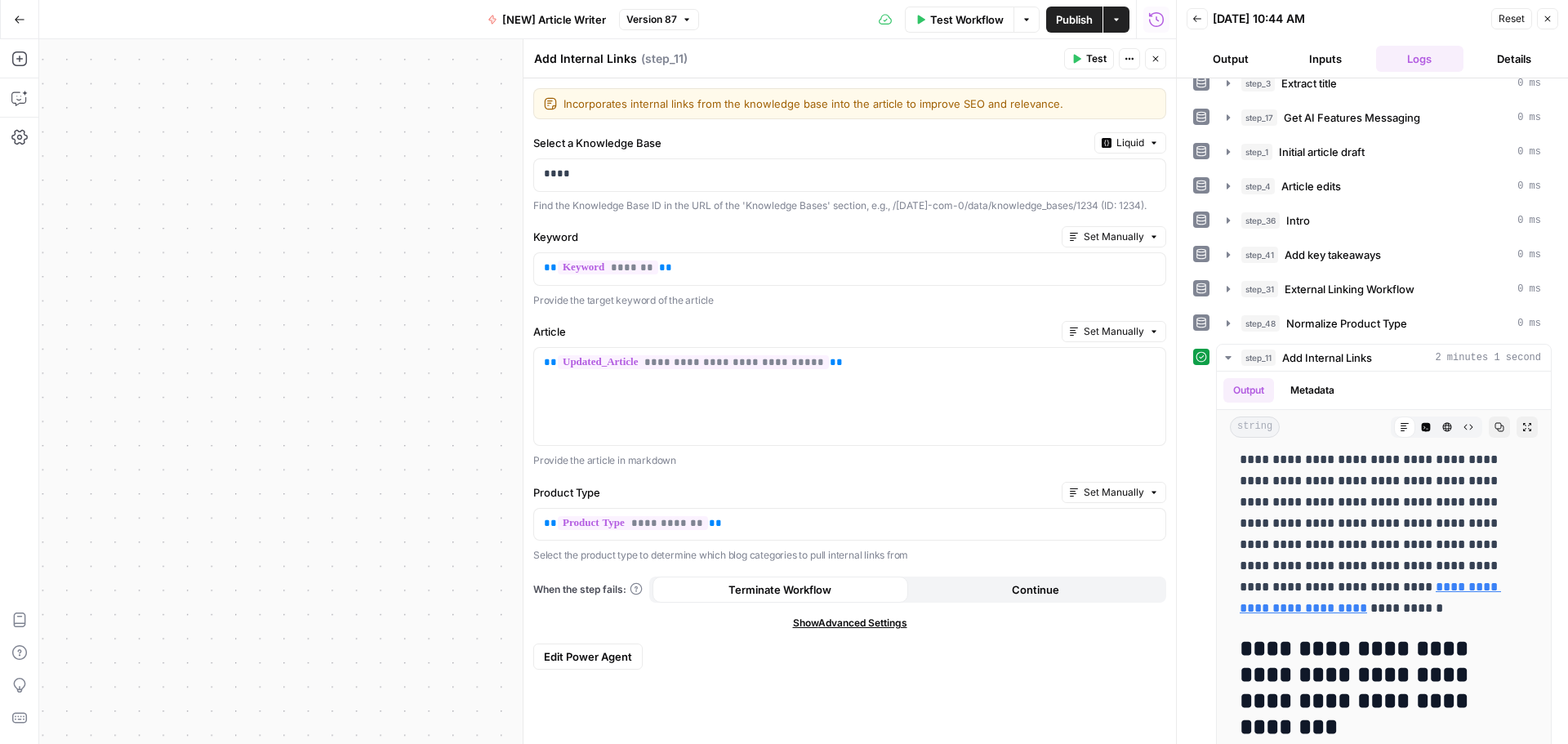
scroll to position [309, 0]
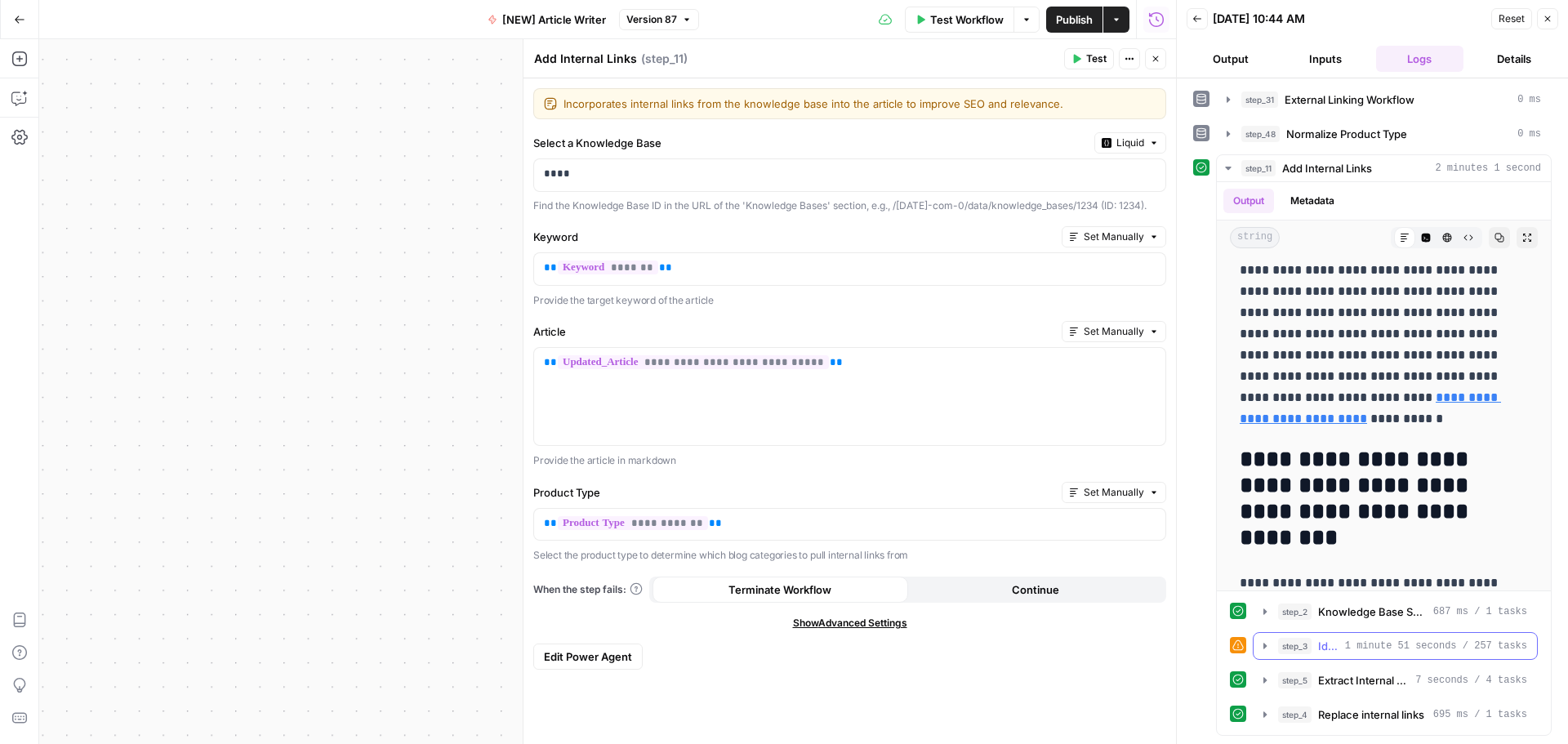
click at [1299, 651] on span "step_3" at bounding box center [1295, 646] width 33 height 17
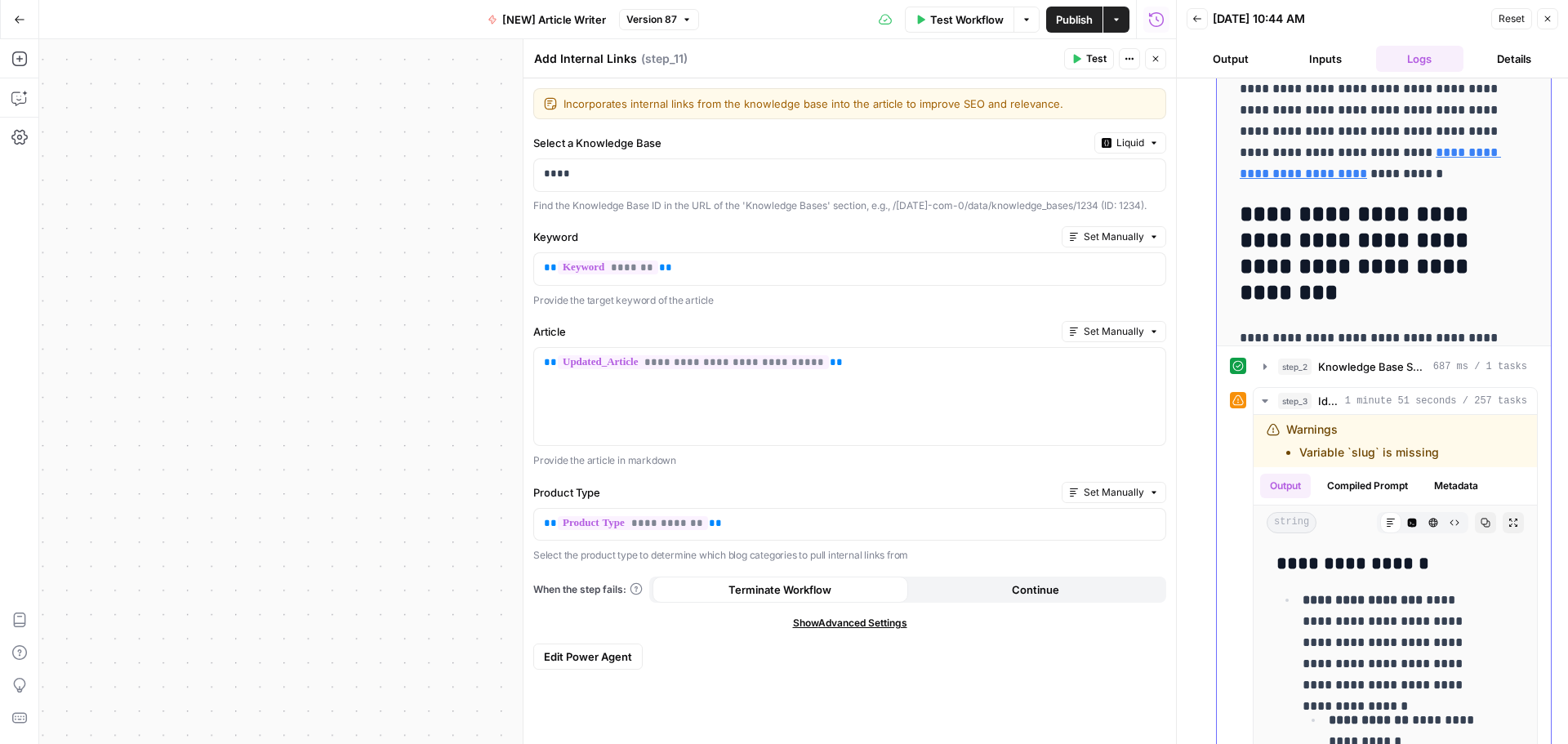
scroll to position [636, 0]
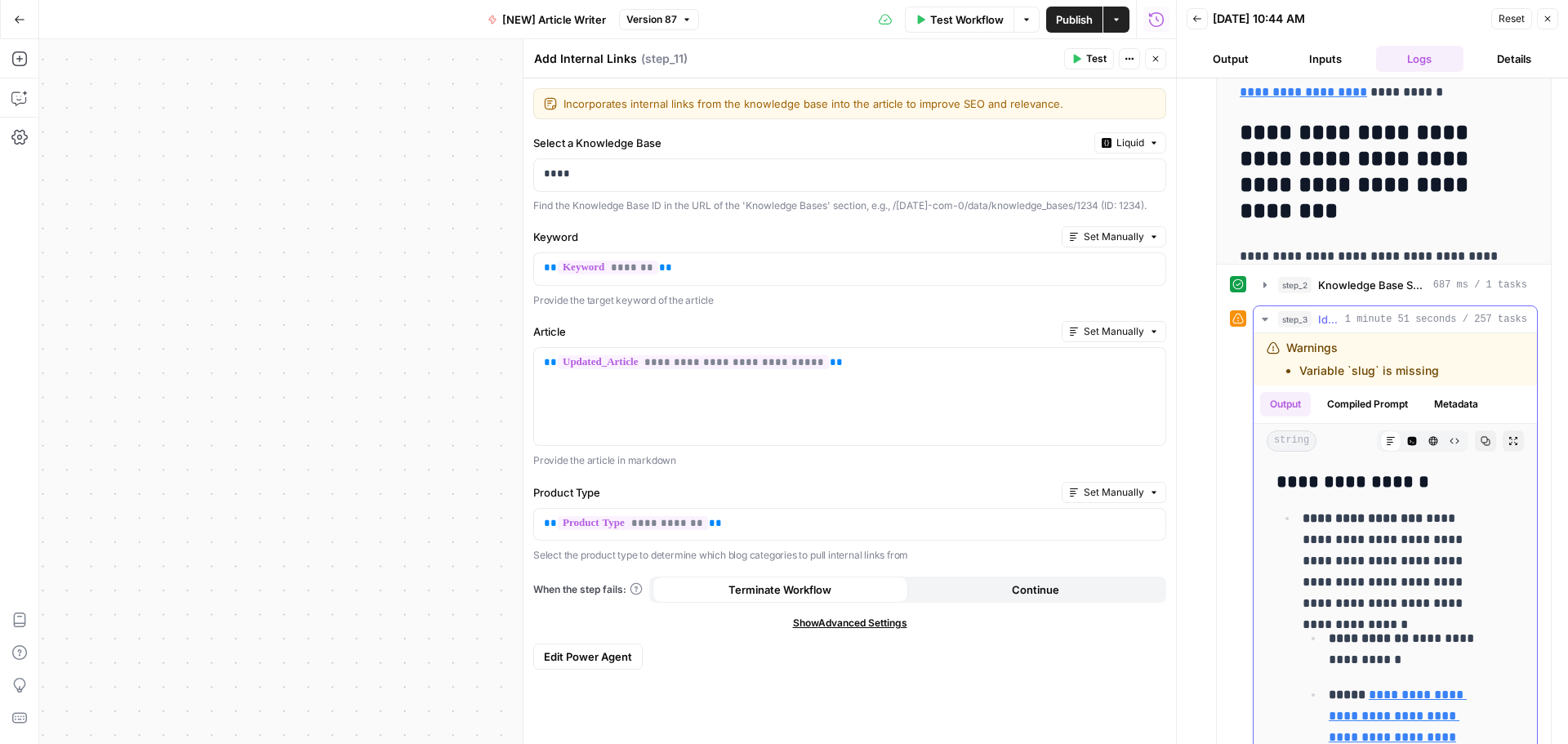
click at [1329, 318] on span "Identify Internal Links" at bounding box center [1328, 319] width 20 height 17
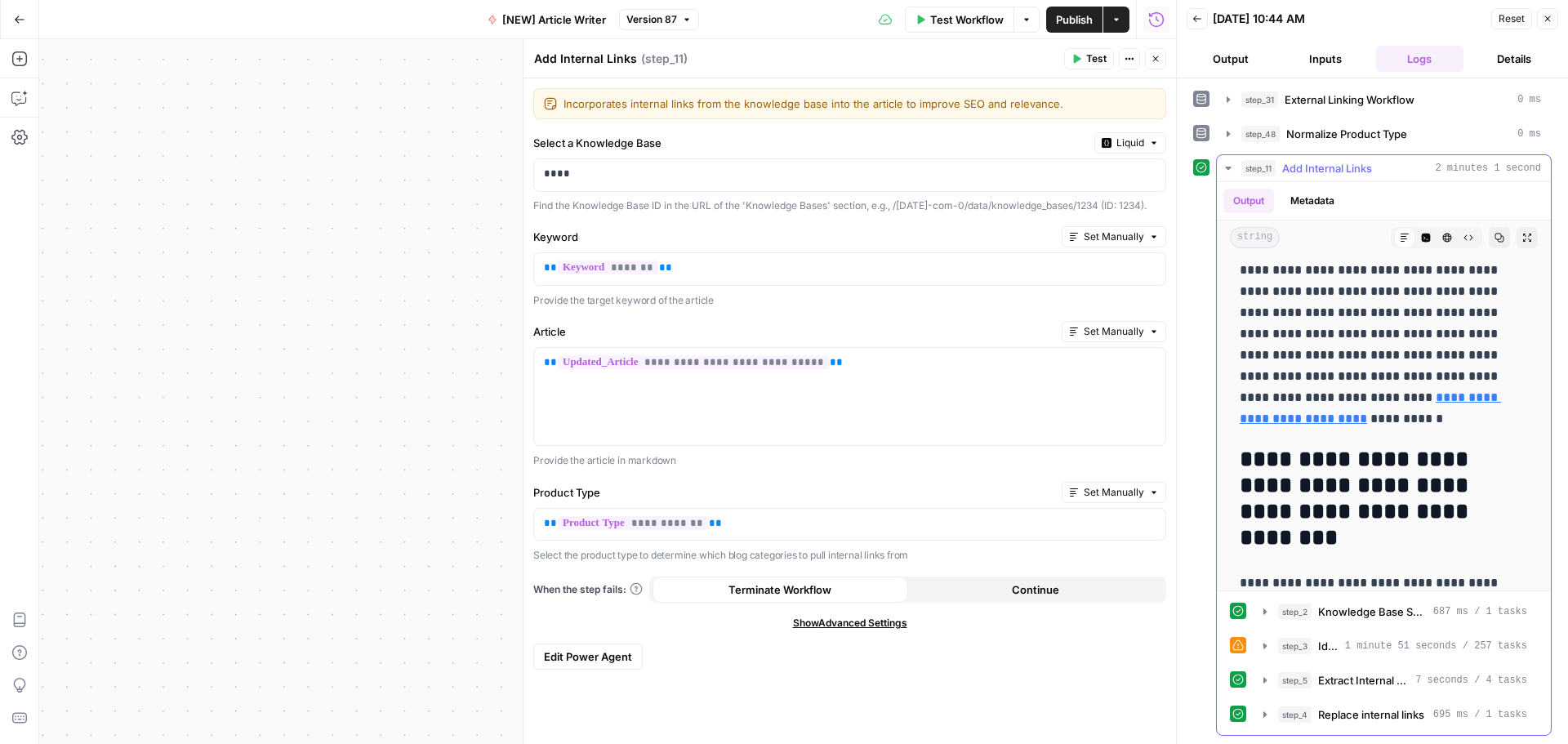
scroll to position [309, 0]
drag, startPoint x: 607, startPoint y: 659, endPoint x: 567, endPoint y: 659, distance: 40.0
click at [567, 659] on span "Edit Power Agent" at bounding box center [588, 657] width 89 height 17
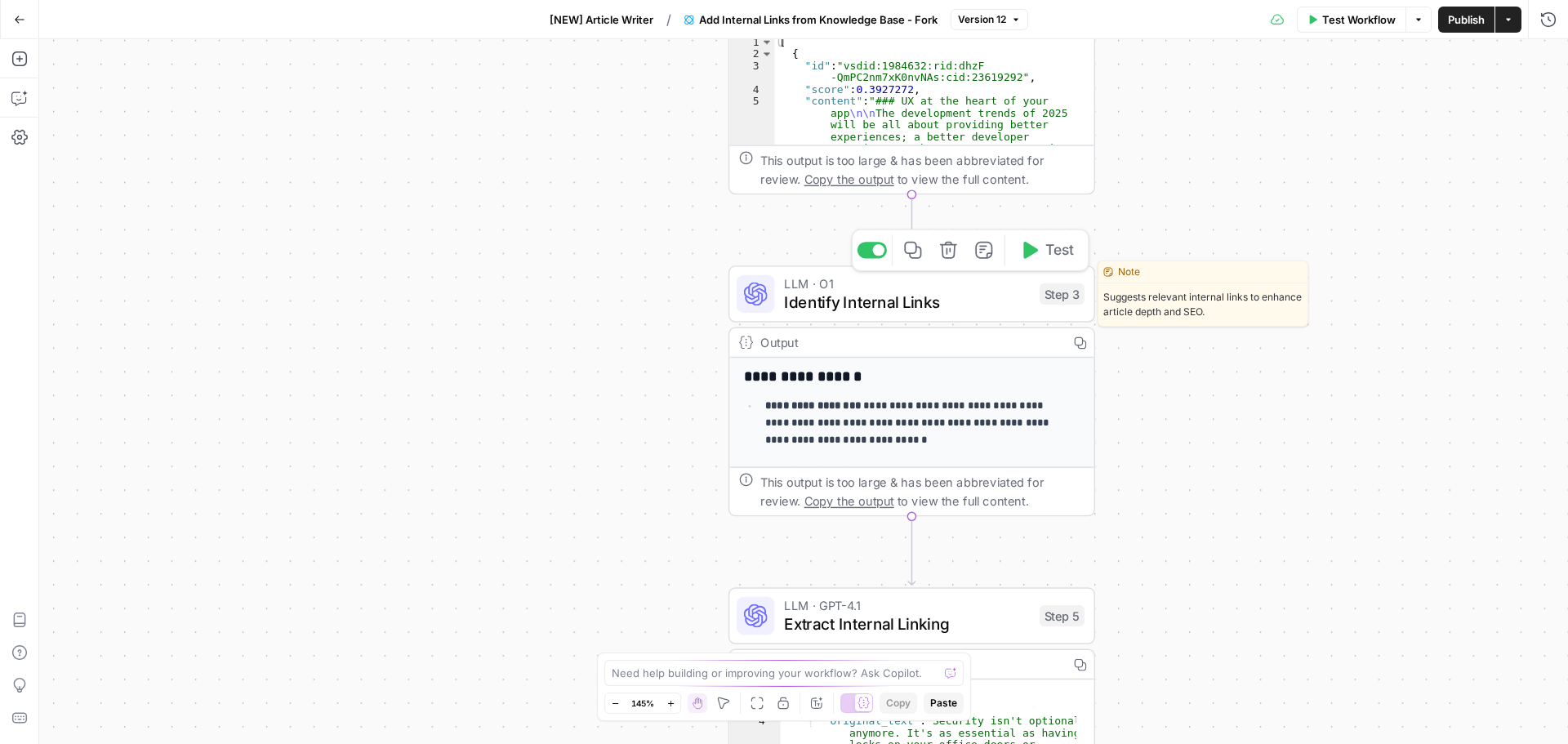
click at [990, 302] on span "Identify Internal Links" at bounding box center [907, 303] width 245 height 24
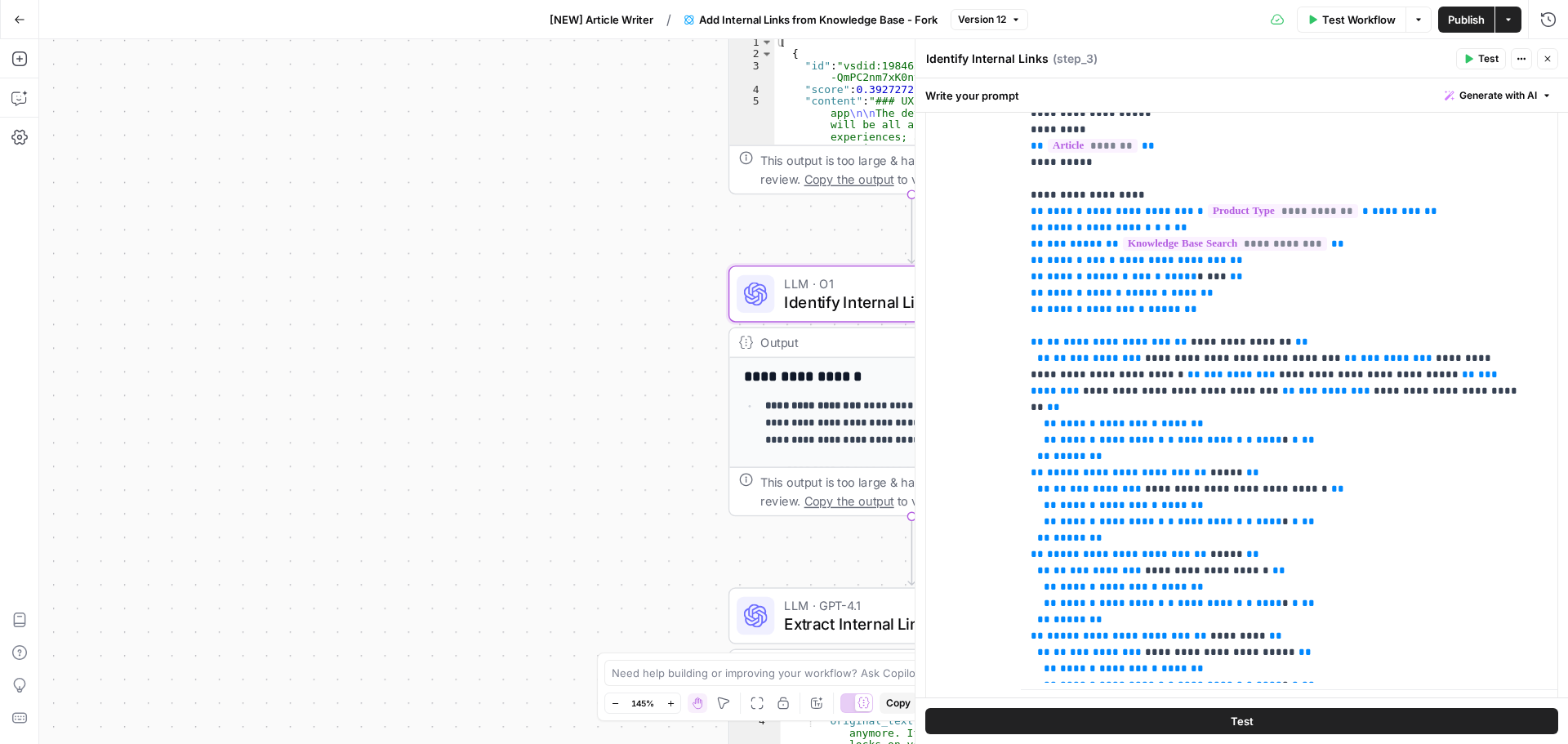
scroll to position [400, 0]
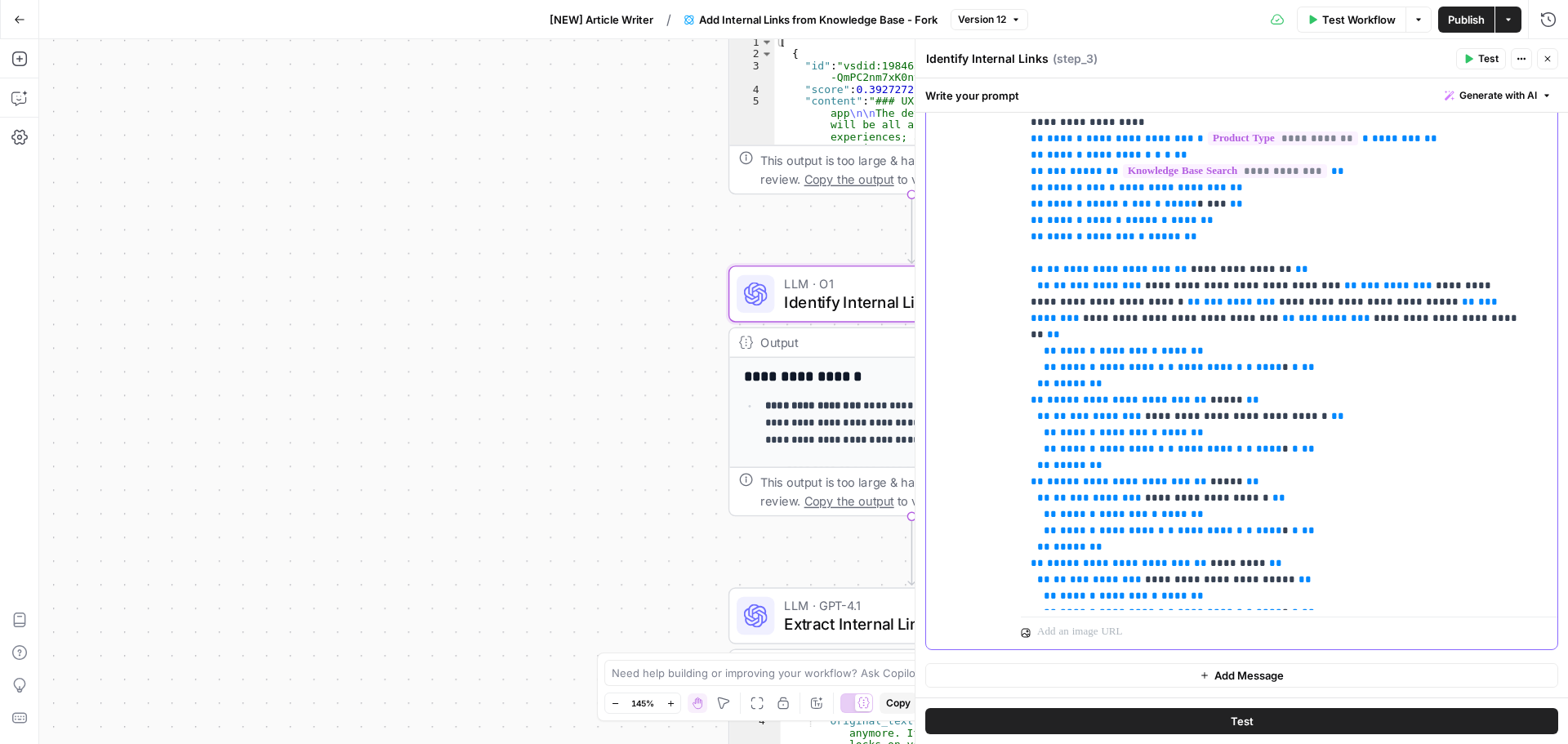
drag, startPoint x: 1171, startPoint y: 371, endPoint x: 1035, endPoint y: 373, distance: 136.0
click at [1035, 373] on p "**********" at bounding box center [1277, 743] width 493 height 1585
copy p "**********"
click at [21, 102] on icon "button" at bounding box center [19, 98] width 17 height 17
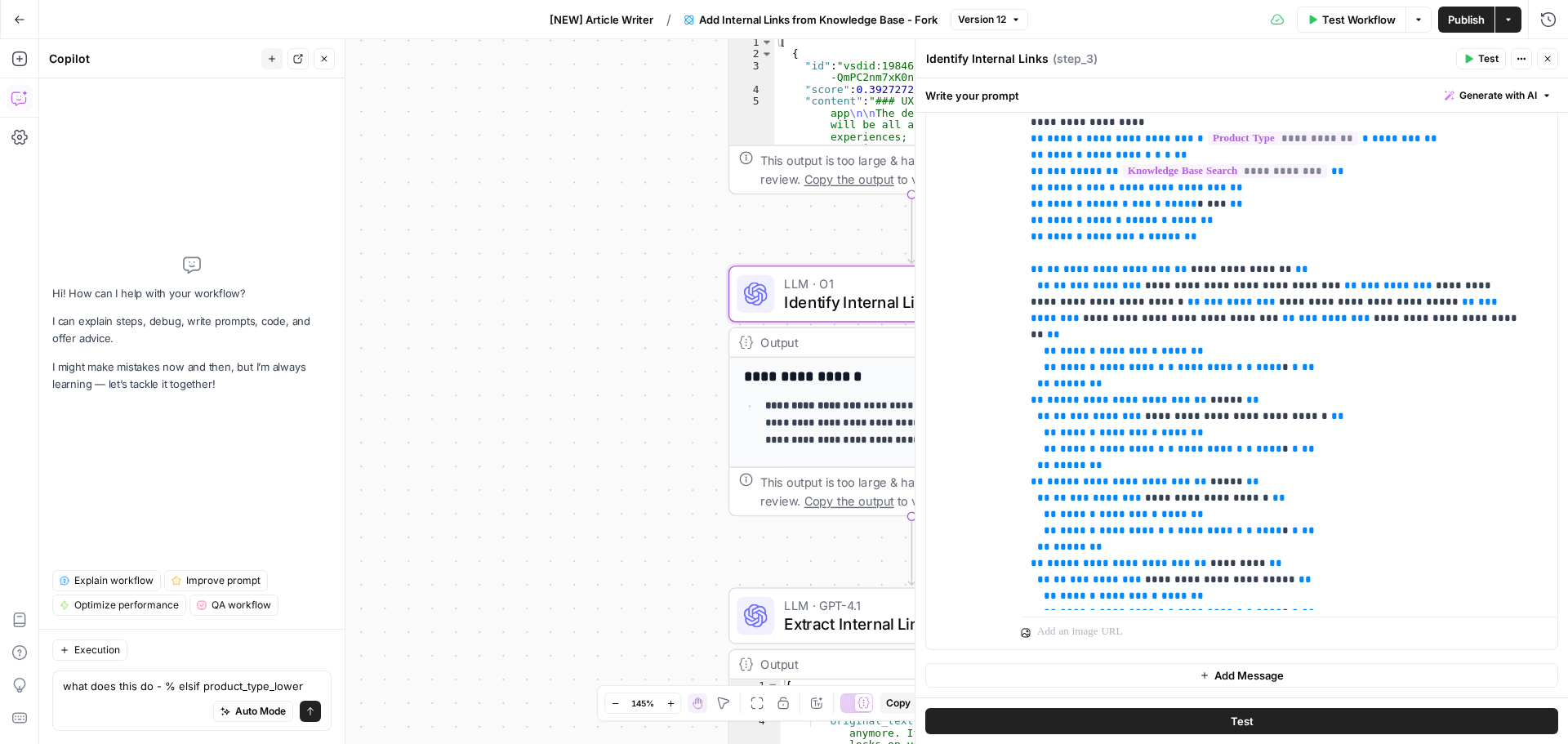
type textarea "what does this do - % elsif product_type_lower?"
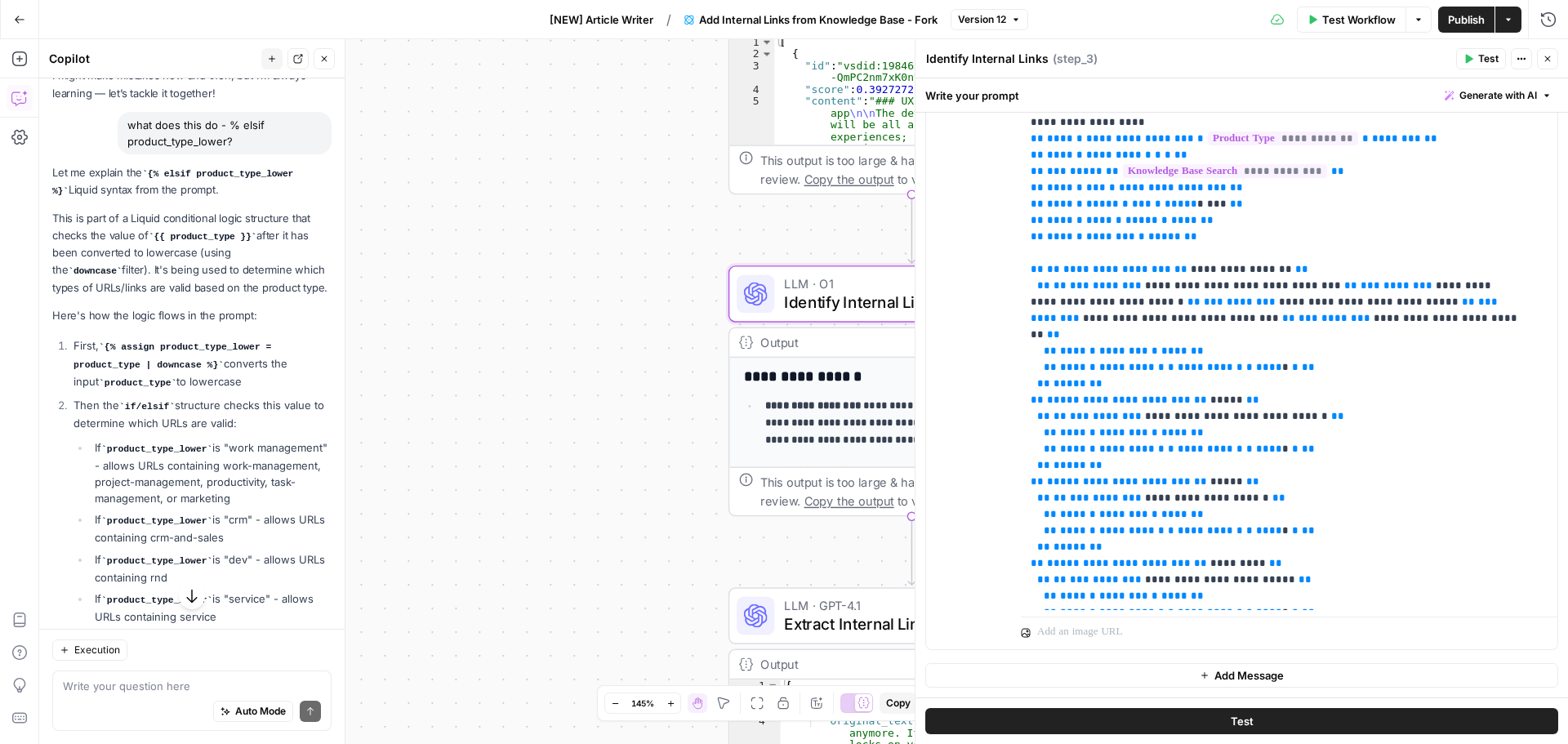
scroll to position [16, 0]
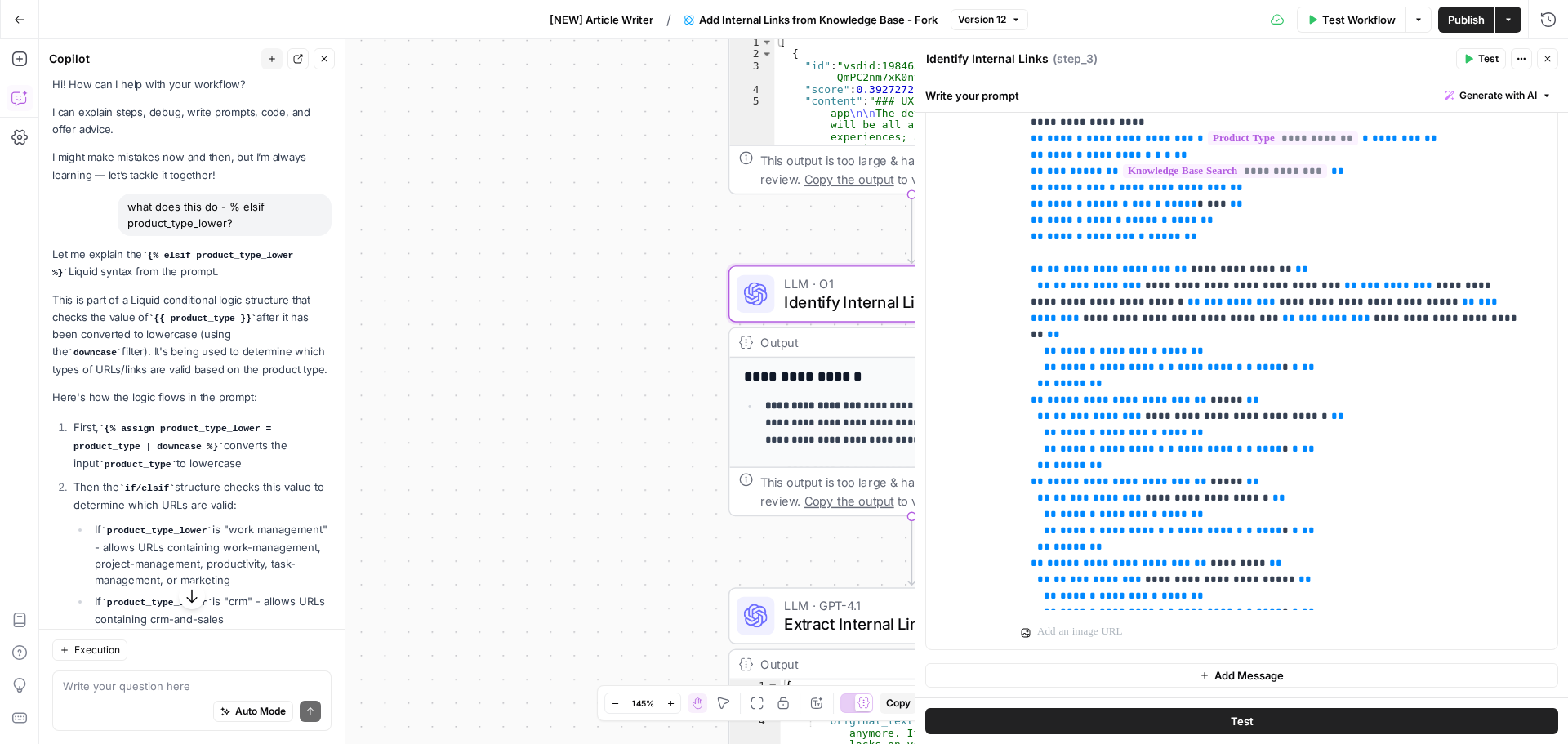
drag, startPoint x: 161, startPoint y: 468, endPoint x: 231, endPoint y: 468, distance: 70.0
click at [231, 468] on li "First, {% assign product_type_lower = product_type | downcase %} converts the i…" at bounding box center [200, 446] width 262 height 54
click at [268, 512] on li "Then the if/elsif structure checks this value to determine which URLs are valid…" at bounding box center [200, 593] width 262 height 228
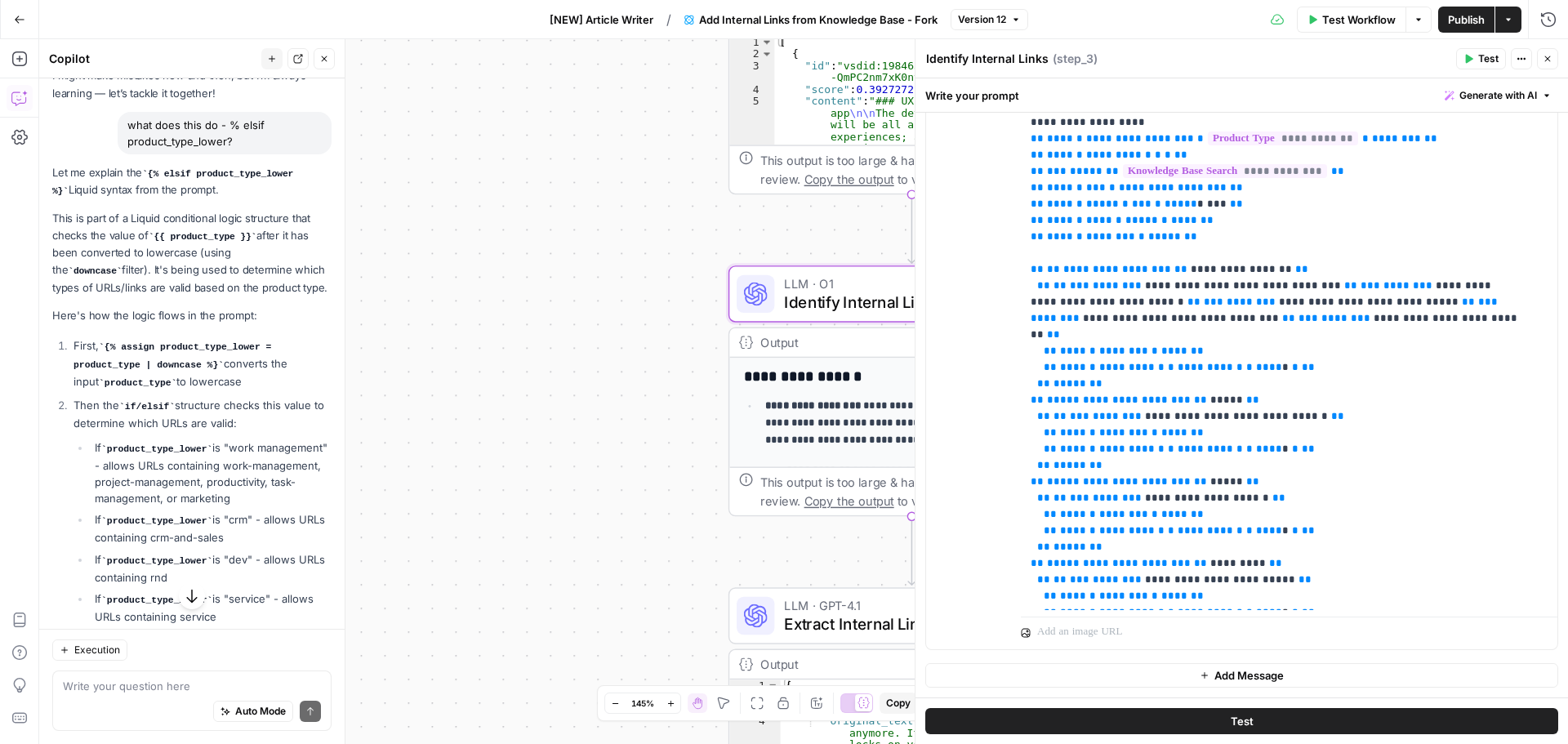
scroll to position [179, 0]
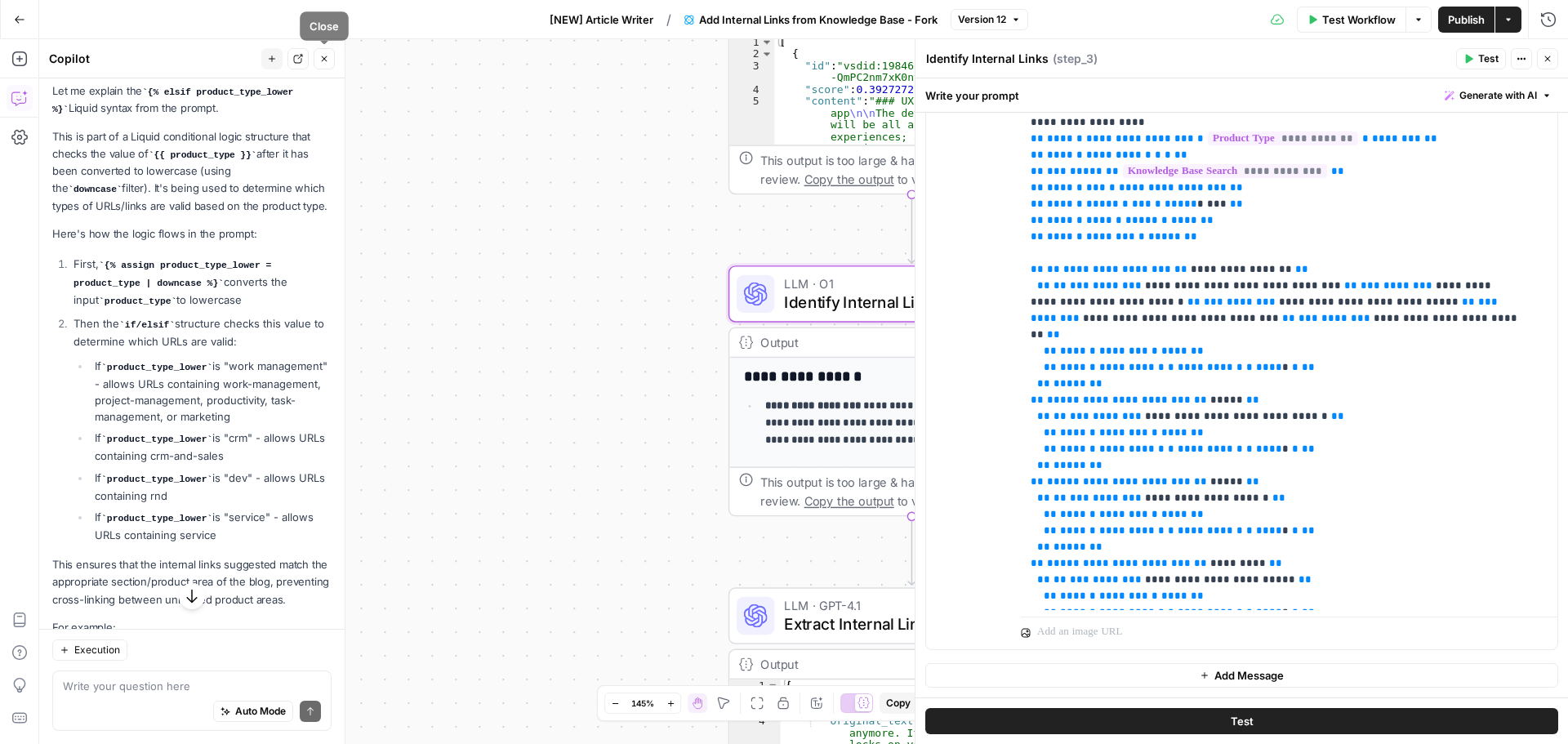
click at [328, 58] on icon "button" at bounding box center [324, 58] width 10 height 10
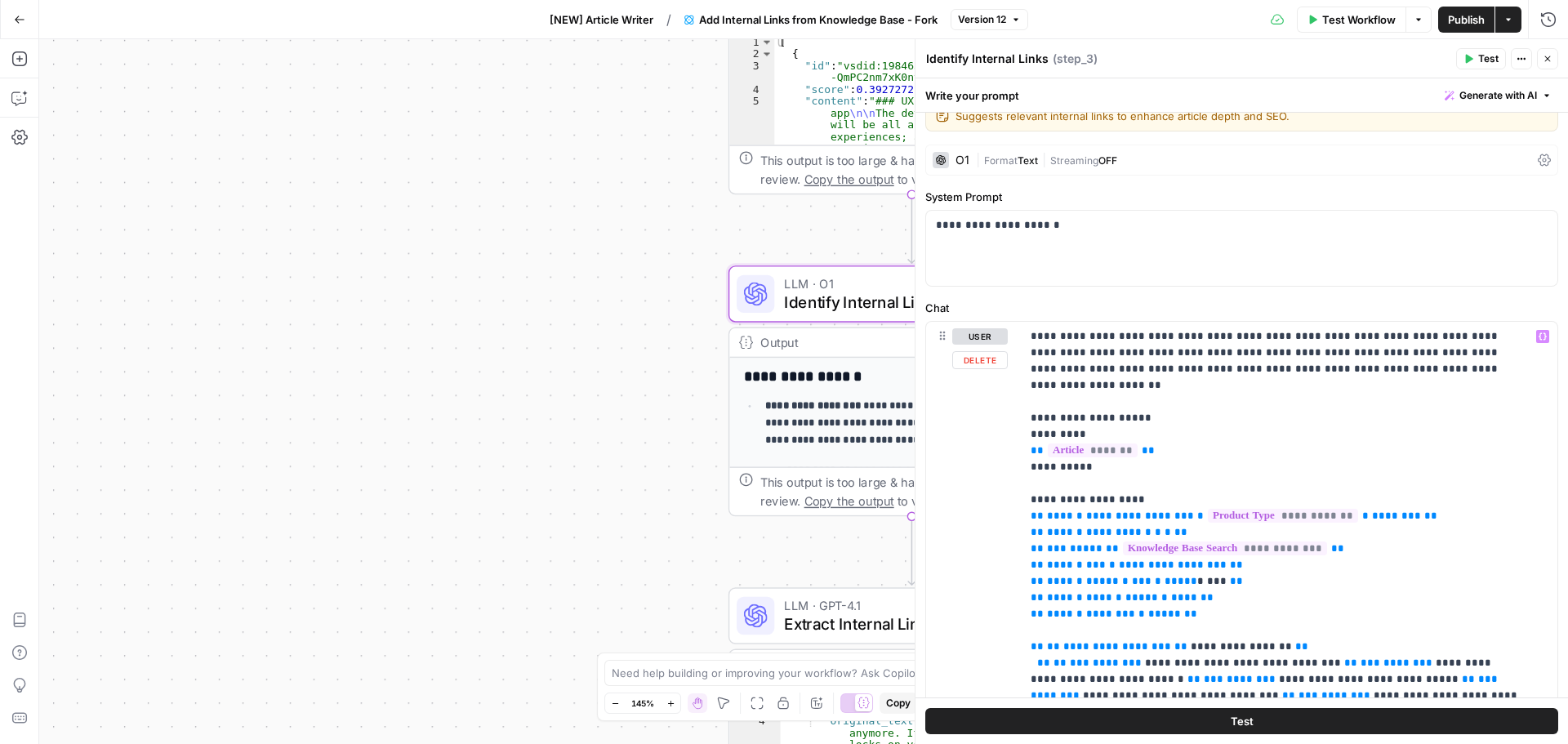
scroll to position [0, 0]
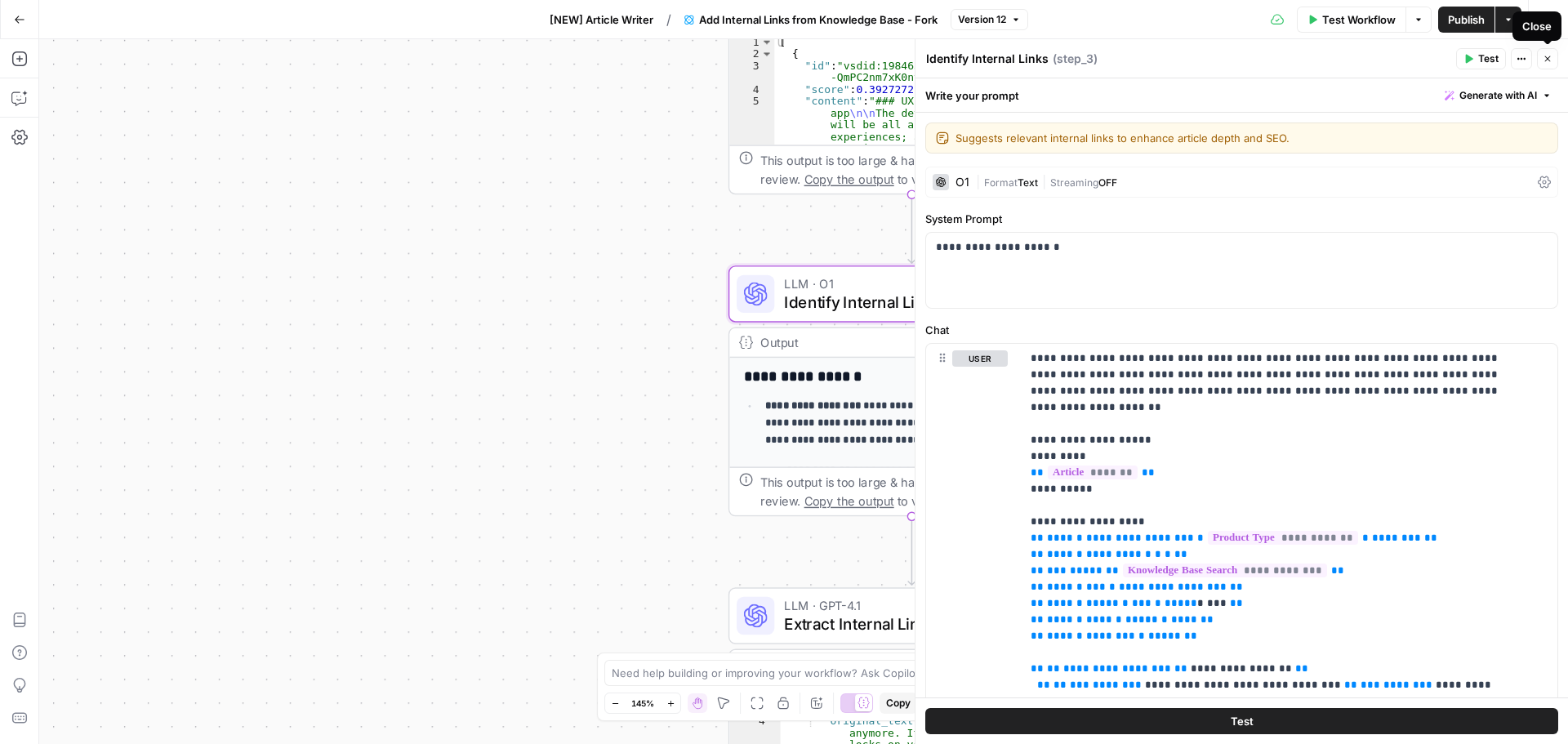
click at [1548, 61] on icon "button" at bounding box center [1548, 58] width 10 height 10
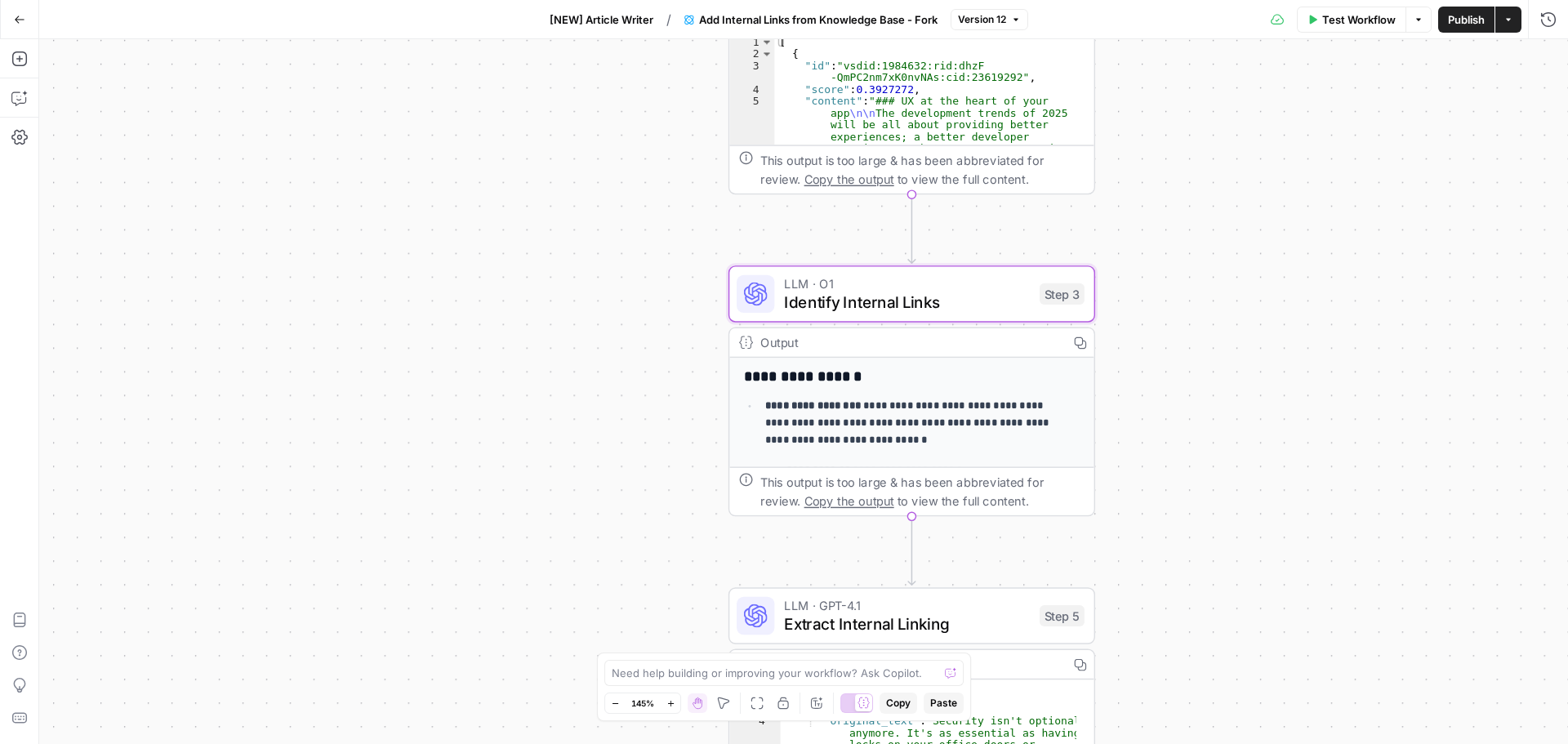
click at [25, 25] on button "Go Back" at bounding box center [19, 19] width 30 height 30
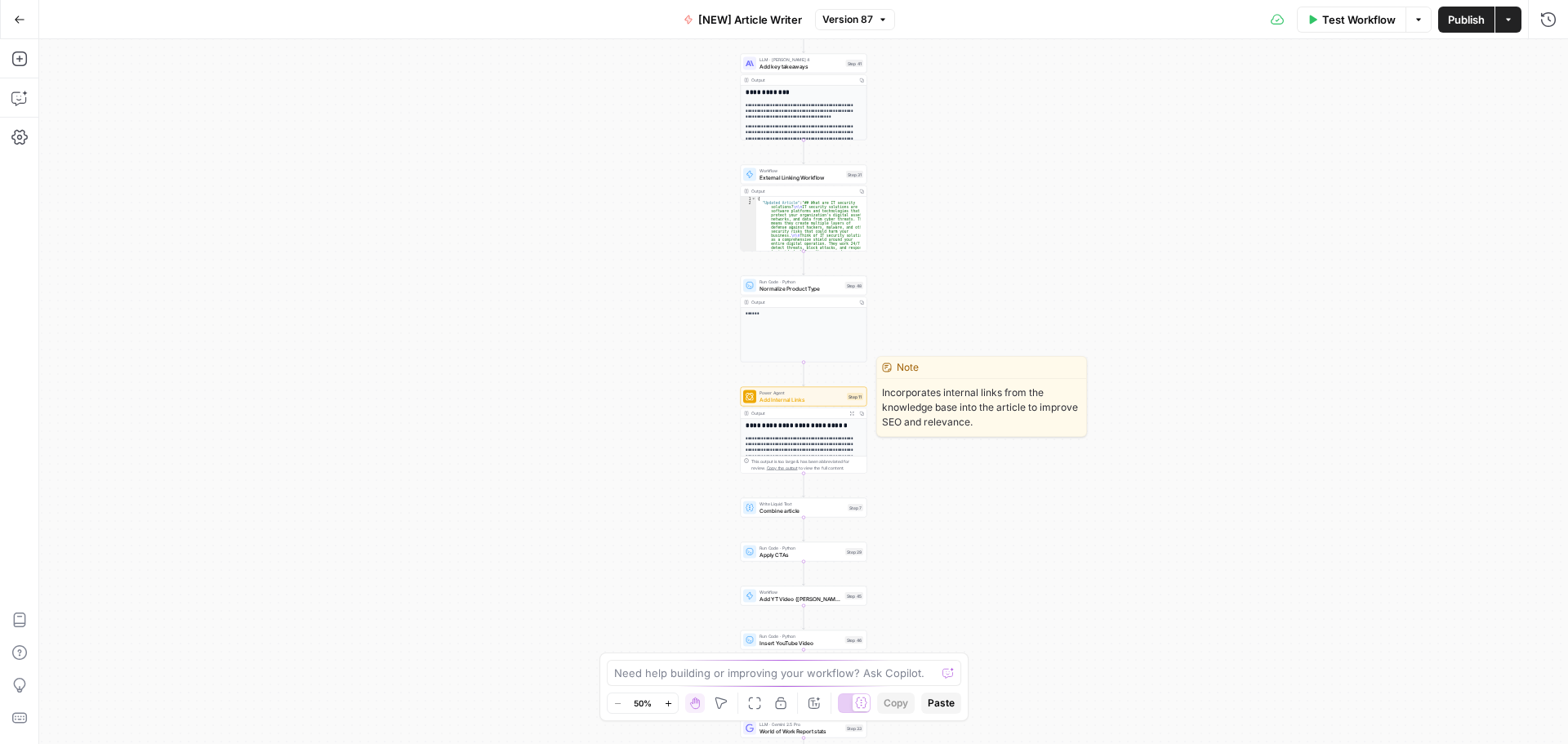
click at [799, 398] on span "Add Internal Links" at bounding box center [801, 399] width 84 height 8
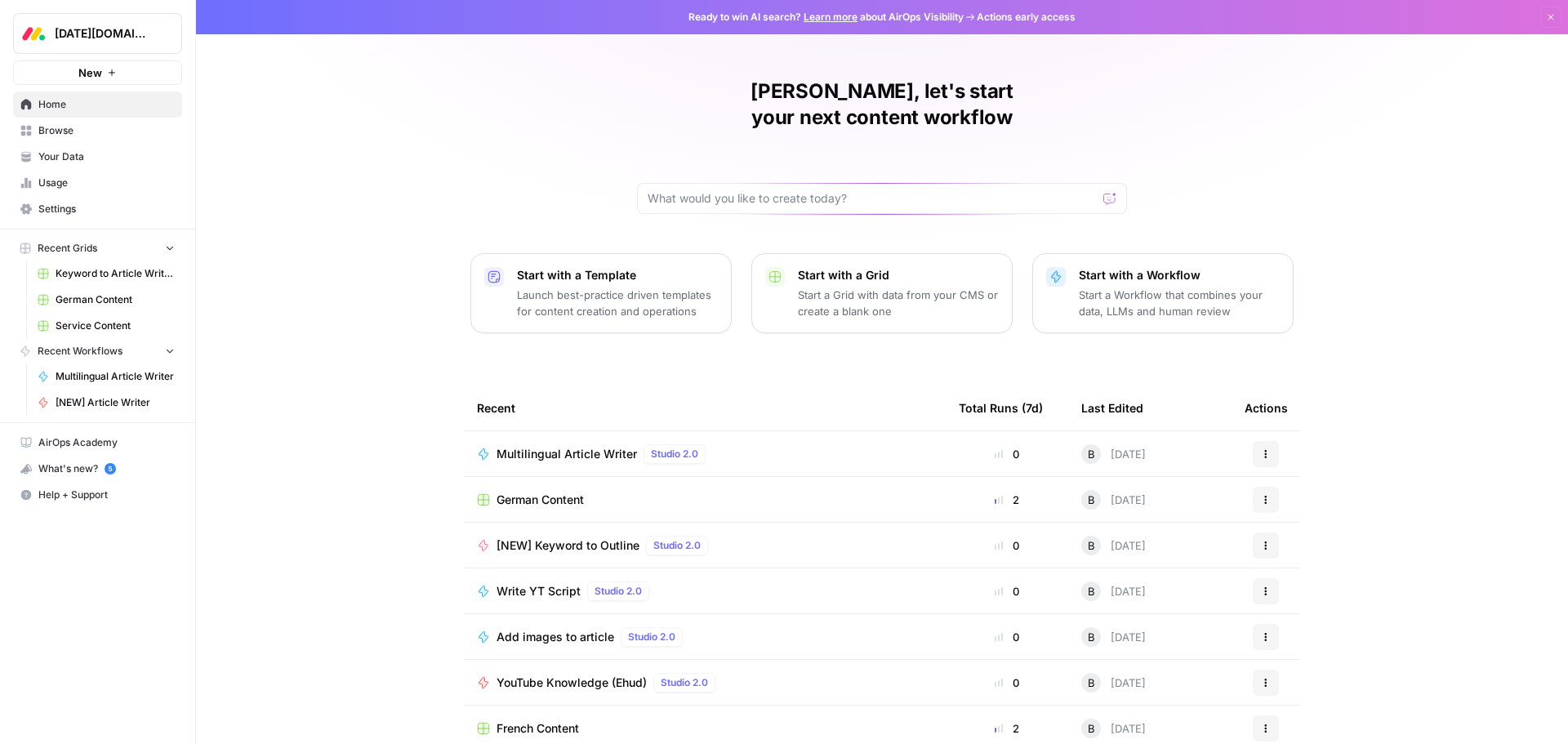
click at [83, 132] on span "Browse" at bounding box center [107, 131] width 137 height 15
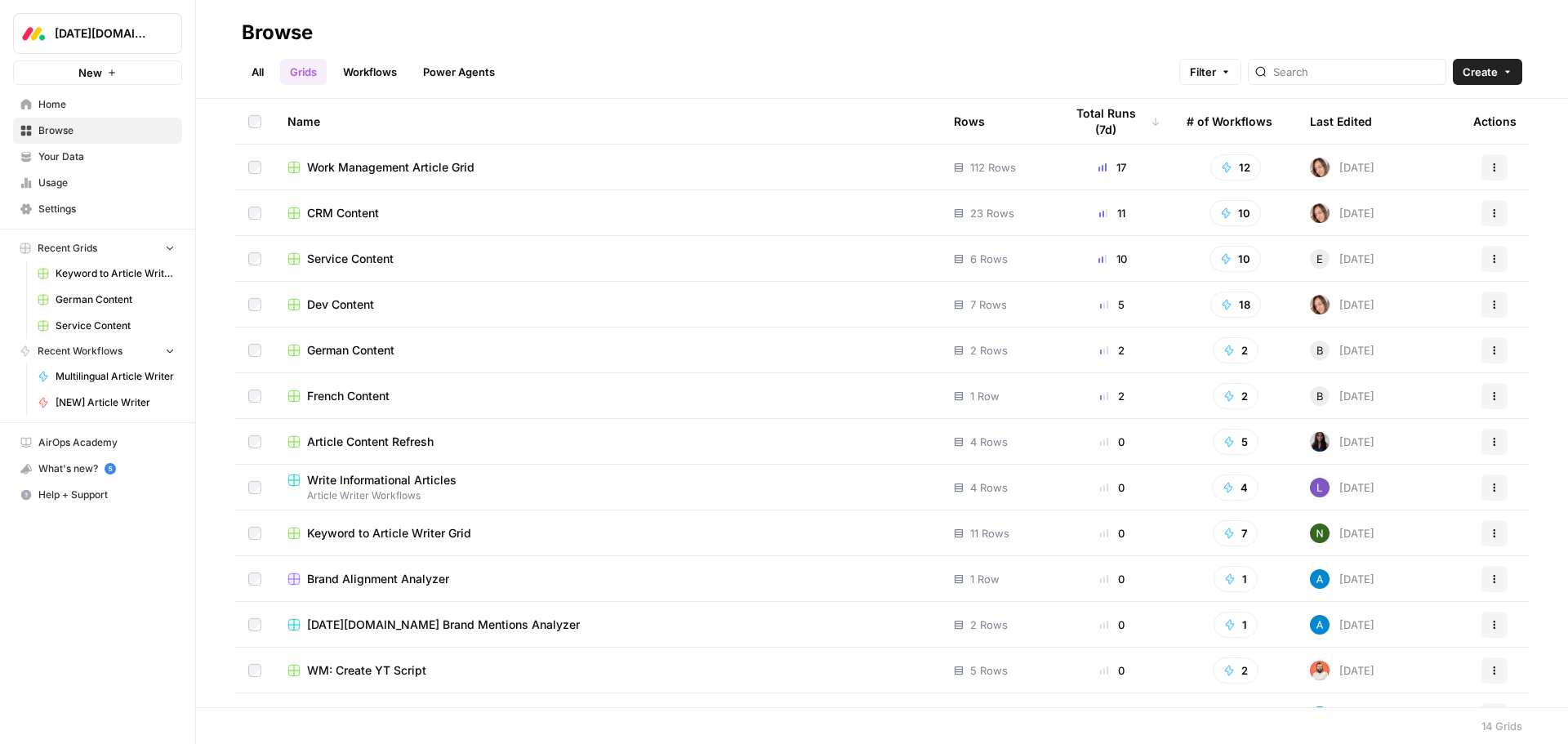
click at [430, 171] on span "Work Management Article Grid" at bounding box center [390, 168] width 167 height 17
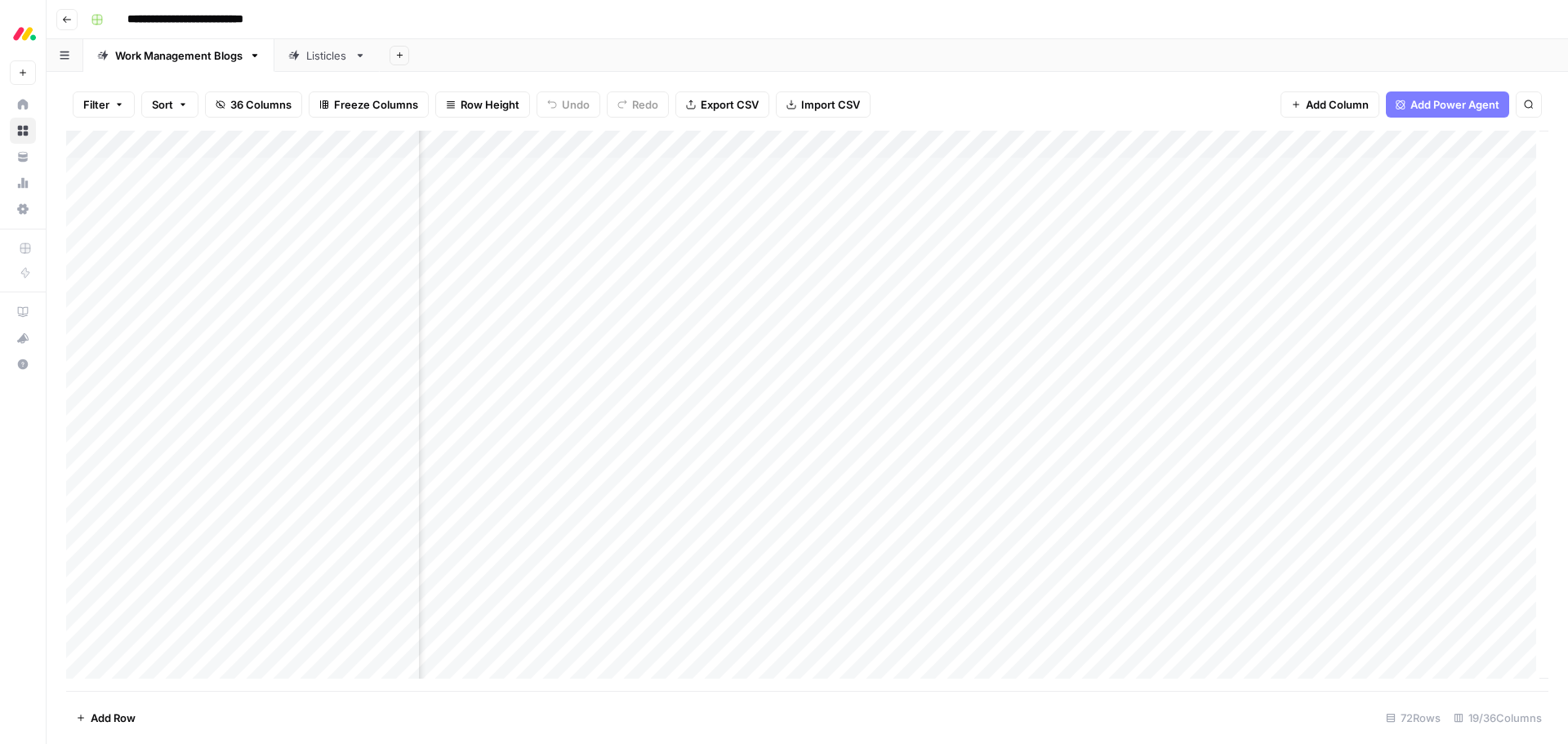
scroll to position [0, 1517]
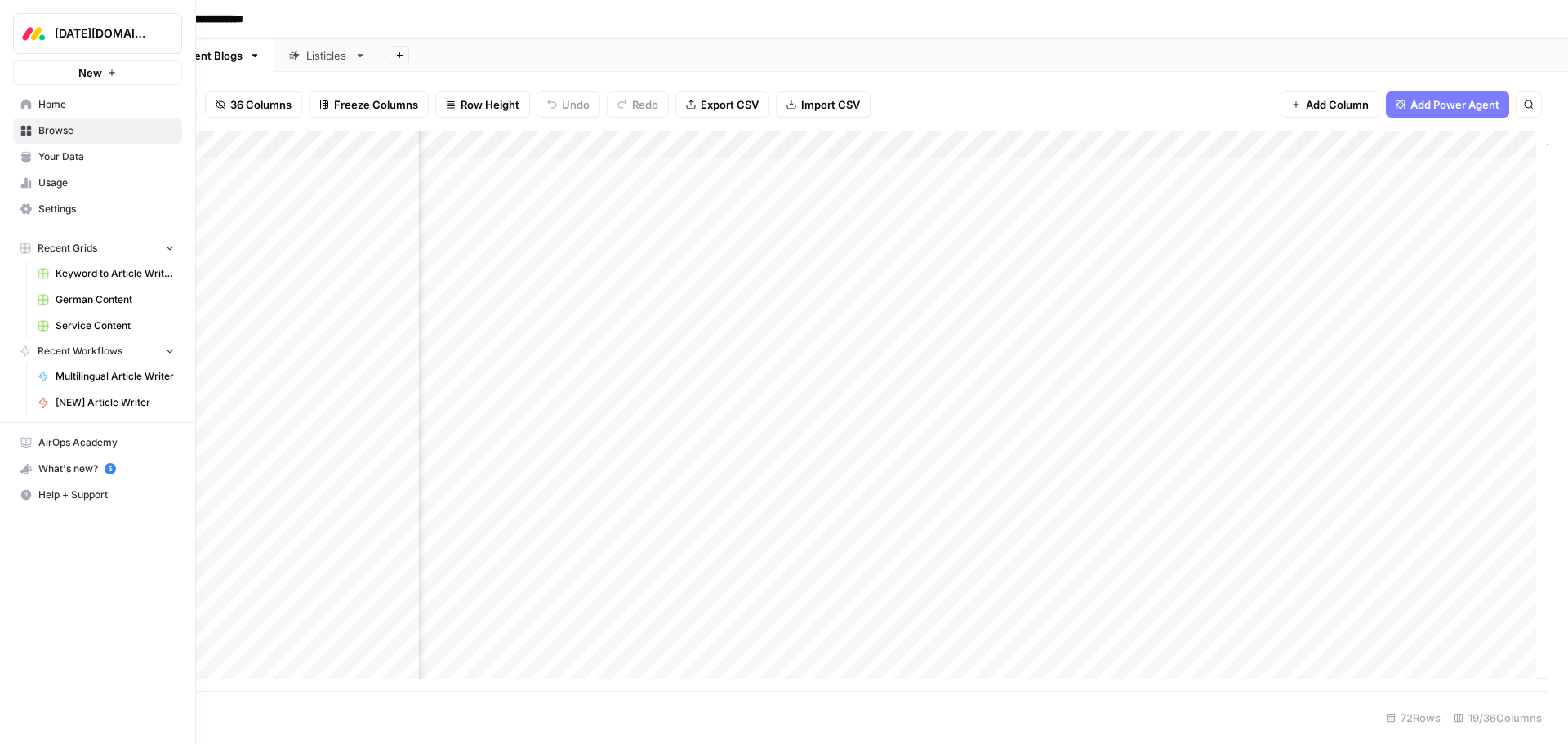
click at [61, 135] on span "Browse" at bounding box center [107, 131] width 137 height 15
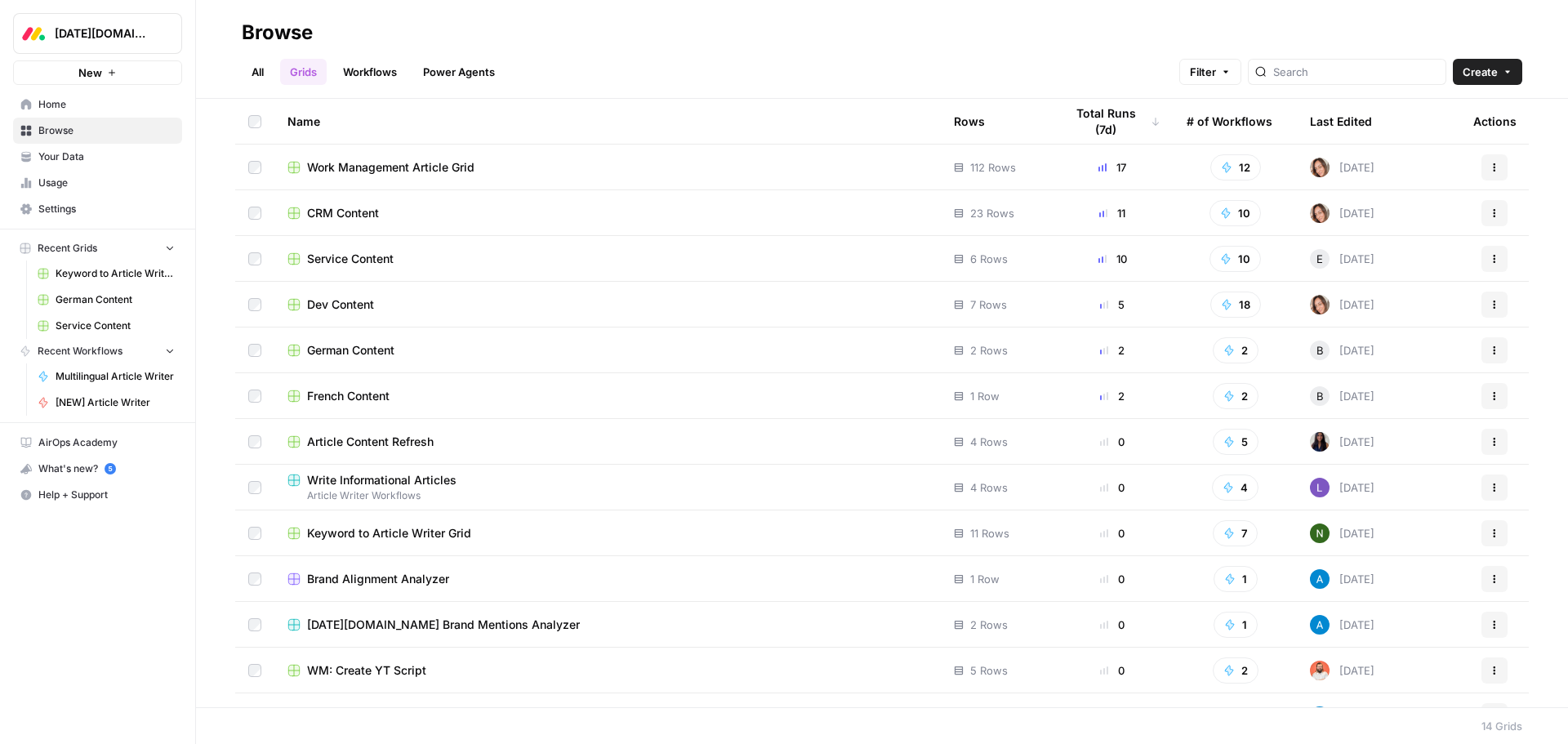
click at [335, 347] on span "German Content" at bounding box center [351, 351] width 88 height 17
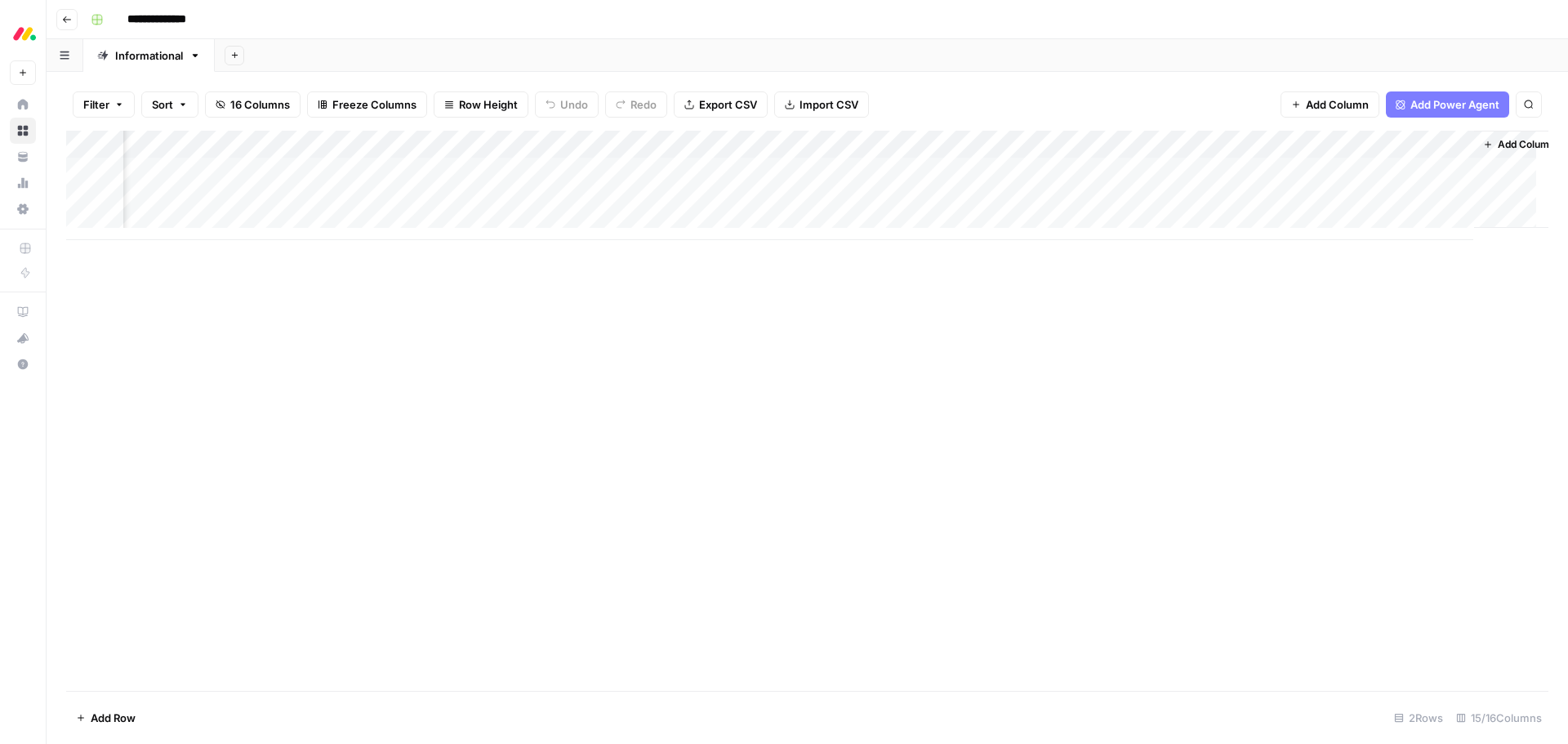
scroll to position [0, 920]
click at [1219, 173] on div "Add Column" at bounding box center [808, 186] width 1482 height 110
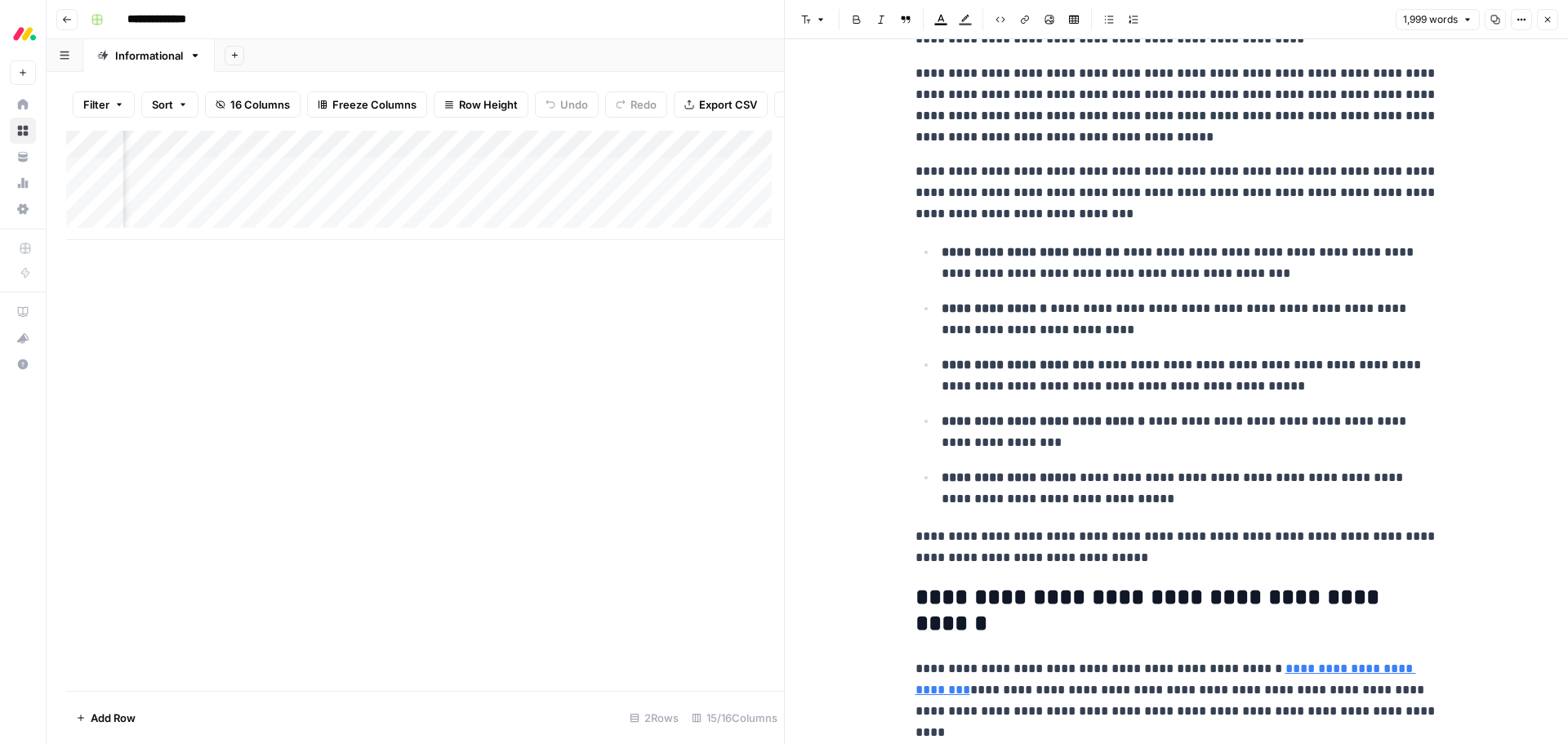
scroll to position [1716, 0]
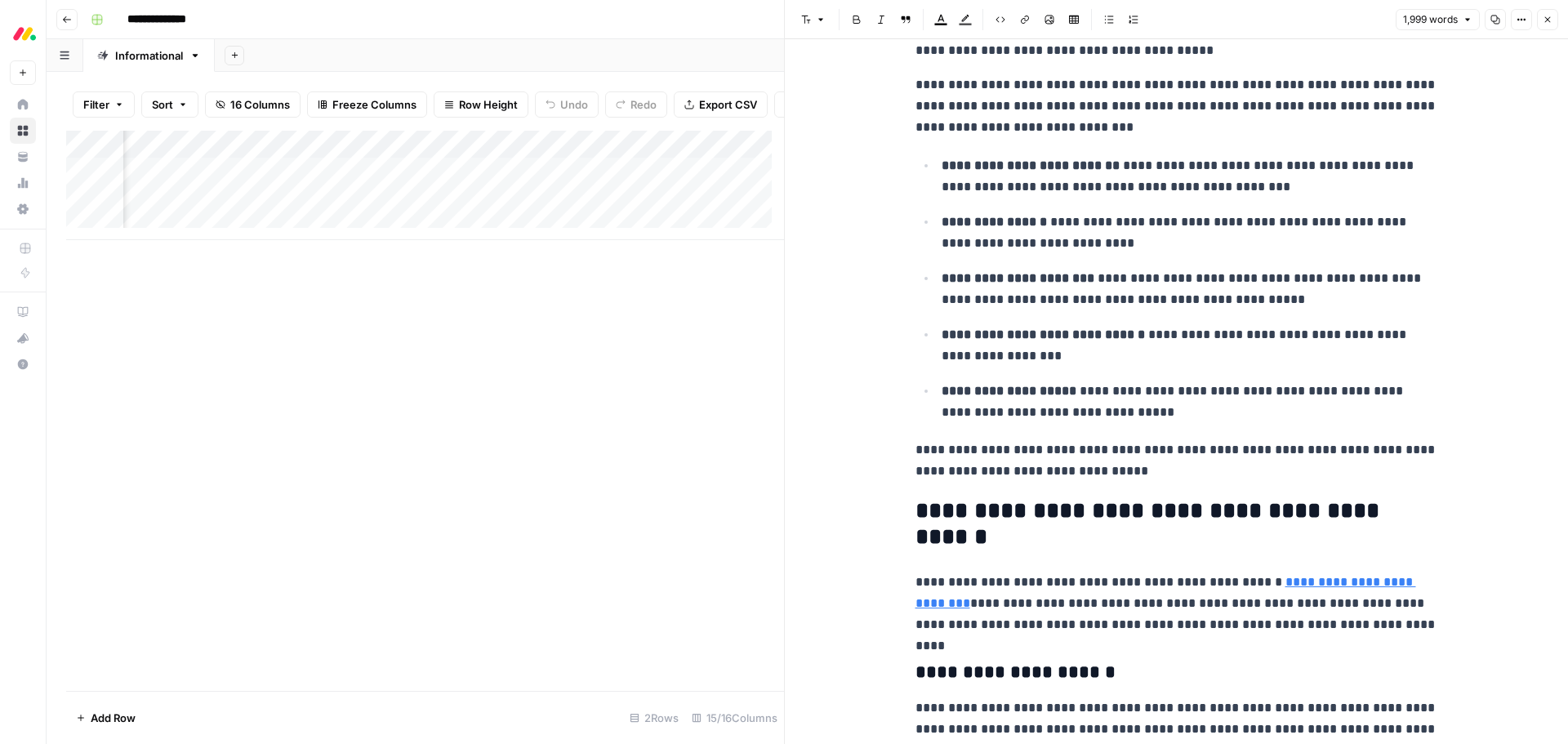
click at [1544, 19] on icon "button" at bounding box center [1548, 19] width 10 height 10
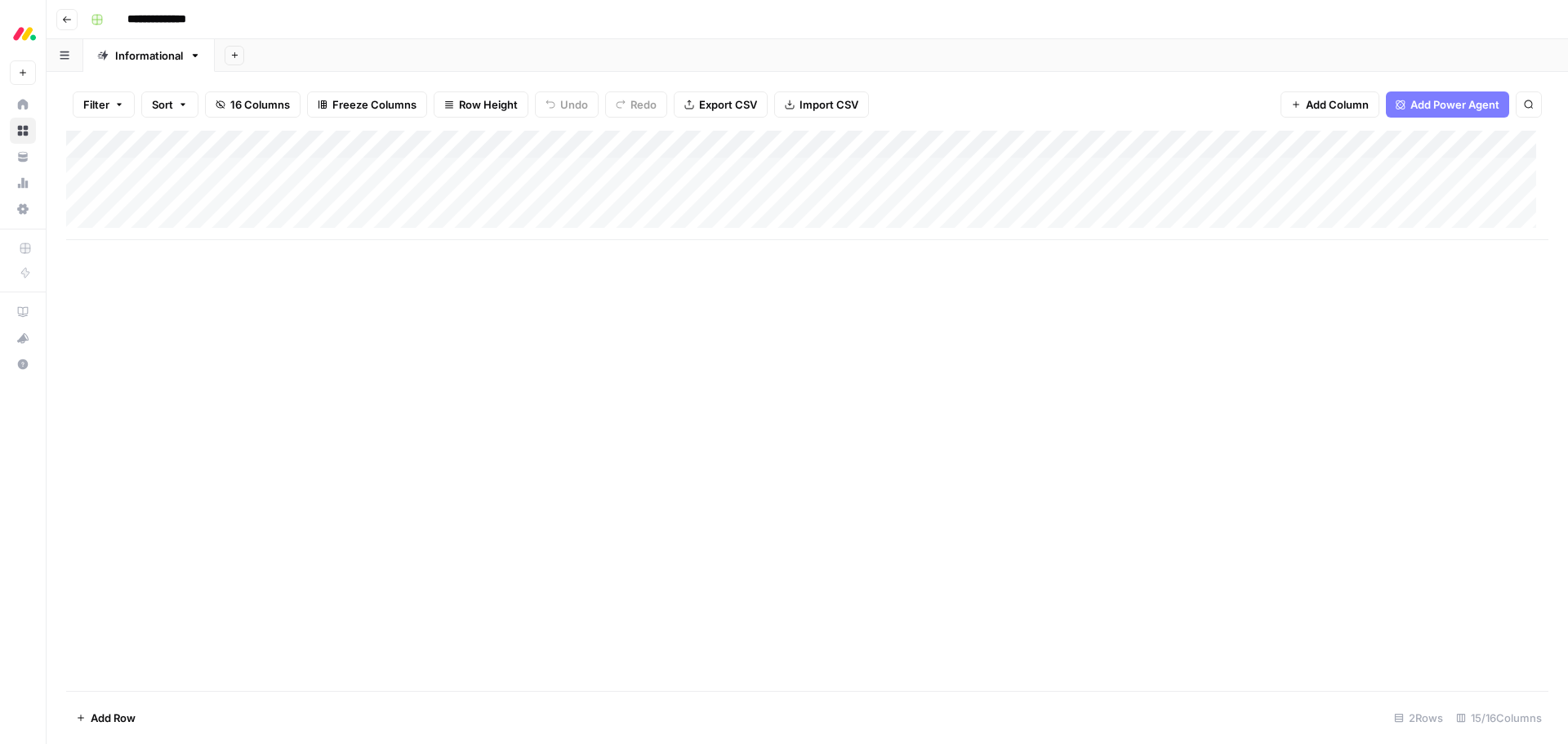
click at [859, 146] on div "Add Column" at bounding box center [808, 186] width 1482 height 110
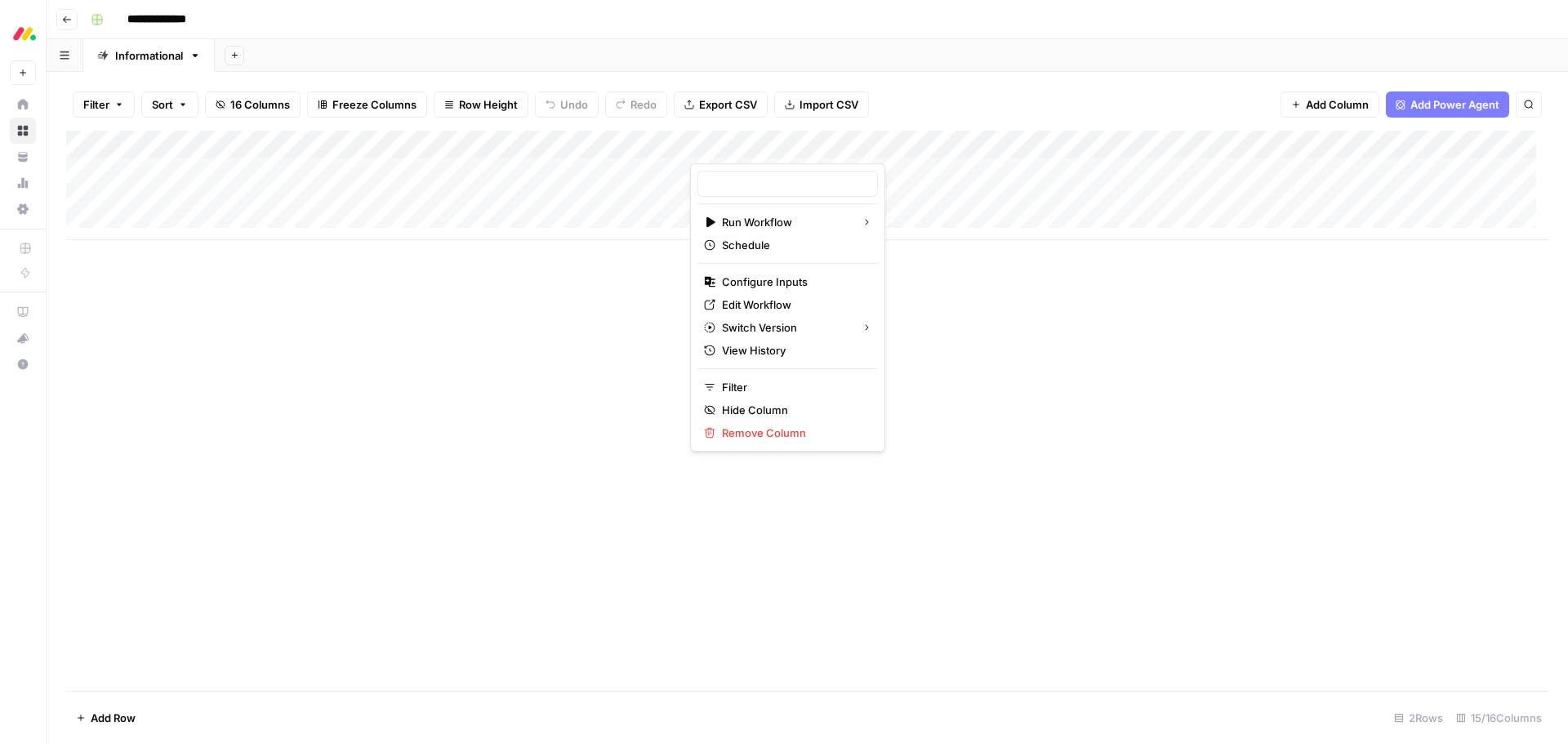
type input "Multilingual Outline"
click at [749, 305] on span "Edit Workflow" at bounding box center [793, 305] width 143 height 17
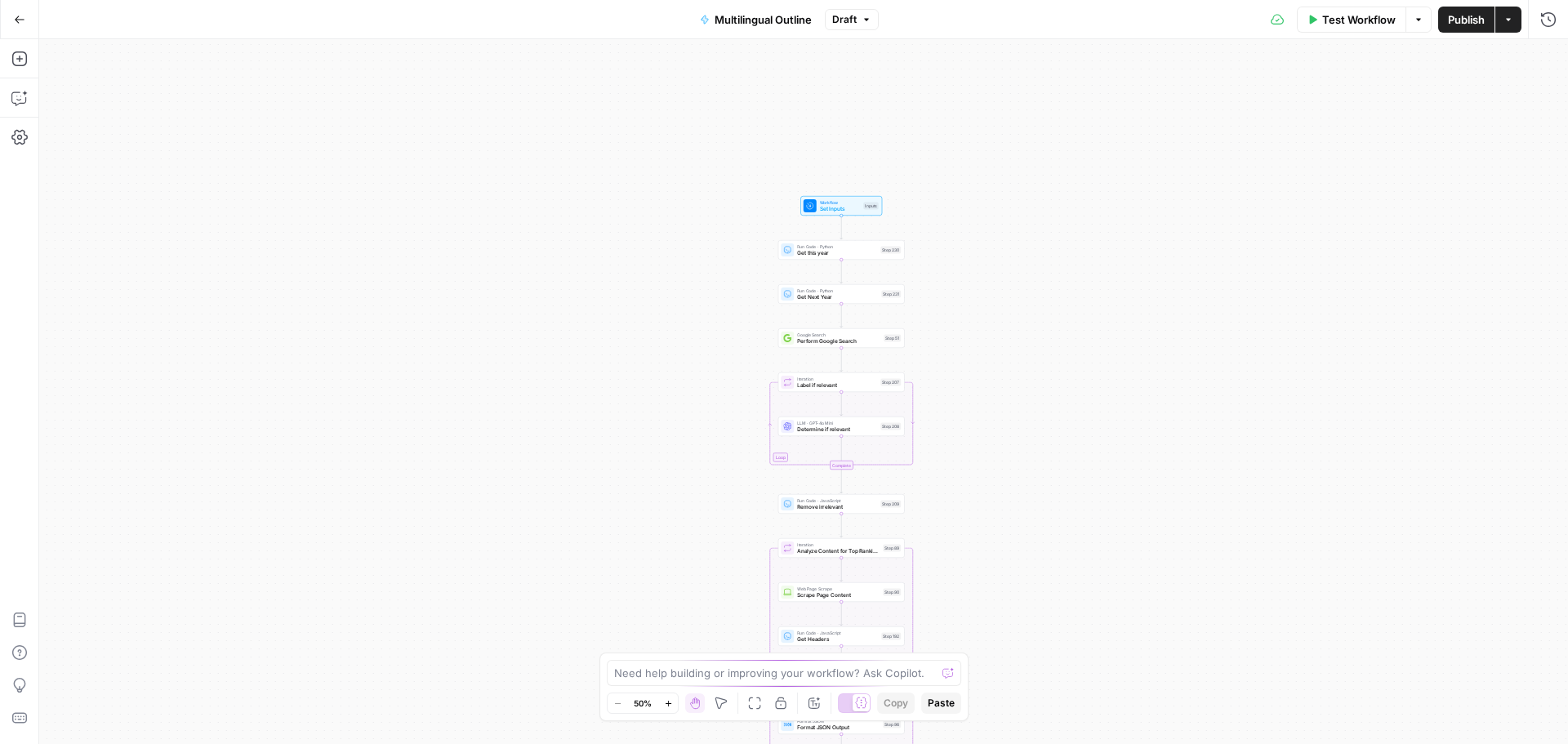
click at [829, 344] on span "Perform Google Search" at bounding box center [839, 342] width 83 height 8
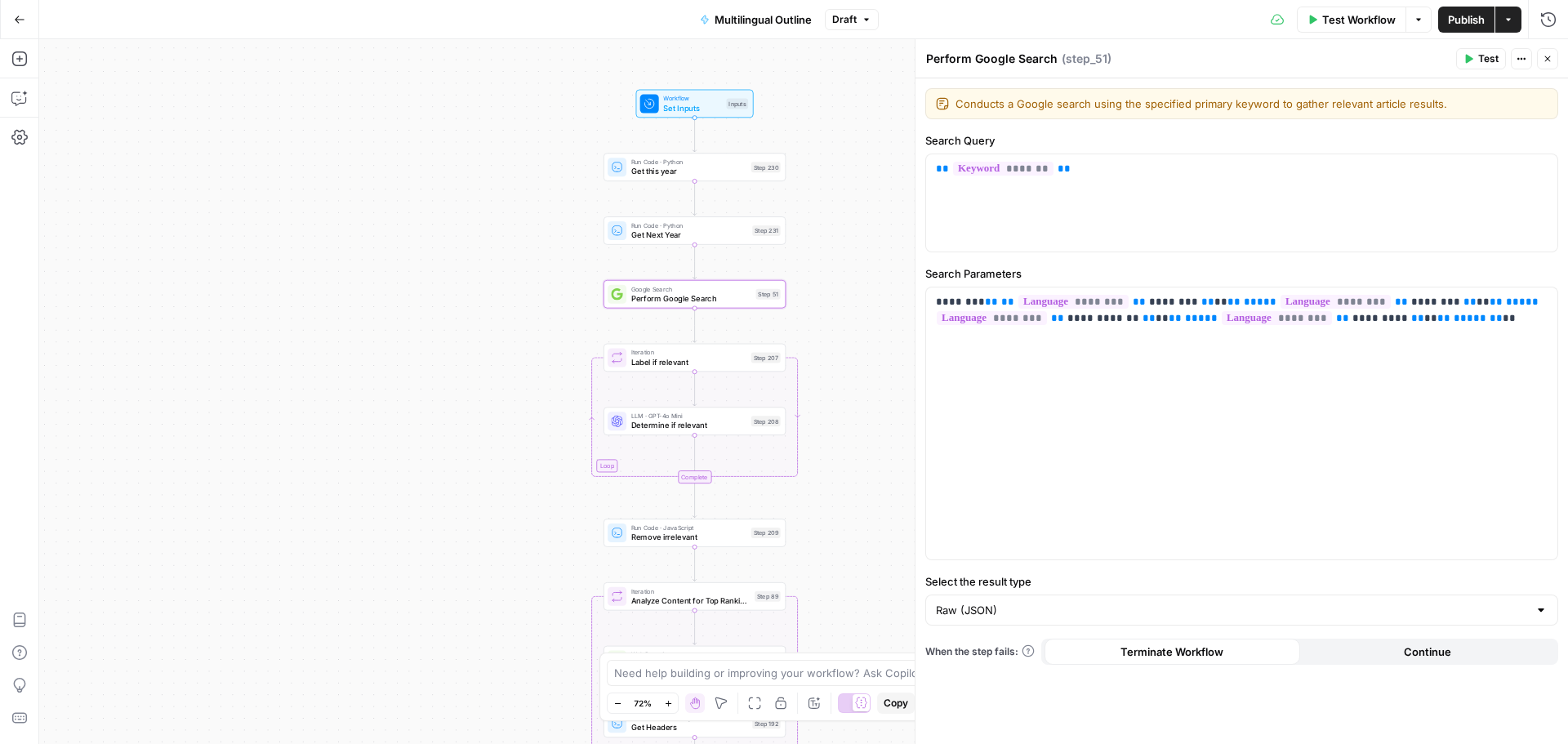
drag, startPoint x: 673, startPoint y: 367, endPoint x: 512, endPoint y: 344, distance: 162.6
click at [512, 344] on div "true false Workflow Set Inputs Inputs Run Code · Python Get this year Step 230 …" at bounding box center [803, 391] width 1529 height 705
click at [14, 18] on icon "button" at bounding box center [19, 19] width 11 height 11
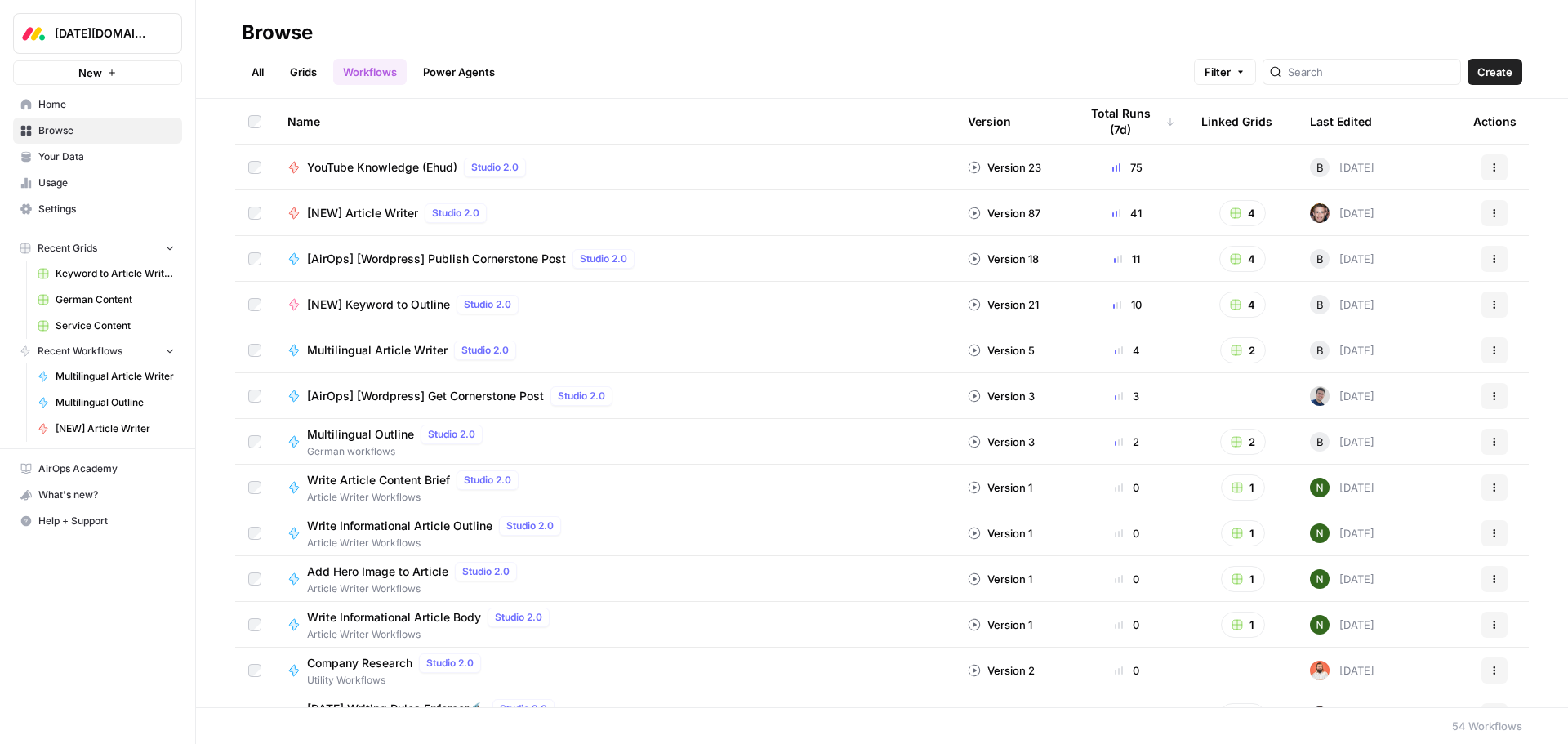
click at [80, 155] on span "Your Data" at bounding box center [107, 157] width 137 height 15
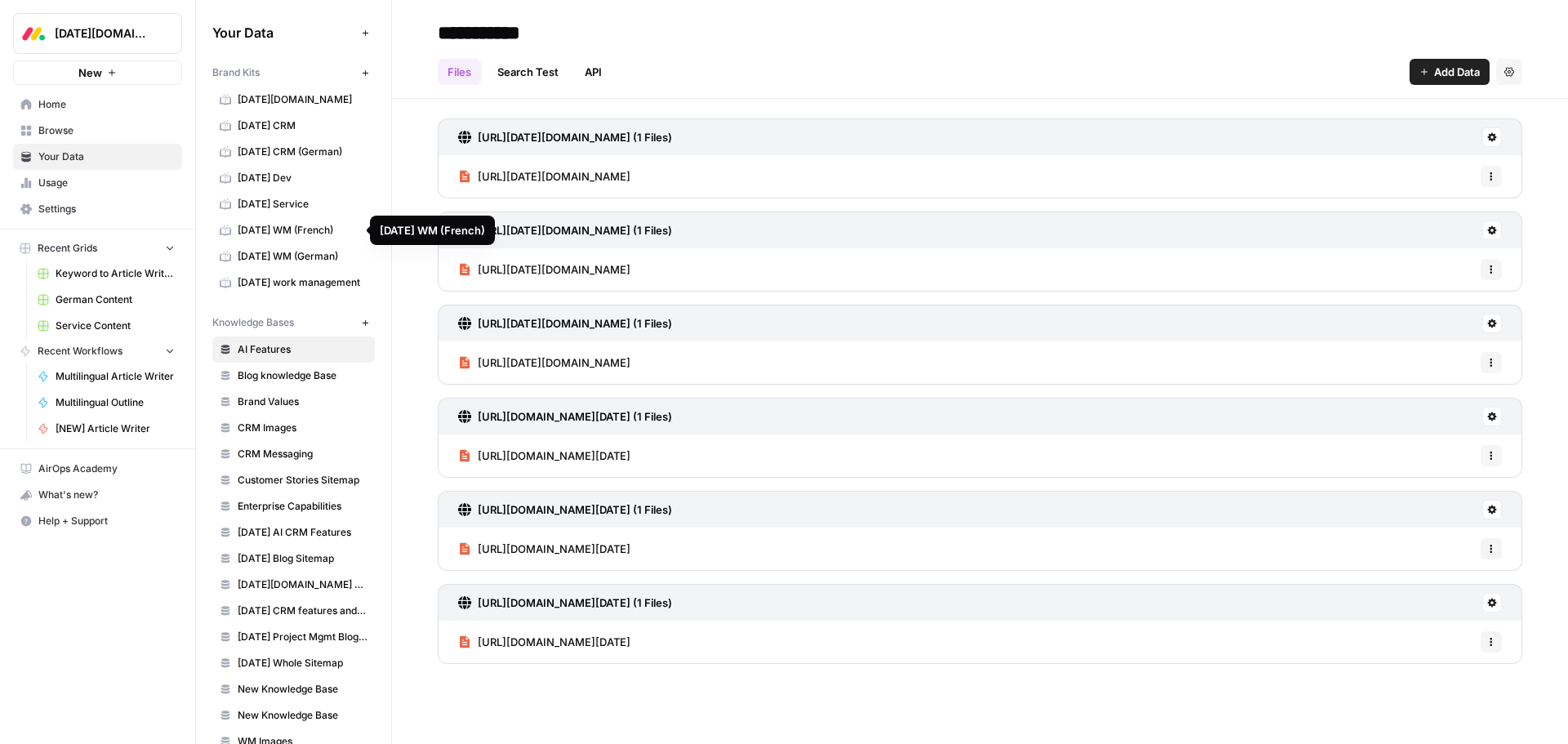
click at [264, 259] on span "monday WM (German)" at bounding box center [303, 257] width 130 height 15
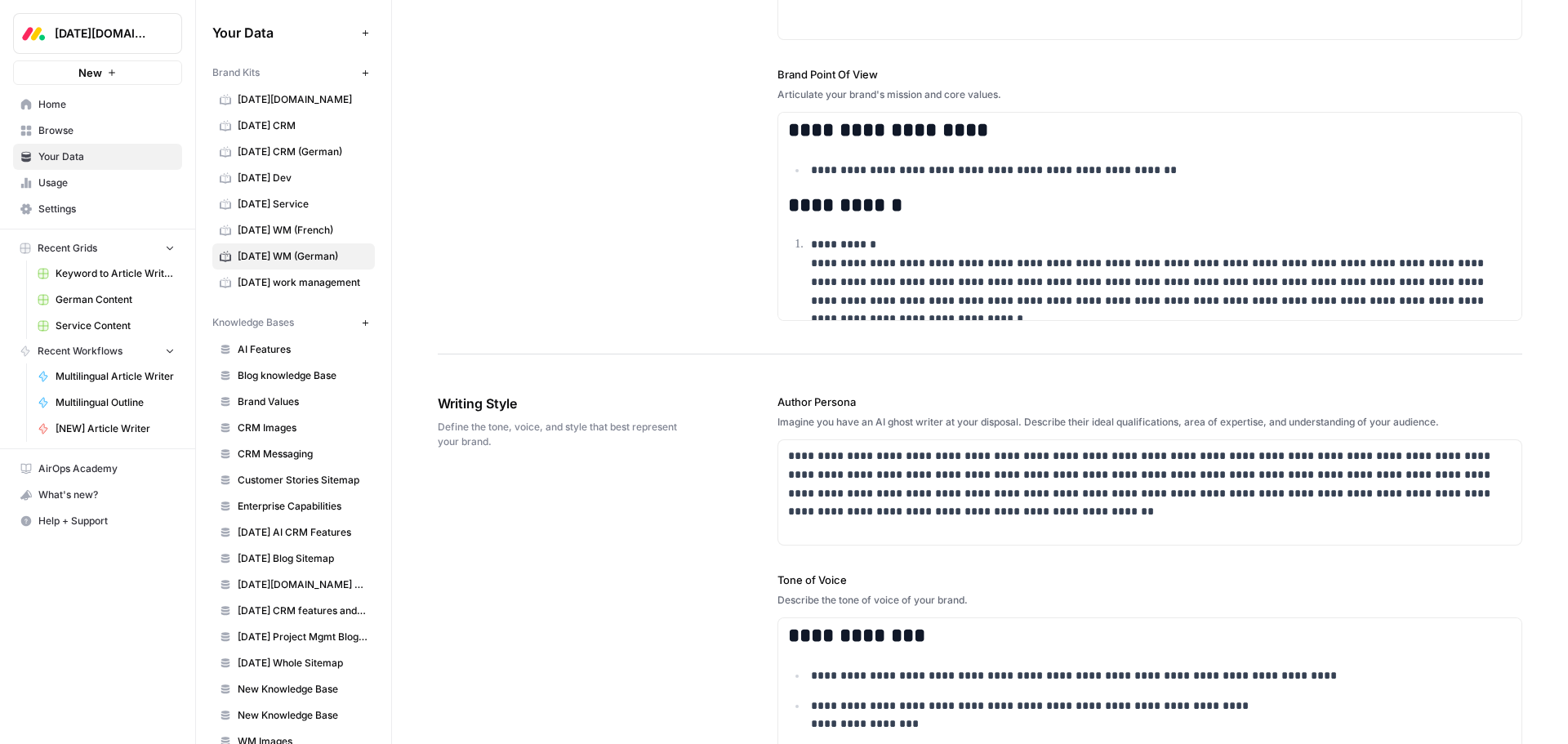
scroll to position [899, 0]
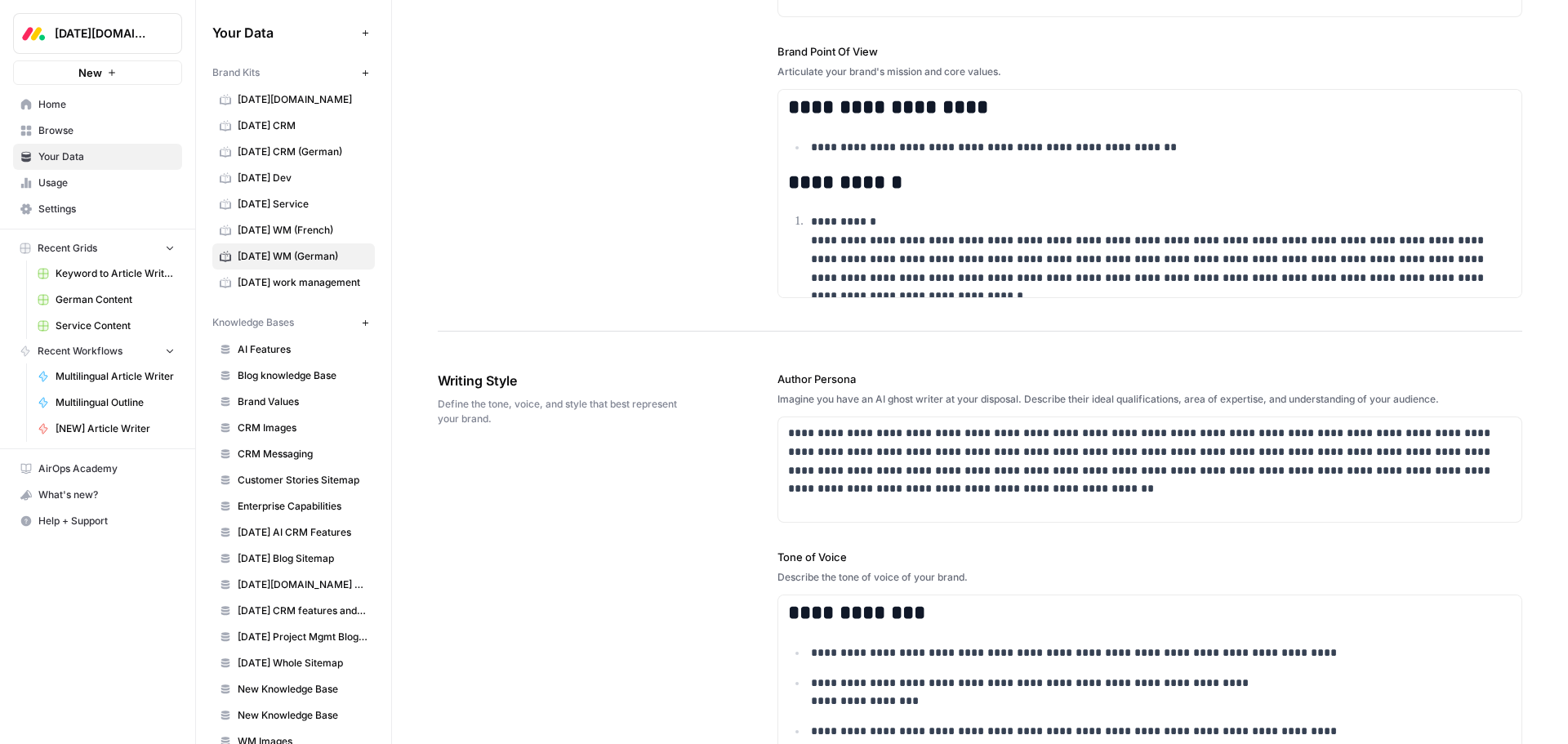
click at [69, 321] on span "Service Content" at bounding box center [114, 326] width 119 height 15
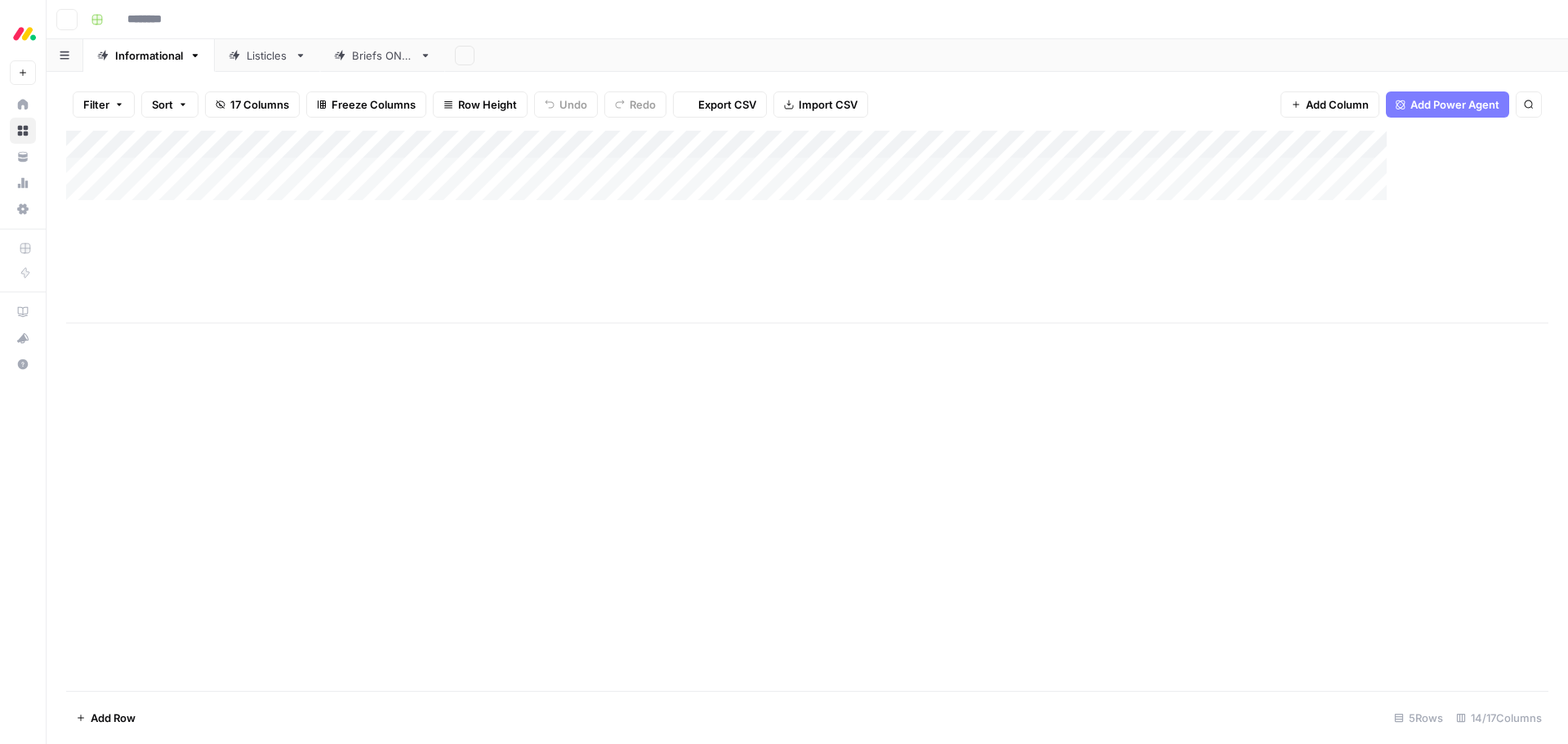
type input "**********"
click at [998, 145] on div "Add Column" at bounding box center [808, 227] width 1482 height 193
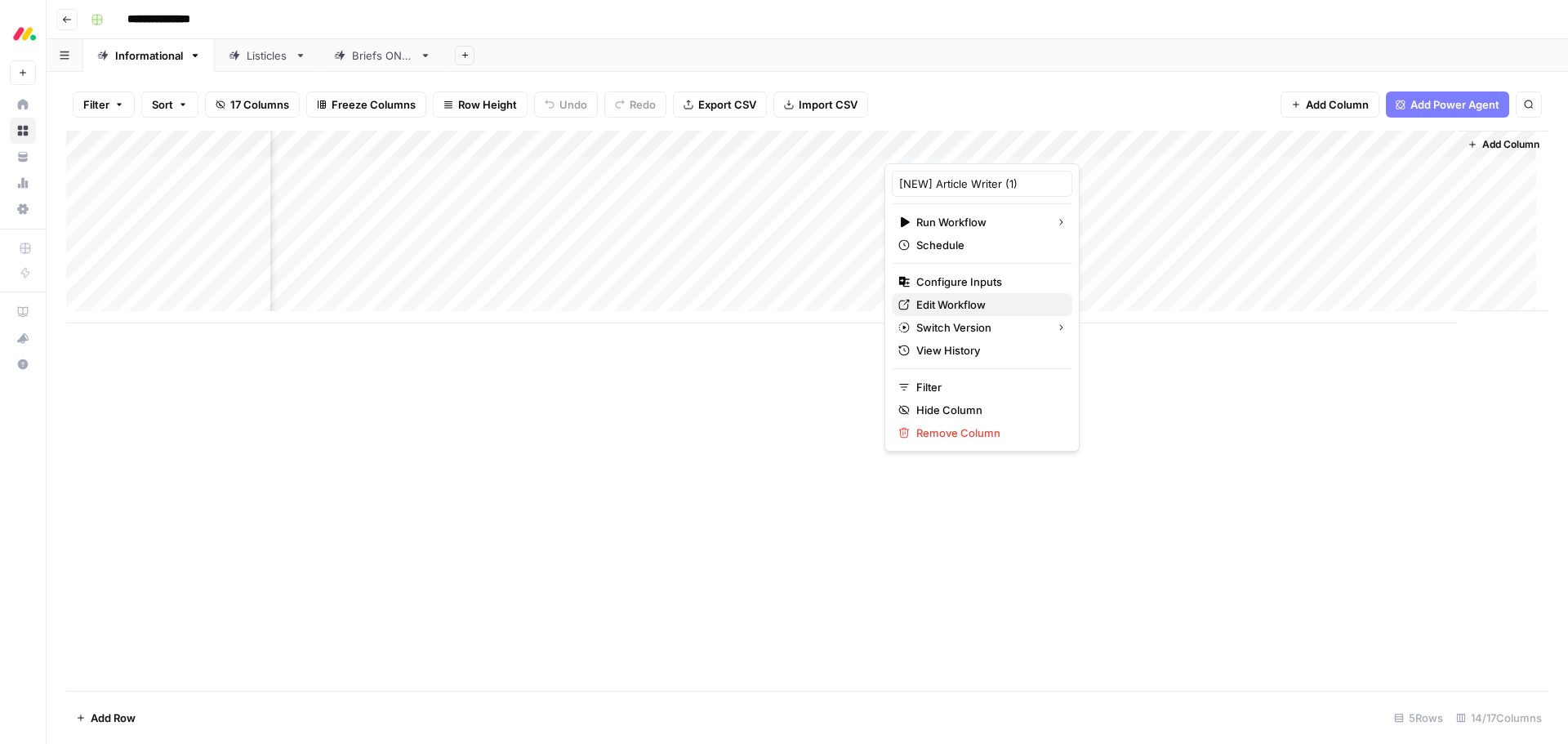
click at [980, 306] on span "Edit Workflow" at bounding box center [987, 305] width 143 height 17
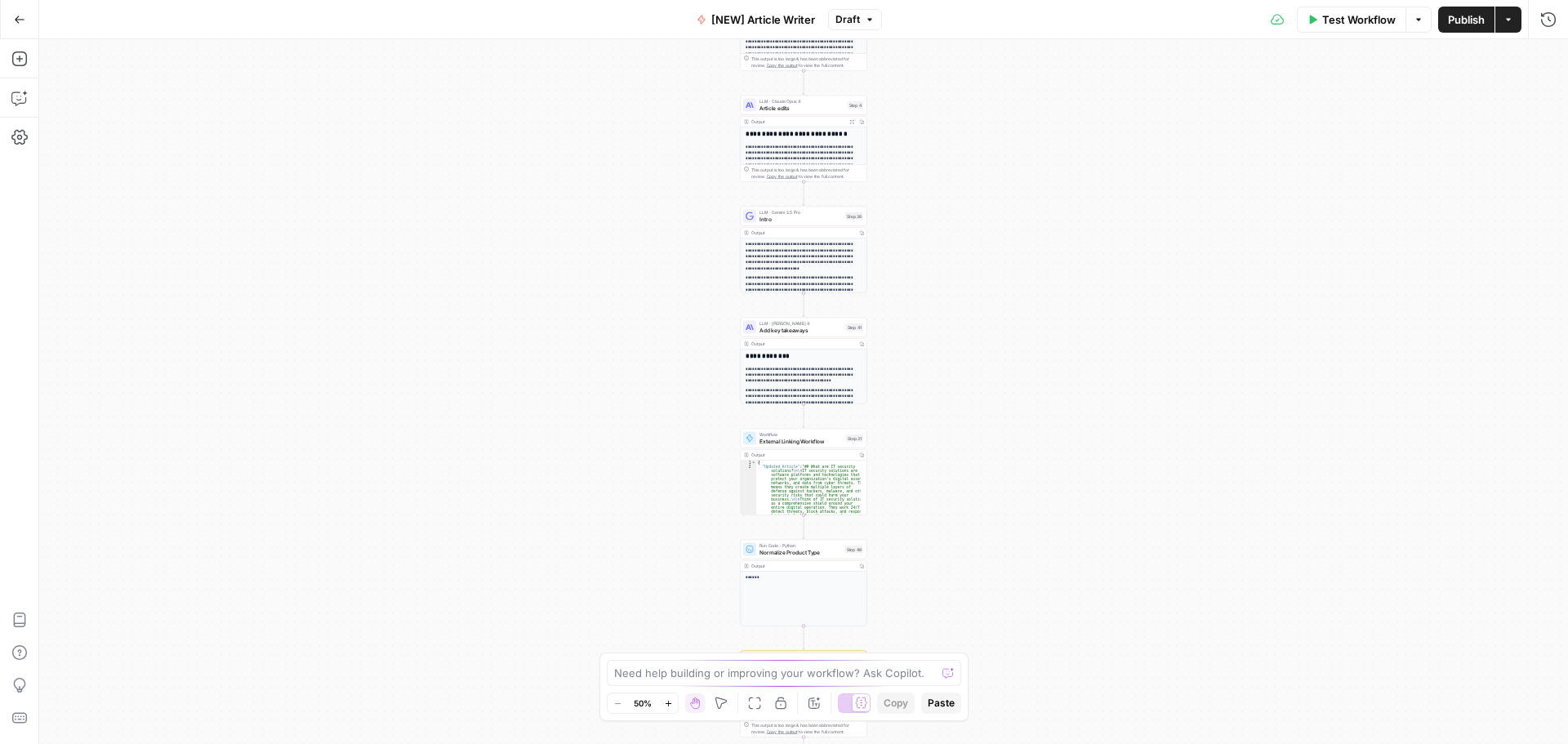
click at [678, 393] on div "Workflow Set Inputs Inputs Google Search Google Search Step 2 Output Expand Out…" at bounding box center [803, 391] width 1529 height 705
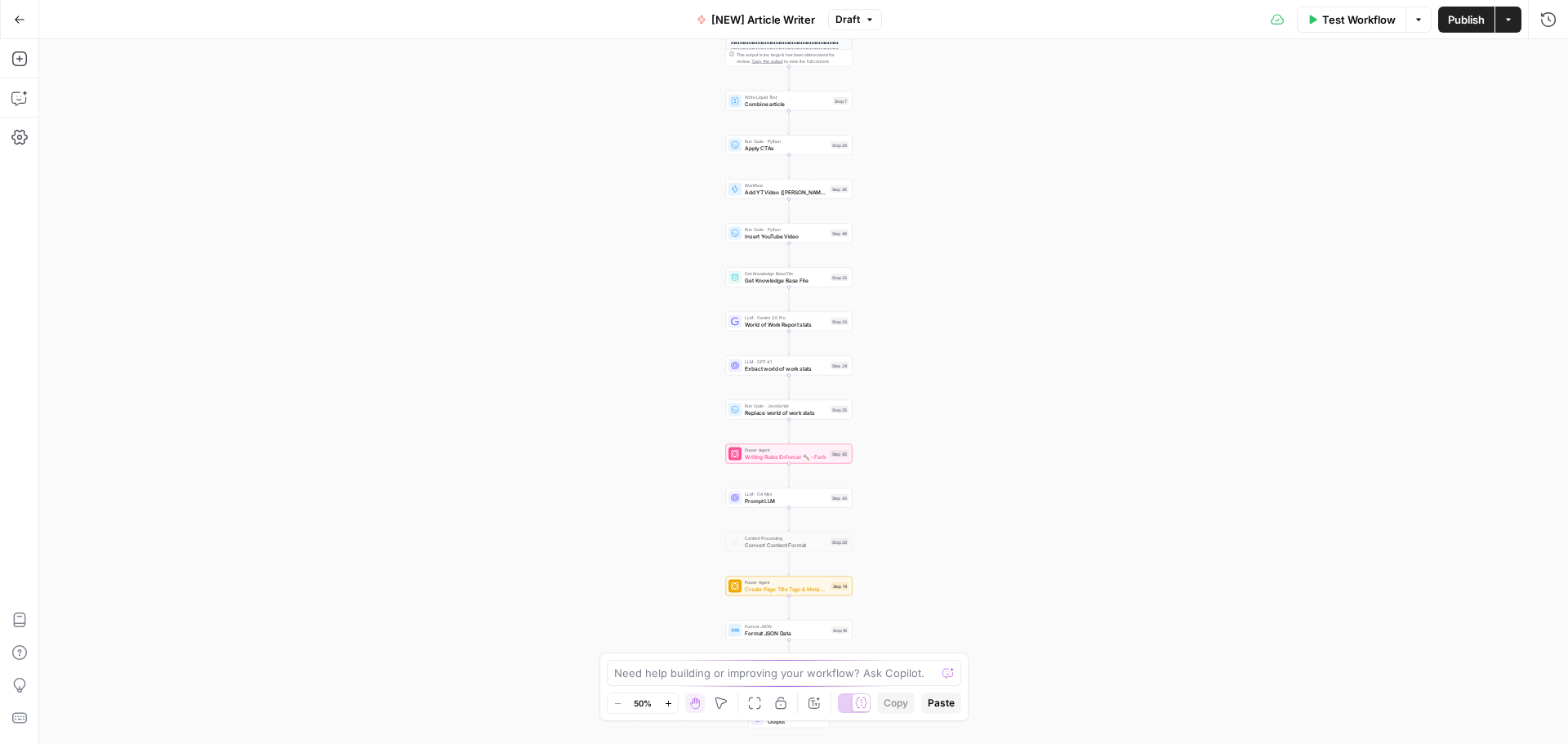
click at [667, 428] on div "Workflow Set Inputs Inputs Google Search Google Search Step 2 Output Expand Out…" at bounding box center [803, 391] width 1529 height 705
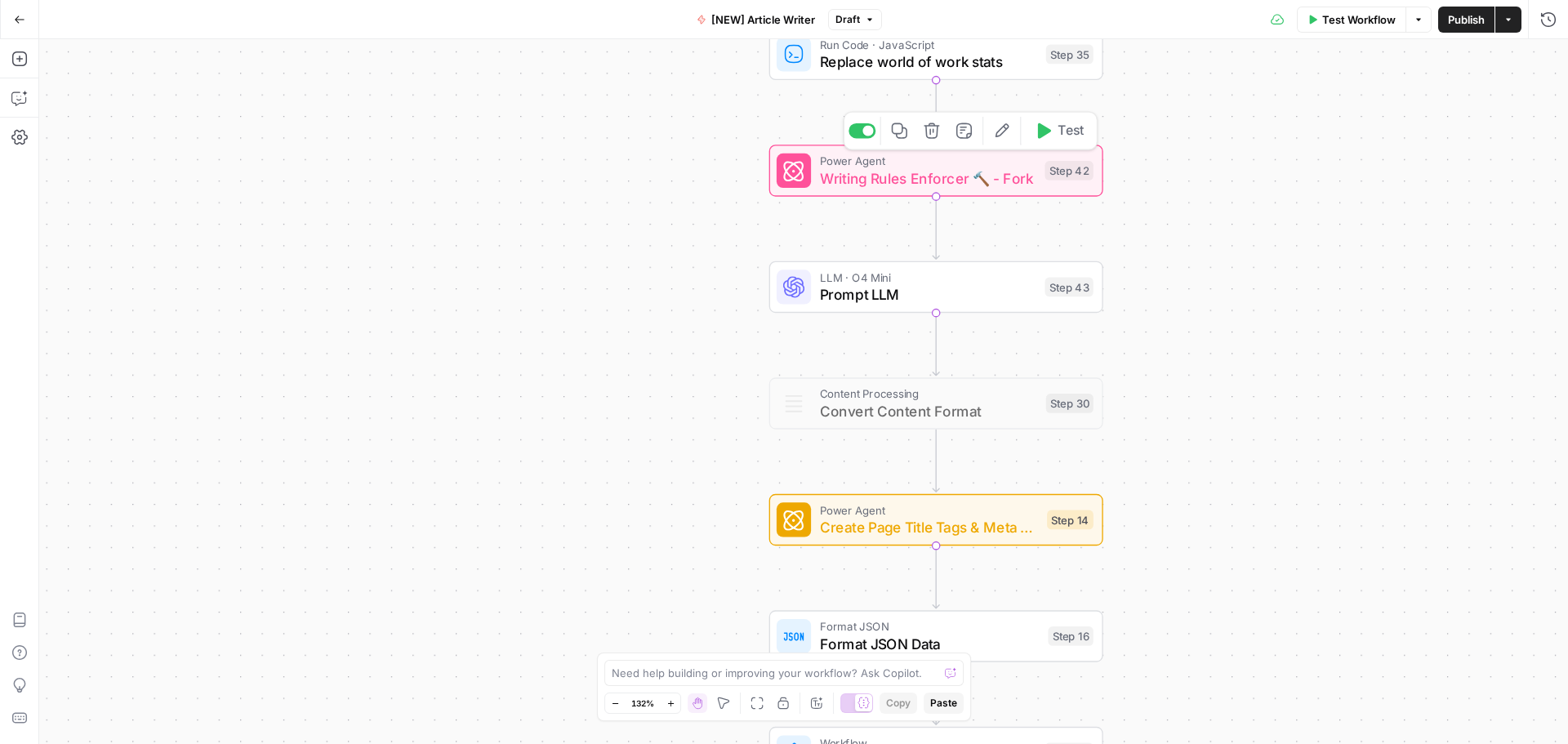
click at [921, 169] on span "Writing Rules Enforcer 🔨 - Fork" at bounding box center [928, 177] width 217 height 21
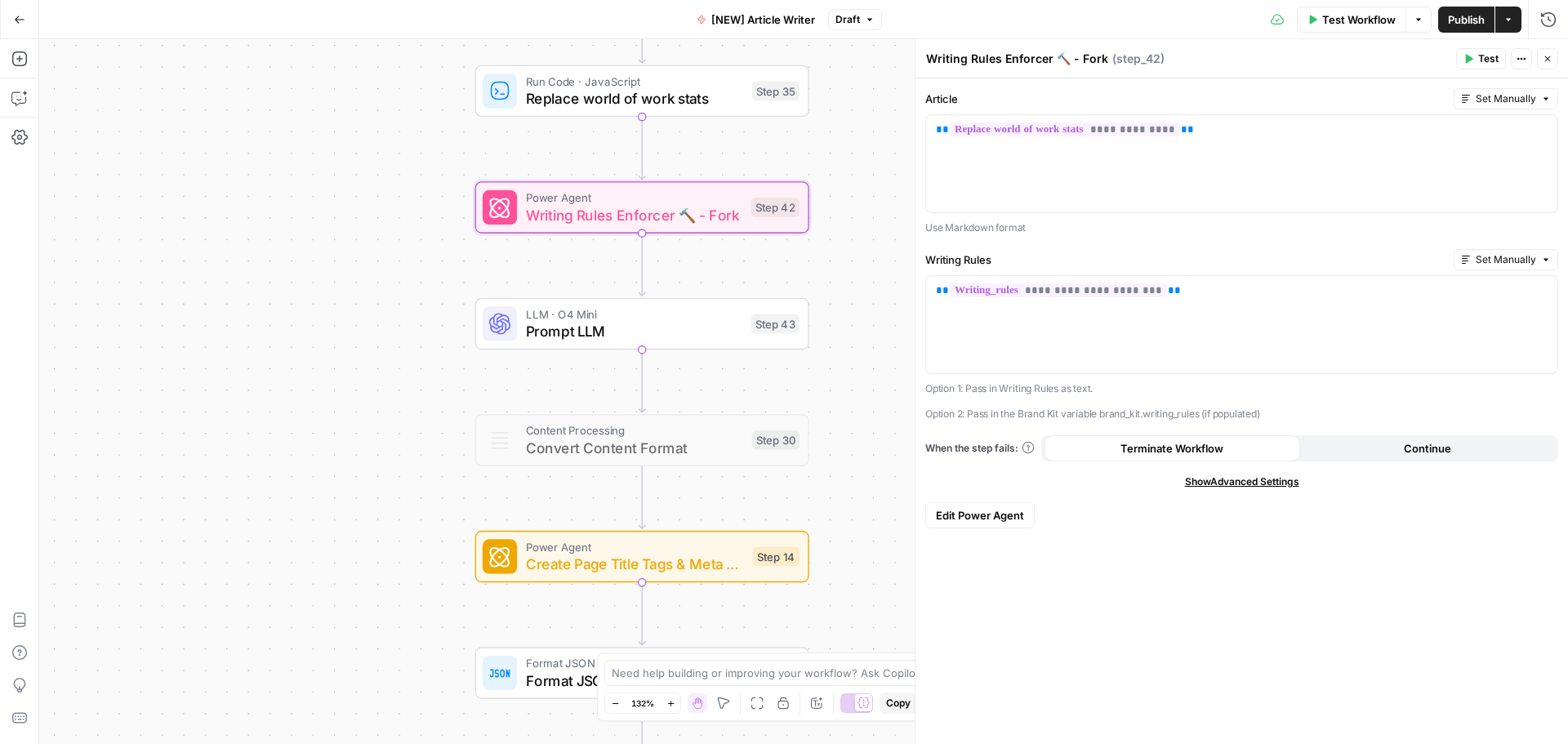
drag, startPoint x: 737, startPoint y: 245, endPoint x: 444, endPoint y: 281, distance: 295.2
click at [444, 281] on div "Workflow Set Inputs Inputs Google Search Google Search Step 2 Output Expand Out…" at bounding box center [803, 391] width 1529 height 705
click at [18, 18] on icon "button" at bounding box center [19, 19] width 10 height 7
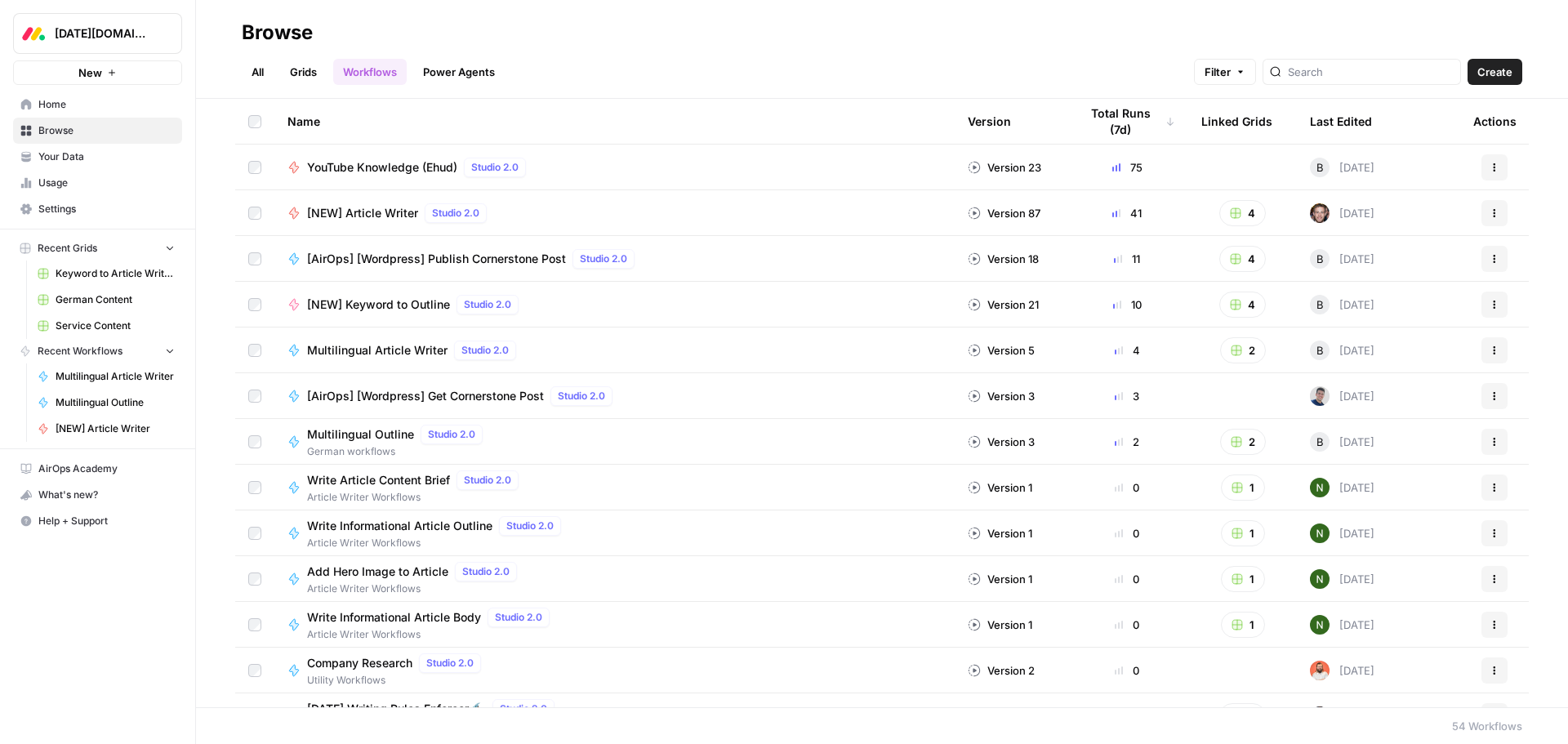
click at [365, 214] on span "[NEW] Article Writer" at bounding box center [363, 213] width 111 height 17
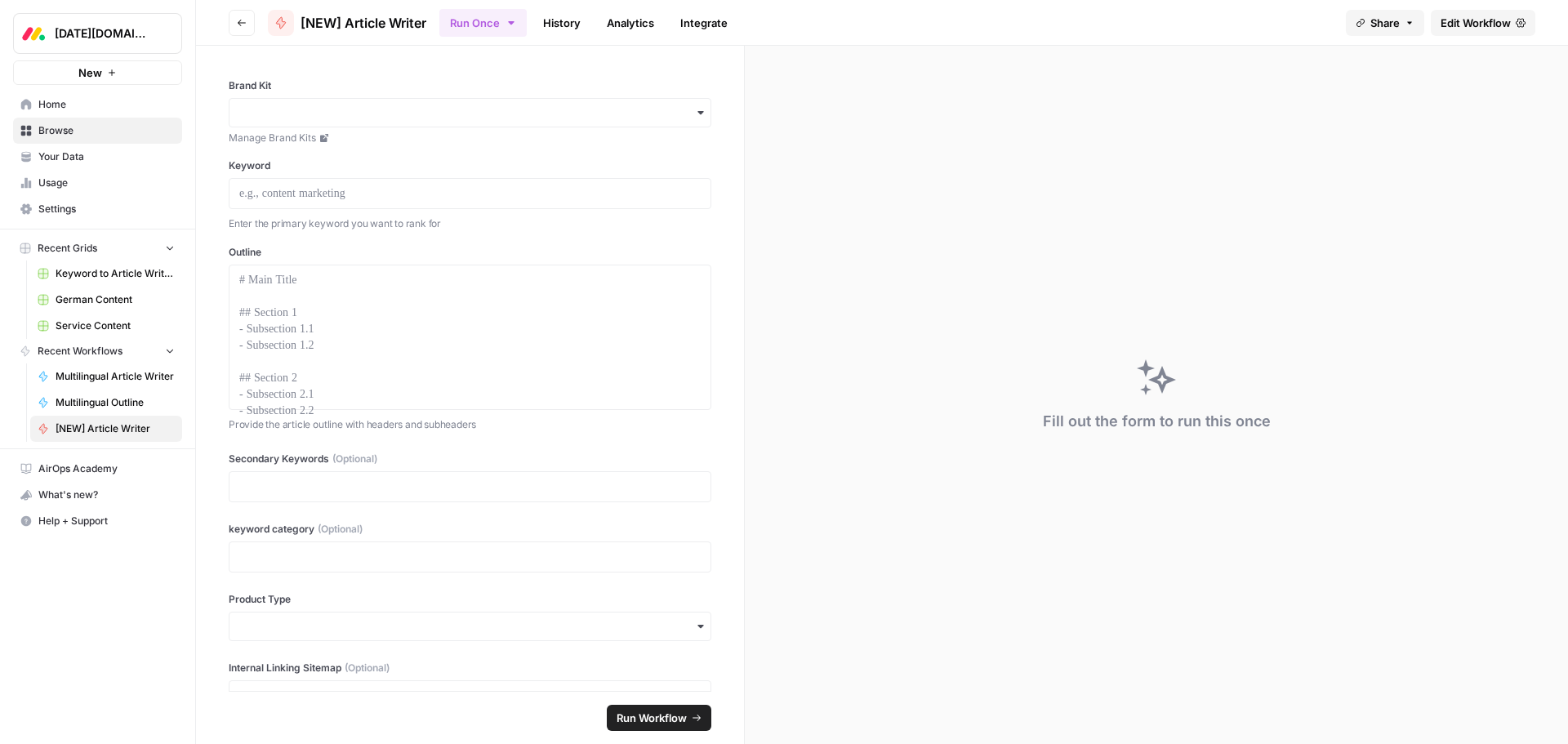
click at [1462, 25] on span "Edit Workflow" at bounding box center [1476, 23] width 70 height 17
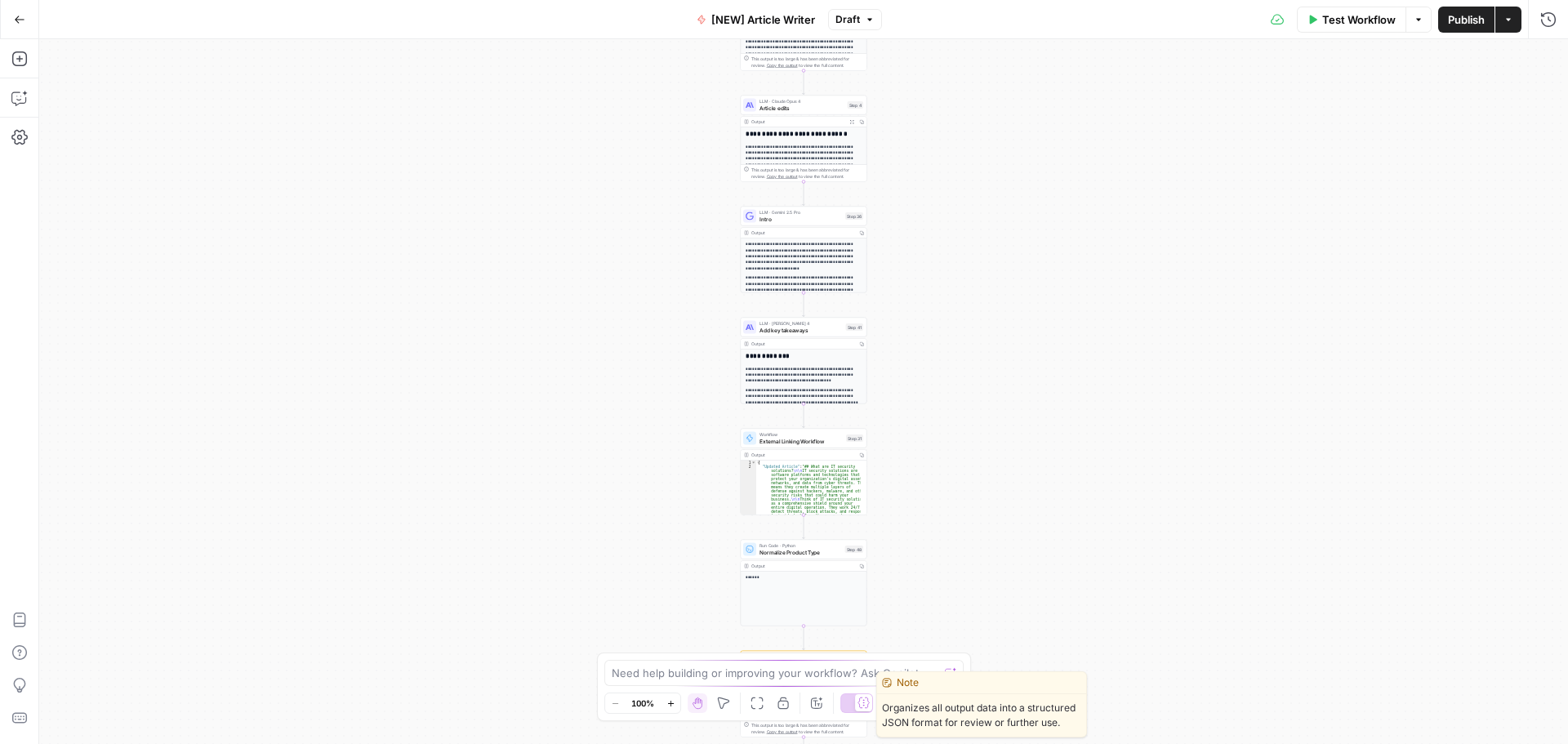
drag, startPoint x: 679, startPoint y: 576, endPoint x: 687, endPoint y: 551, distance: 26.2
click at [674, 376] on div "Workflow Set Inputs Inputs Google Search Google Search Step 2 Output Expand Out…" at bounding box center [803, 391] width 1529 height 705
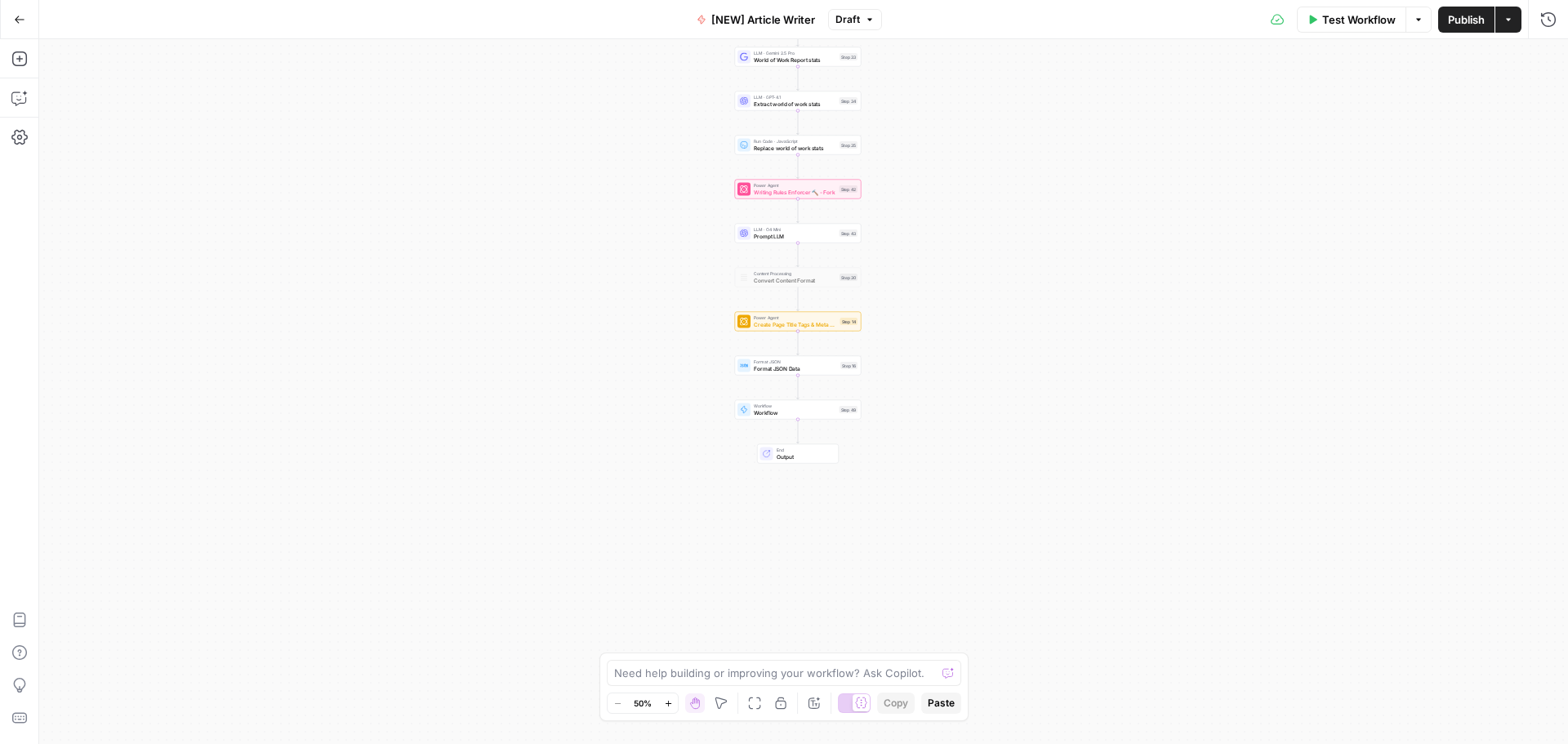
click at [804, 190] on span "Writing Rules Enforcer 🔨 - Fork" at bounding box center [795, 192] width 82 height 8
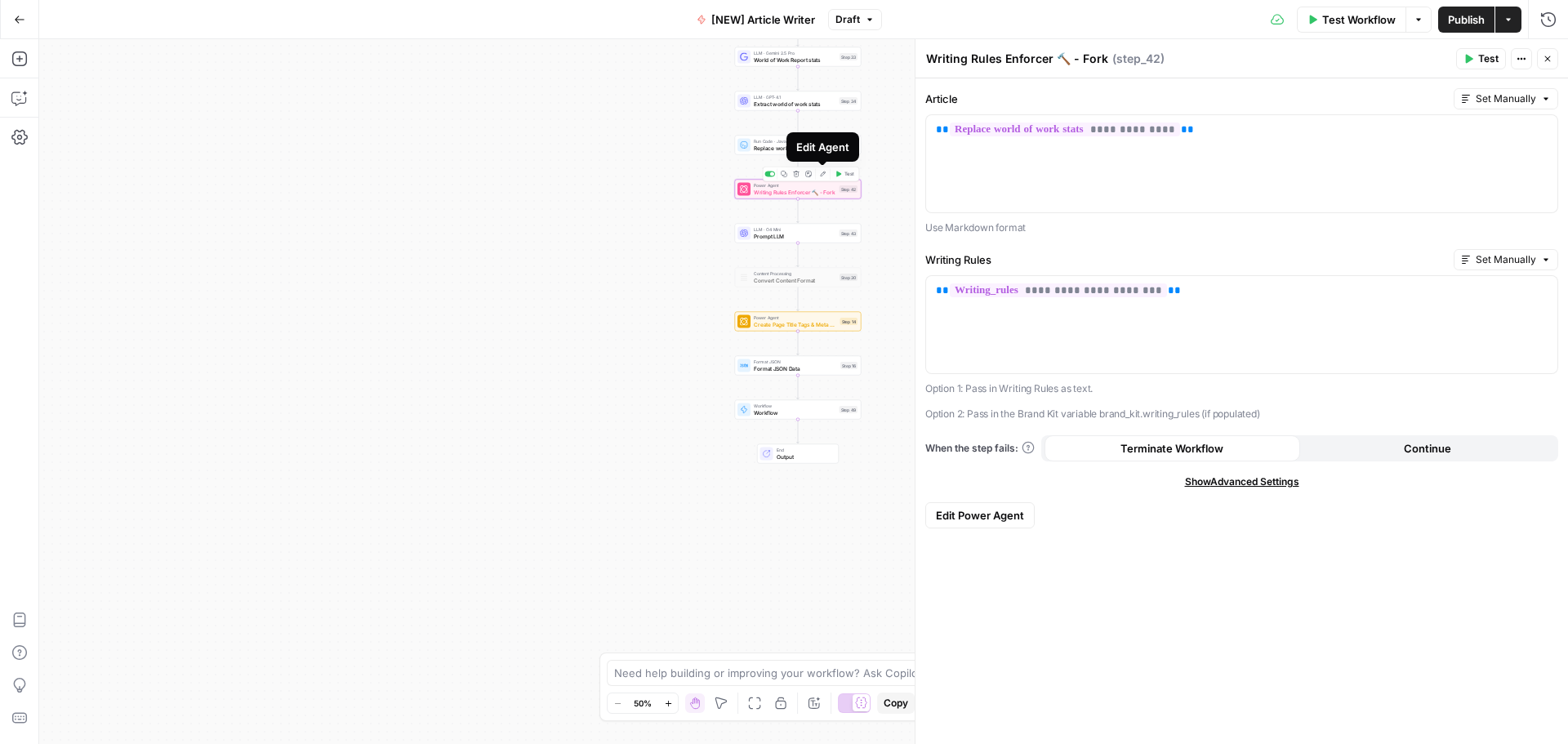
click at [823, 174] on icon "button" at bounding box center [822, 174] width 5 height 5
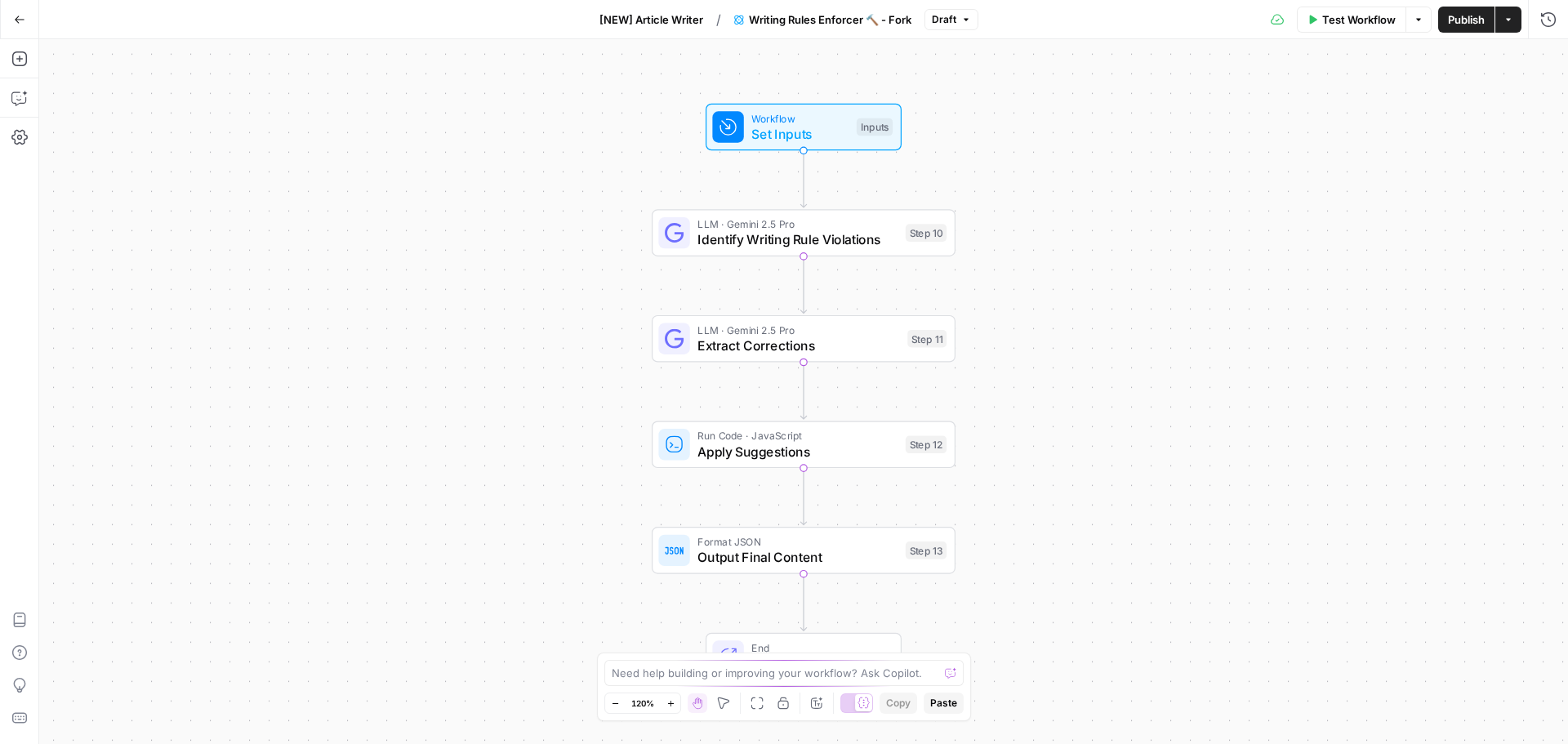
click at [1422, 20] on icon "button" at bounding box center [1418, 19] width 10 height 10
click at [969, 17] on icon "button" at bounding box center [966, 19] width 10 height 10
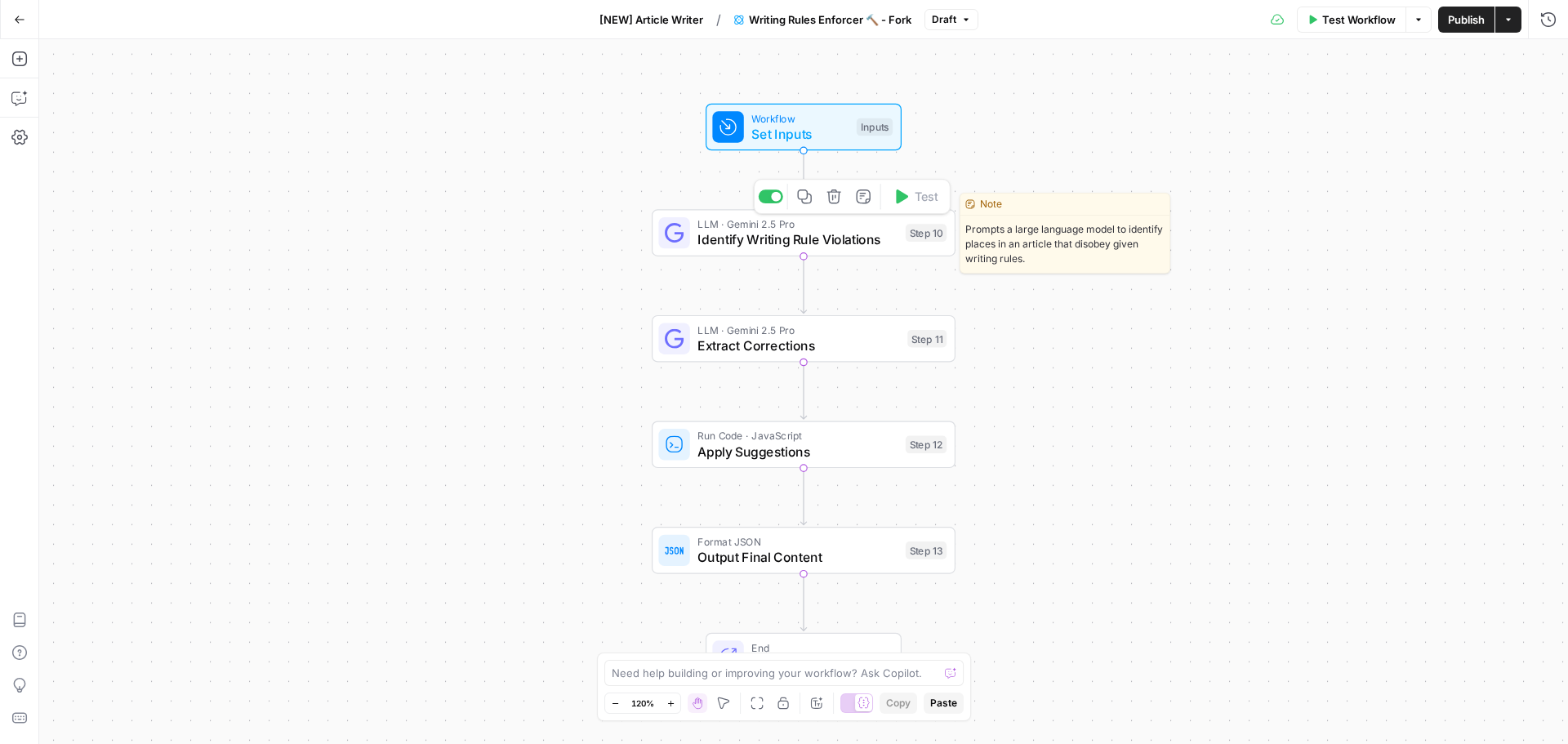
click at [874, 229] on span "LLM · Gemini 2.5 Pro" at bounding box center [797, 224] width 200 height 16
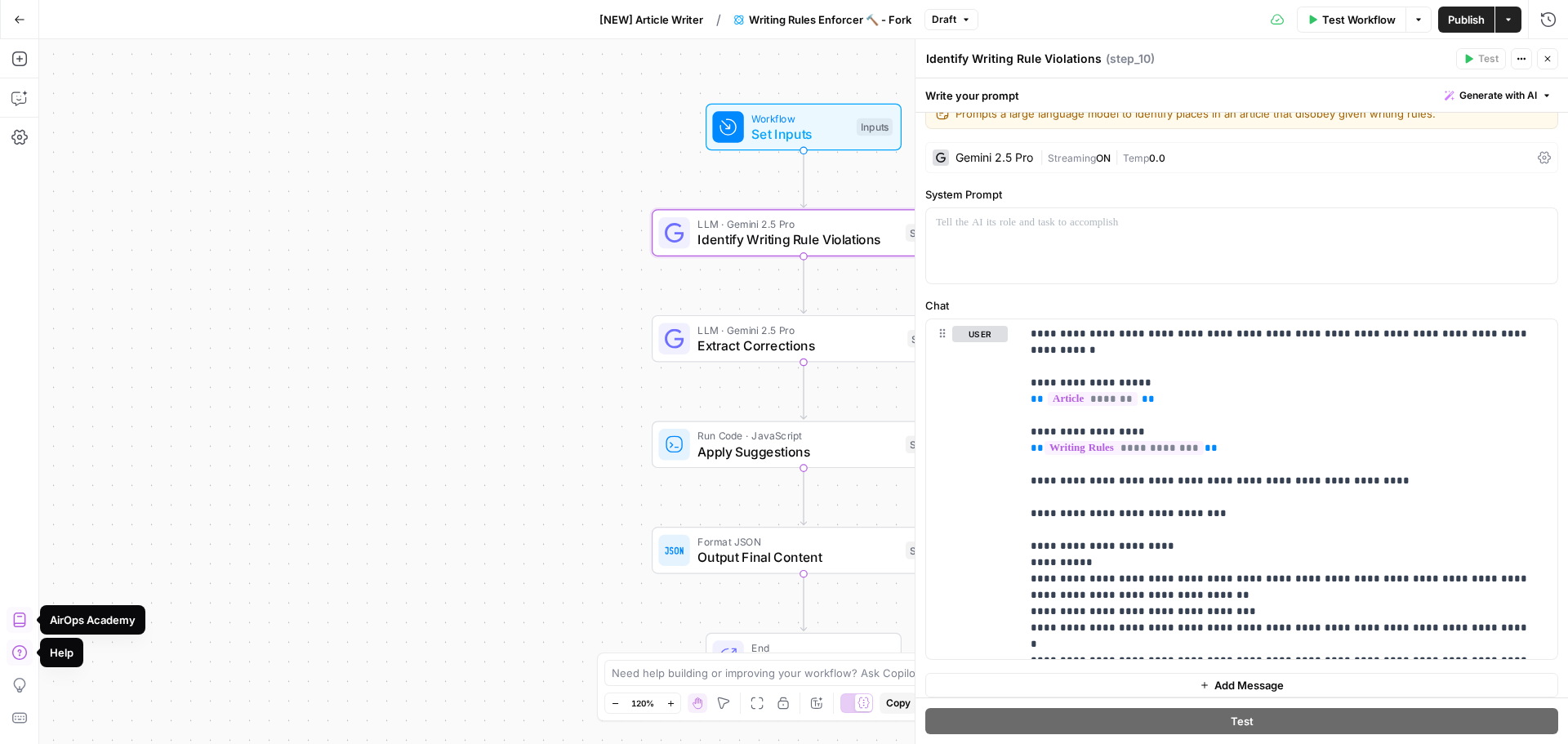
scroll to position [34, 0]
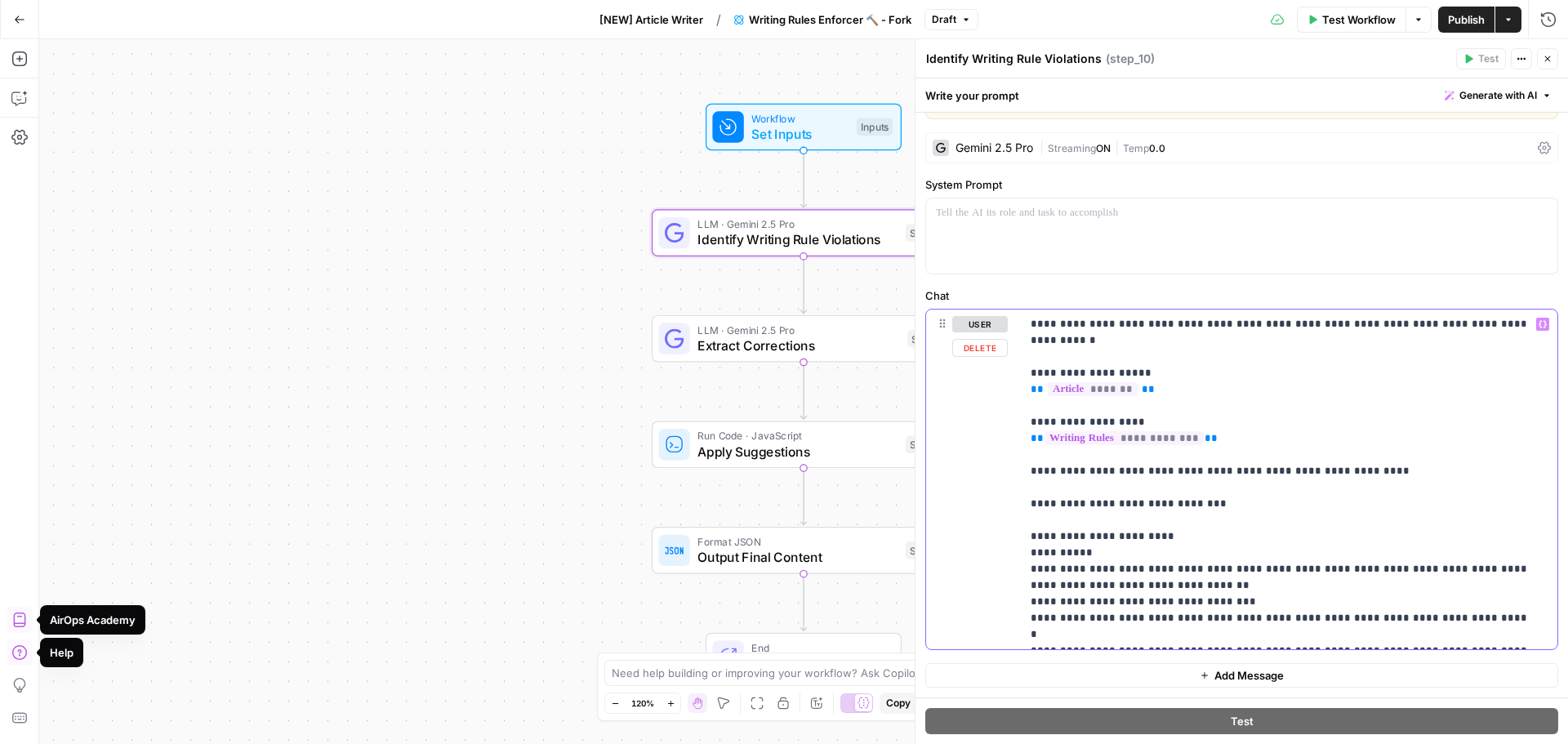
click at [1089, 510] on p "**********" at bounding box center [1283, 479] width 505 height 327
click at [842, 339] on span "Extract Corrections" at bounding box center [798, 345] width 202 height 19
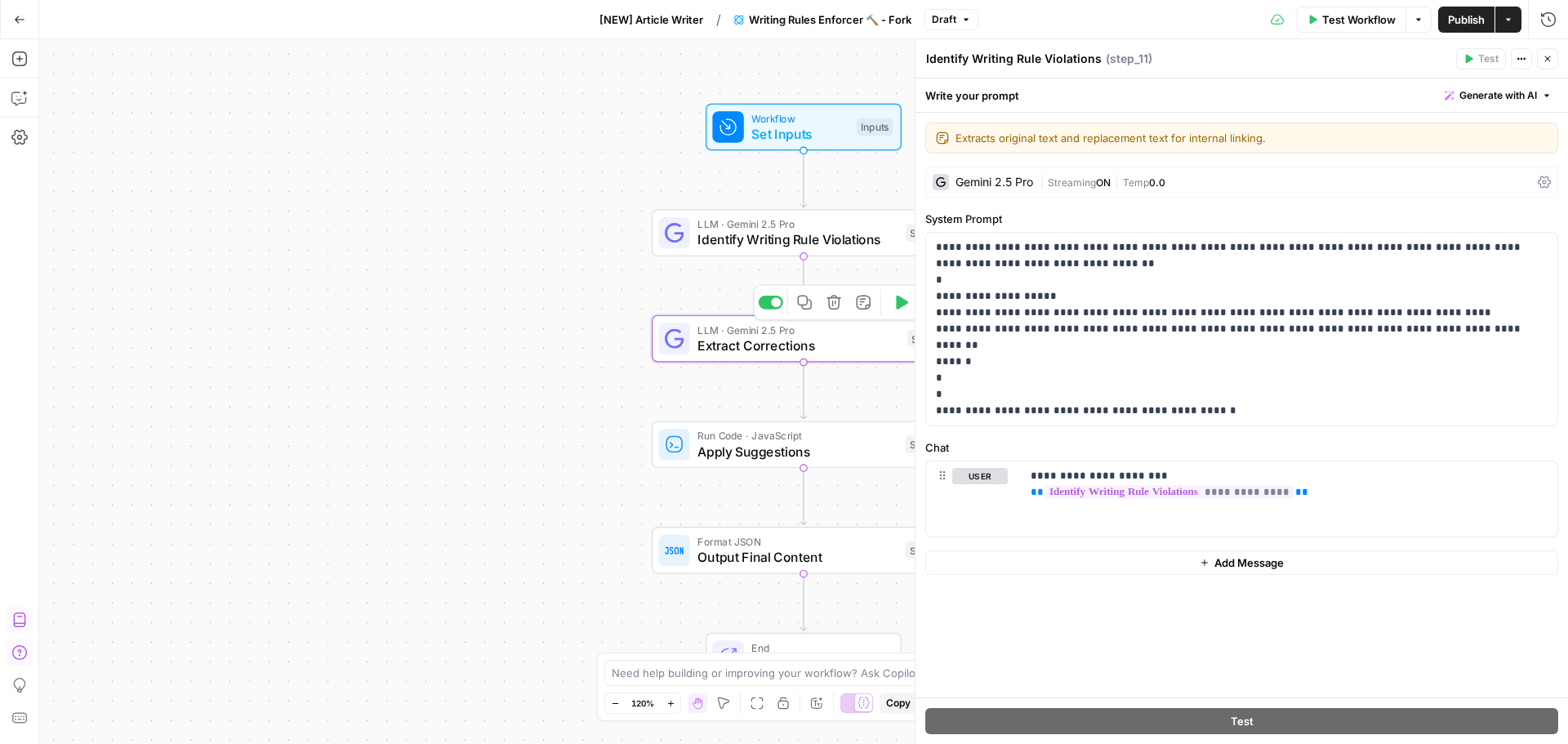
type textarea "Extract Corrections"
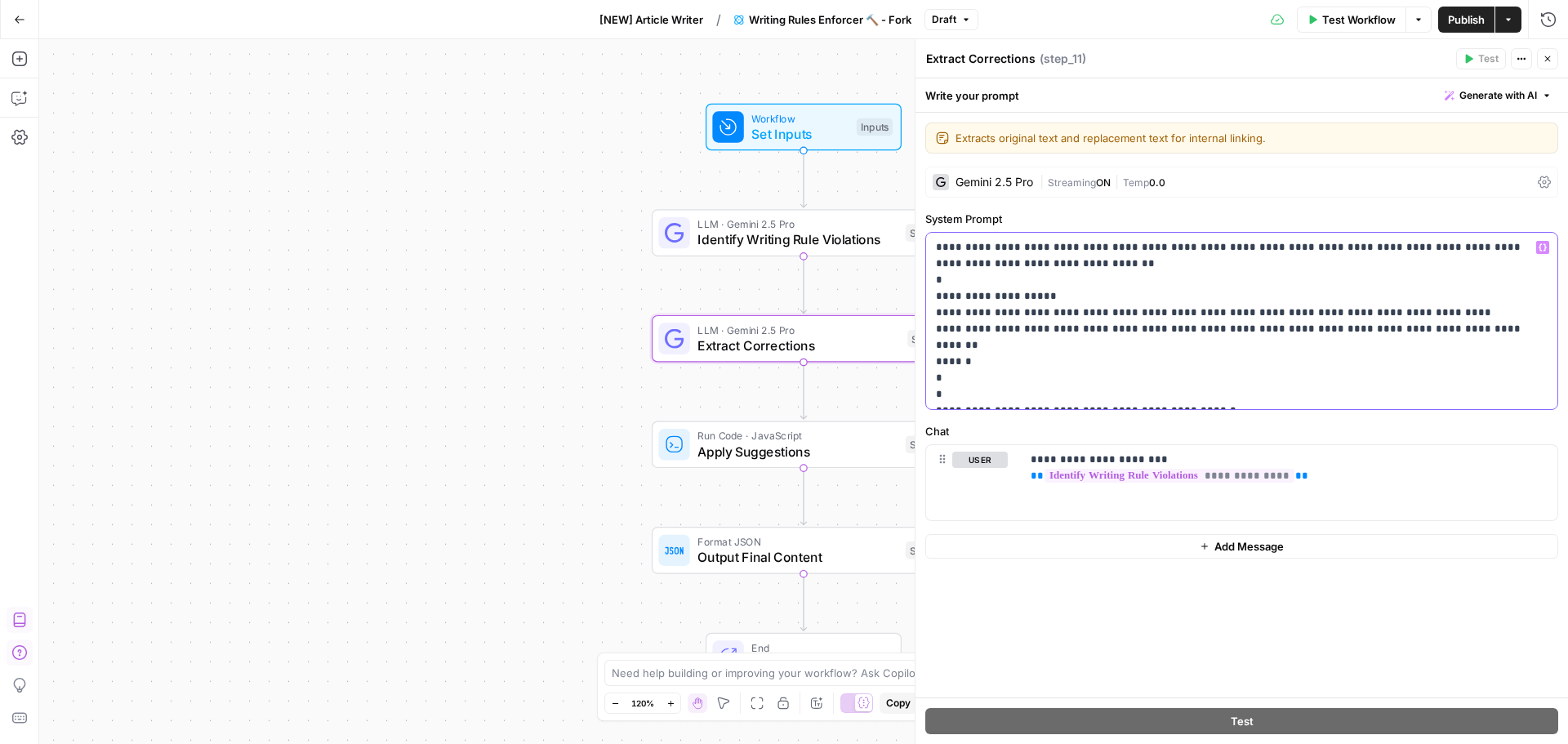
drag, startPoint x: 1191, startPoint y: 396, endPoint x: 920, endPoint y: 246, distance: 309.7
click at [920, 246] on div "**********" at bounding box center [1241, 391] width 653 height 705
click at [827, 447] on span "Apply Suggestions" at bounding box center [797, 451] width 200 height 19
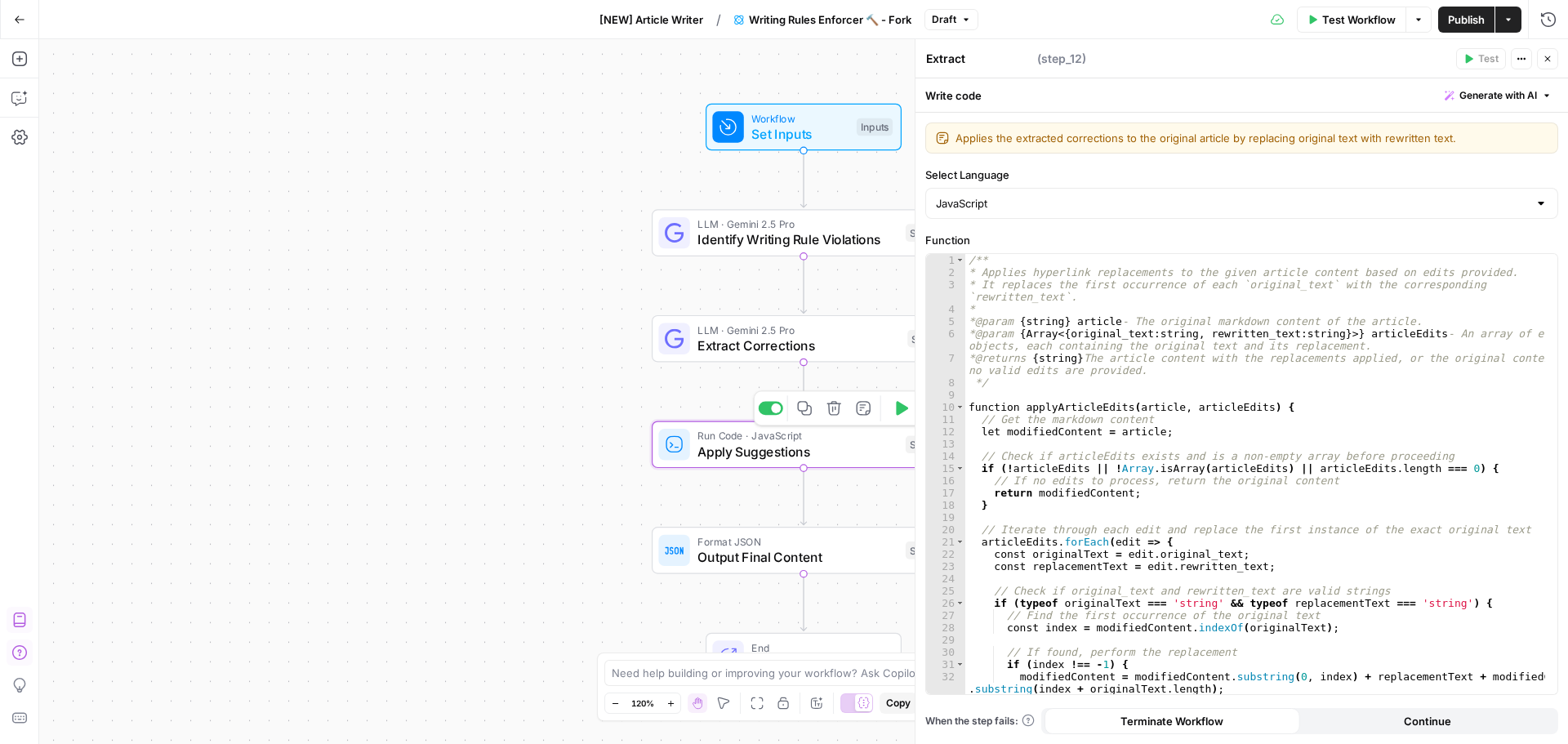
type textarea "Apply Suggestions"
click at [1122, 329] on div "/** * Applies hyperlink replacements to the given article content based on edit…" at bounding box center [1255, 486] width 580 height 465
type textarea "**********"
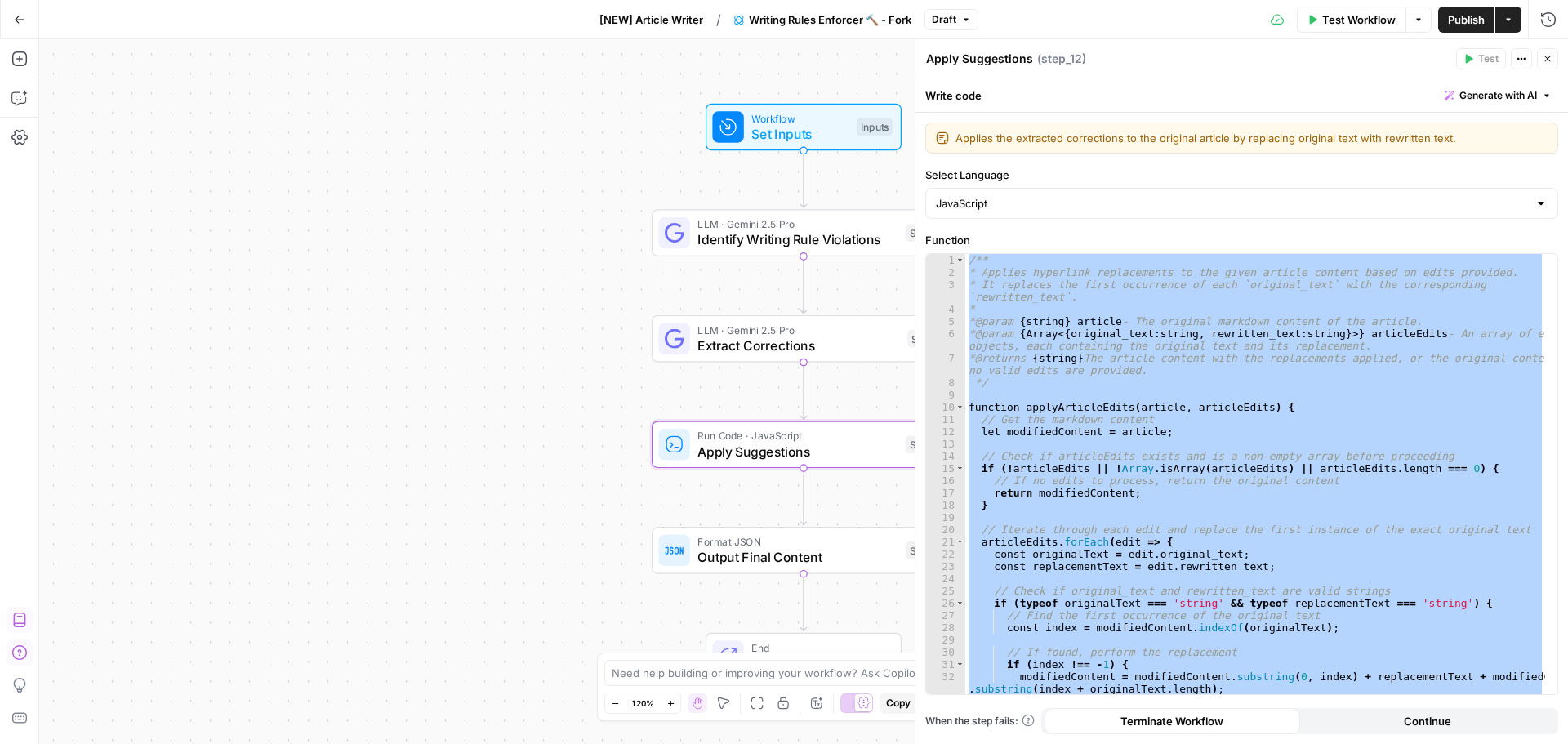
click at [183, 154] on div "Workflow Set Inputs Inputs LLM · Gemini 2.5 Pro Identify Writing Rule Violation…" at bounding box center [803, 391] width 1529 height 705
